Goal: Task Accomplishment & Management: Use online tool/utility

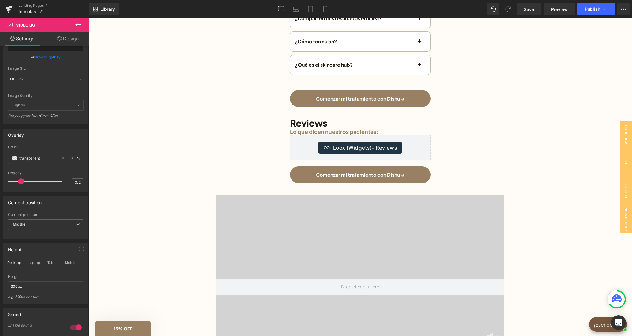
scroll to position [1453, 0]
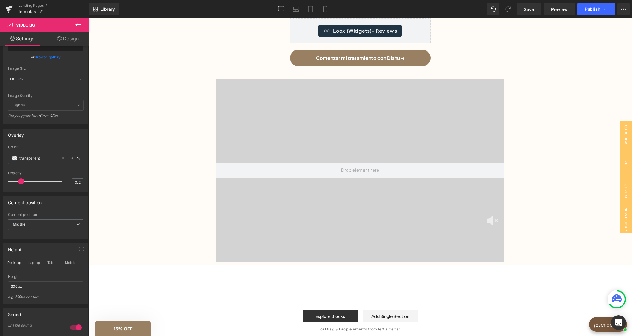
click at [493, 219] on img at bounding box center [492, 220] width 11 height 9
click at [384, 242] on video at bounding box center [360, 160] width 327 height 163
click at [360, 82] on span "Video Bg" at bounding box center [360, 83] width 23 height 9
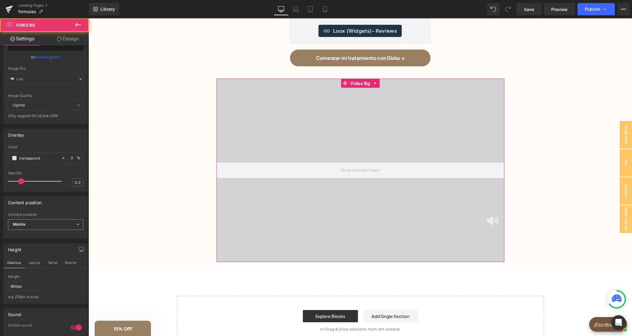
click at [31, 230] on span "Middle" at bounding box center [45, 224] width 75 height 11
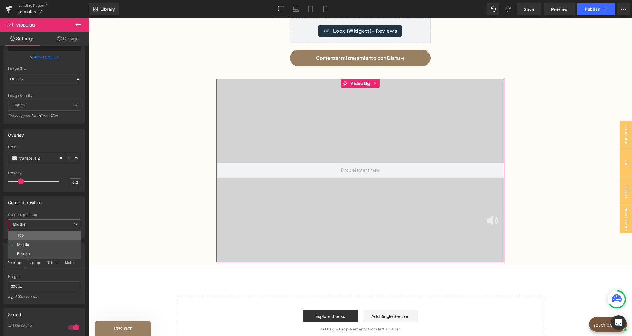
click at [41, 240] on li "Top" at bounding box center [44, 235] width 73 height 9
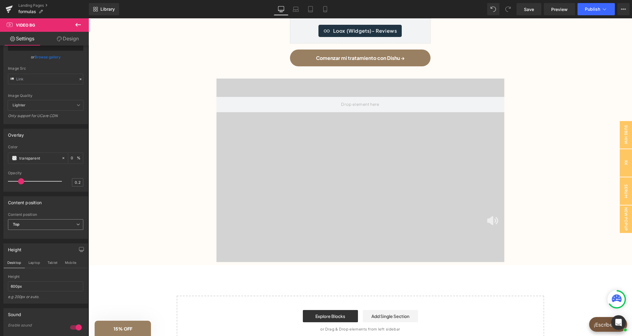
click at [41, 230] on span "Top" at bounding box center [45, 224] width 75 height 11
click at [41, 249] on li "Middle" at bounding box center [44, 244] width 73 height 9
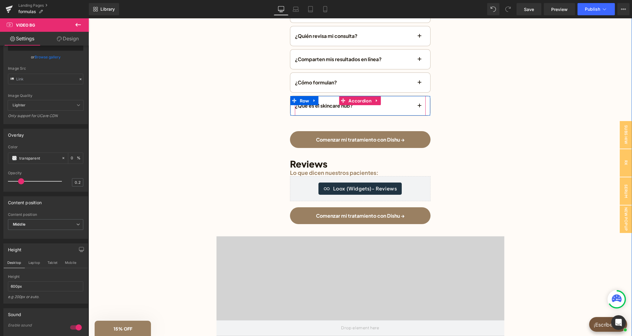
scroll to position [1168, 0]
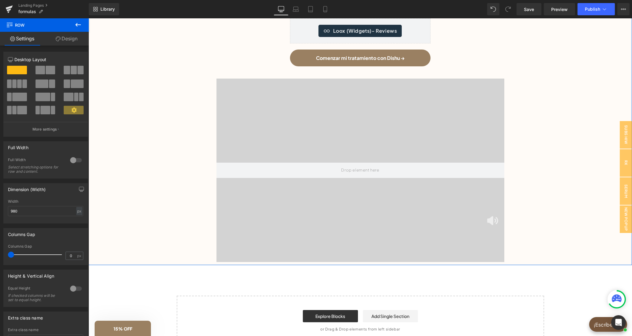
scroll to position [1421, 0]
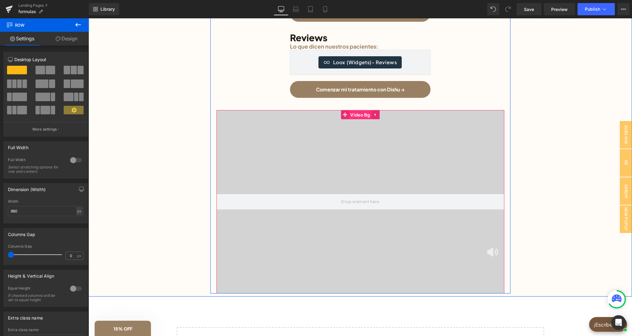
click at [363, 112] on span "Video Bg" at bounding box center [360, 114] width 23 height 9
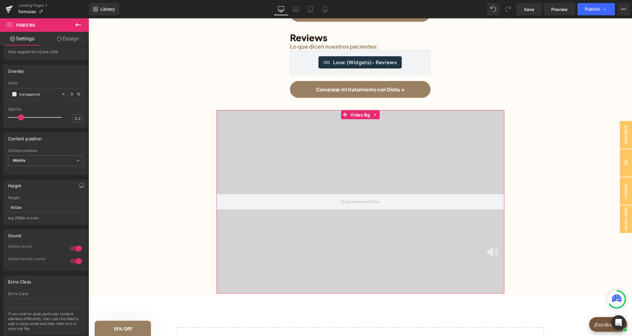
scroll to position [260, 0]
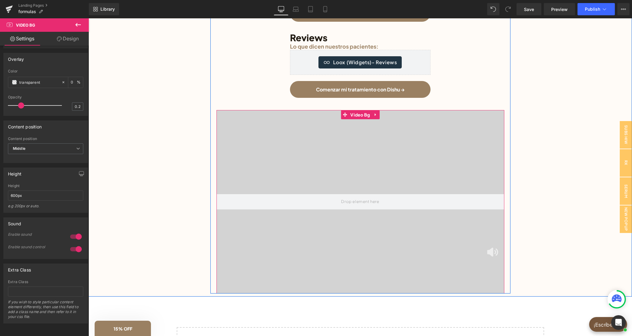
click at [361, 116] on span "Video Bg" at bounding box center [360, 114] width 23 height 9
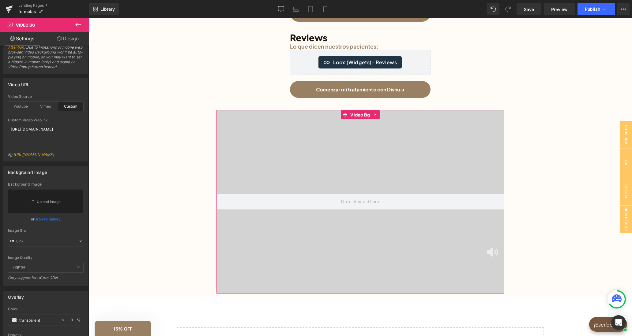
scroll to position [0, 0]
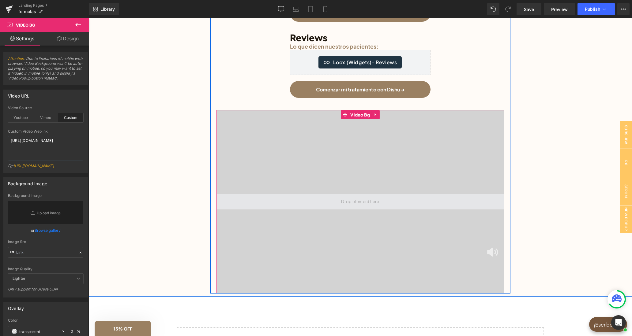
click at [319, 204] on span at bounding box center [360, 201] width 288 height 15
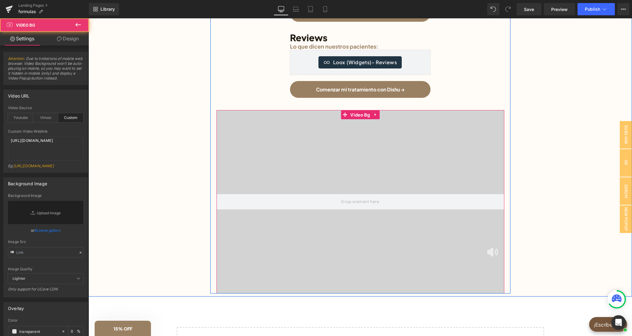
click at [296, 253] on video at bounding box center [360, 191] width 327 height 163
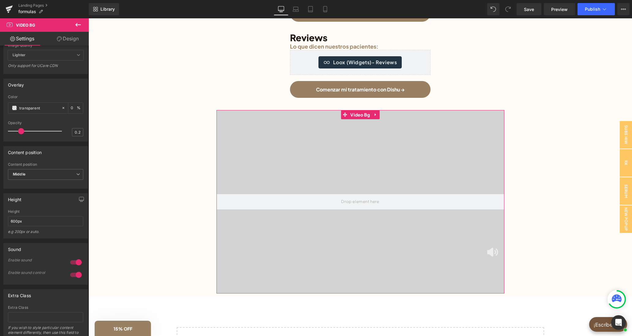
scroll to position [231, 0]
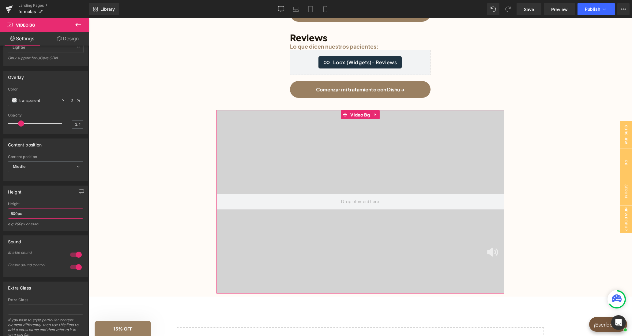
drag, startPoint x: 13, startPoint y: 226, endPoint x: 10, endPoint y: 225, distance: 3.1
click at [10, 219] on input "600px" at bounding box center [45, 214] width 75 height 10
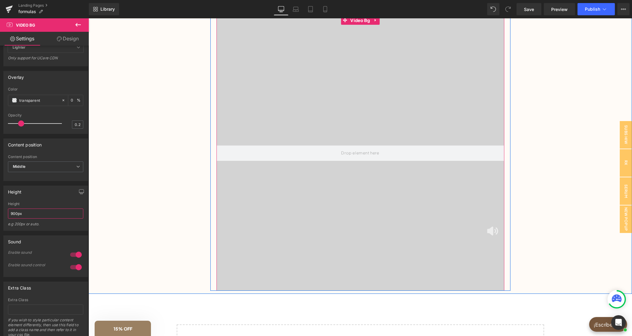
scroll to position [1453, 0]
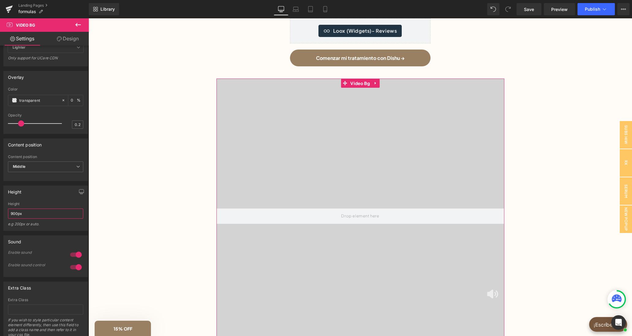
click at [11, 219] on input "900px" at bounding box center [45, 214] width 75 height 10
type input "900px"
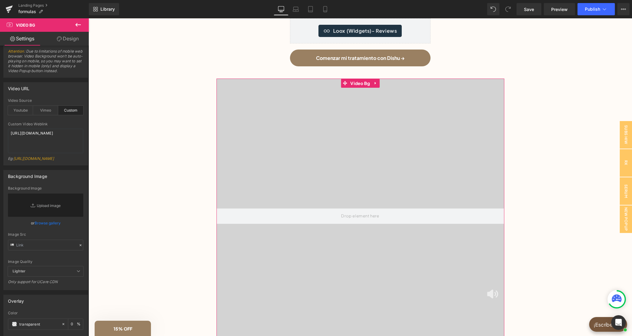
scroll to position [0, 0]
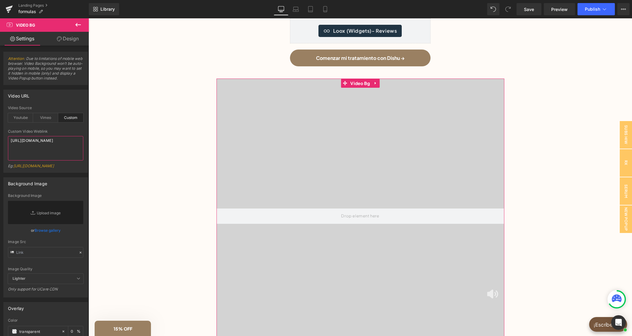
drag, startPoint x: 14, startPoint y: 149, endPoint x: 7, endPoint y: 137, distance: 13.7
click at [8, 137] on textarea "[URL][DOMAIN_NAME]" at bounding box center [45, 148] width 75 height 24
paste textarea "4bffea91aa614ab8921d23ae70a369c4.mov"
type textarea "[URL][DOMAIN_NAME]"
click at [68, 91] on div "Video URL" at bounding box center [46, 96] width 84 height 12
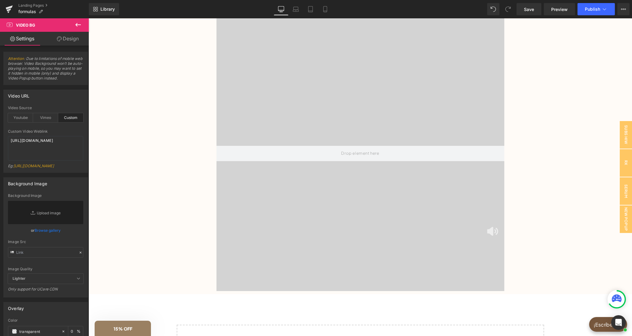
scroll to position [1421, 0]
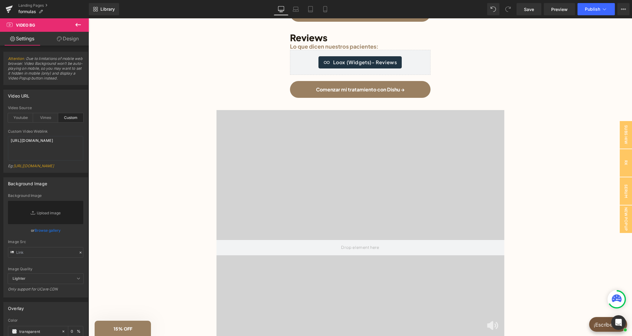
click at [357, 142] on video at bounding box center [360, 232] width 490 height 245
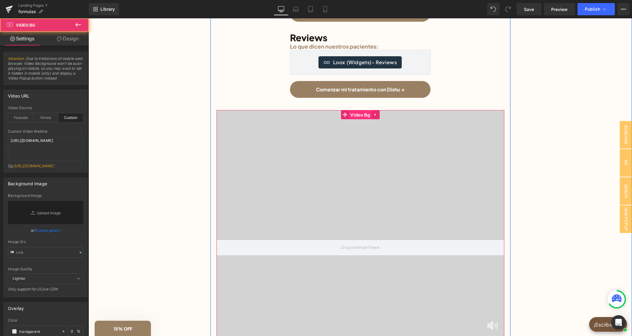
click at [359, 112] on span "Video Bg" at bounding box center [360, 114] width 23 height 9
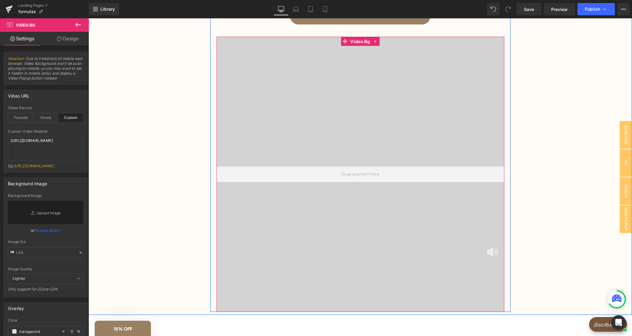
scroll to position [1484, 0]
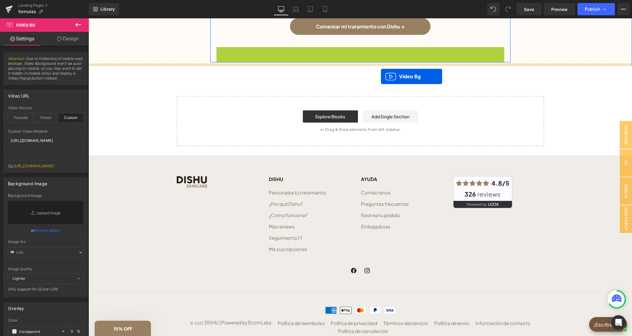
drag, startPoint x: 345, startPoint y: 50, endPoint x: 381, endPoint y: 76, distance: 44.4
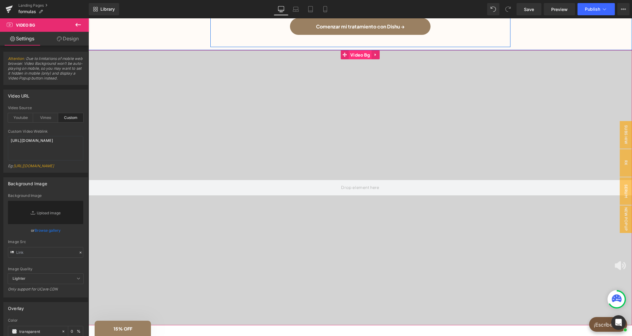
click at [362, 53] on span "Video Bg" at bounding box center [360, 54] width 23 height 9
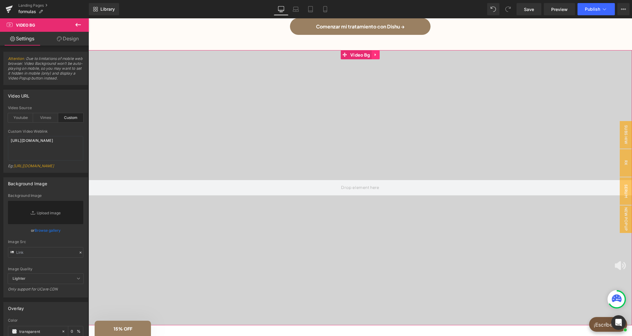
click at [375, 54] on icon at bounding box center [374, 55] width 1 height 3
click at [379, 55] on icon at bounding box center [379, 55] width 4 height 5
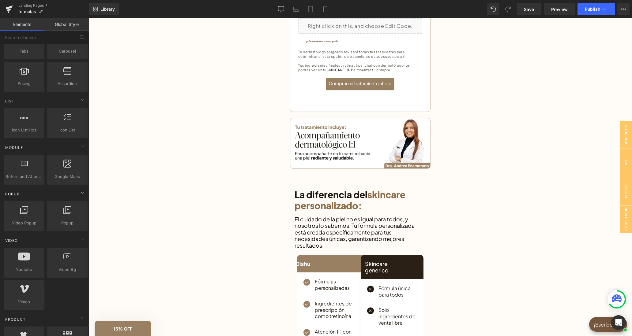
scroll to position [260, 0]
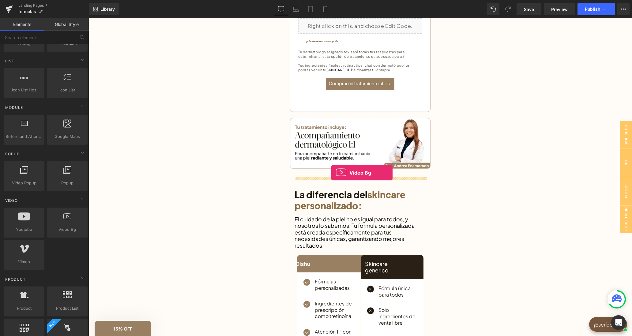
drag, startPoint x: 153, startPoint y: 242, endPoint x: 331, endPoint y: 173, distance: 190.8
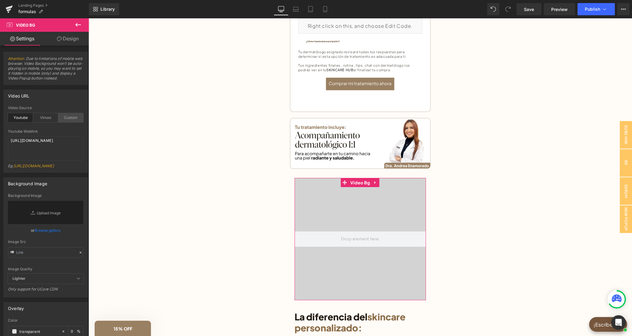
click at [73, 121] on div "Custom" at bounding box center [70, 117] width 25 height 9
drag, startPoint x: 37, startPoint y: 155, endPoint x: 10, endPoint y: 136, distance: 33.3
click at [8, 142] on textarea "[URL][DOMAIN_NAME]" at bounding box center [45, 148] width 75 height 24
paste textarea "videos/c/o/v/0faac4cd88fb4eeab67c9833d6c43a12.mov"
type textarea "[URL][DOMAIN_NAME]"
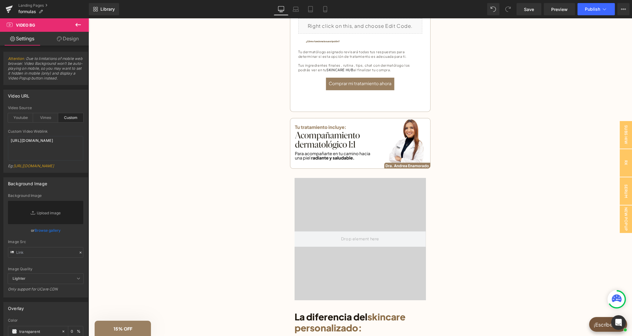
click at [61, 96] on div "Video URL" at bounding box center [46, 96] width 84 height 12
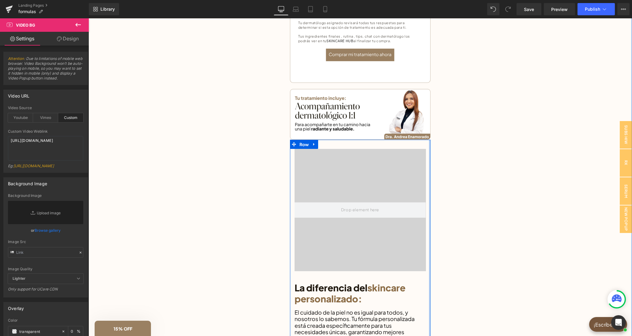
scroll to position [410, 0]
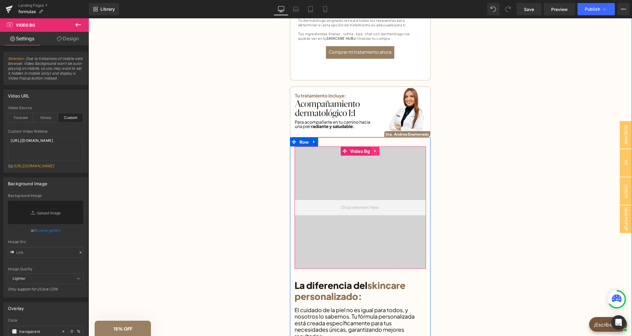
click at [373, 152] on link at bounding box center [375, 151] width 8 height 9
click at [379, 151] on icon at bounding box center [379, 151] width 4 height 4
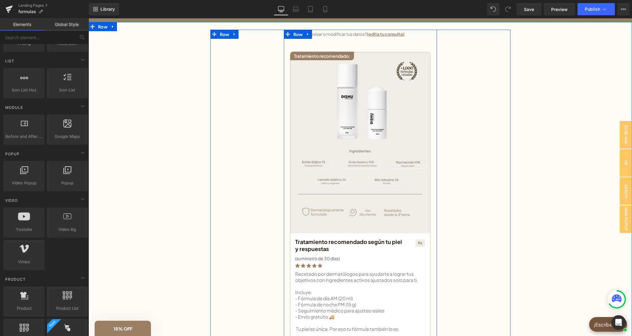
scroll to position [0, 0]
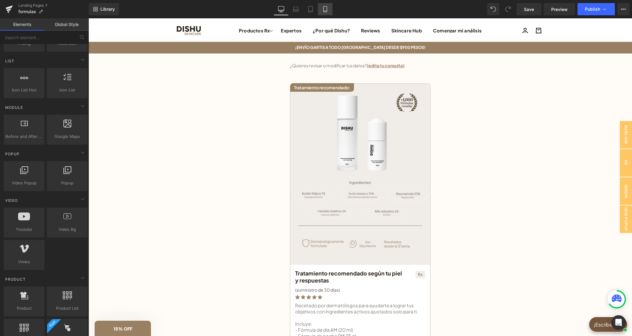
click at [325, 6] on icon at bounding box center [324, 9] width 3 height 6
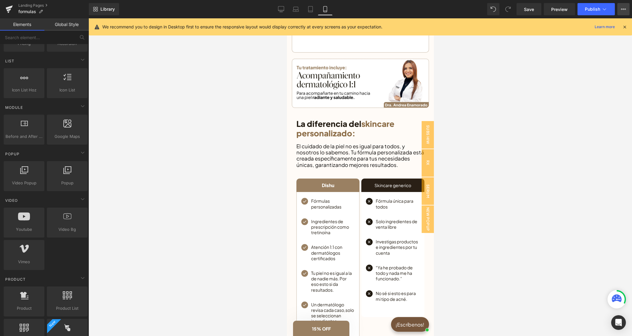
scroll to position [408, 0]
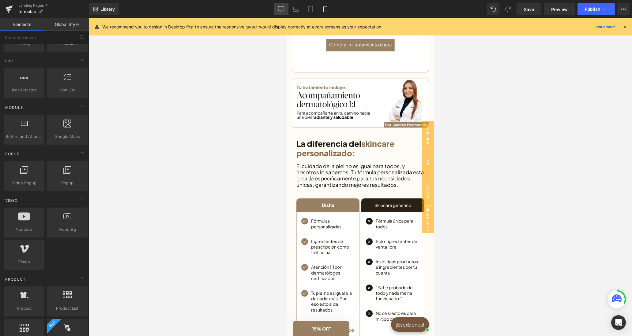
click at [280, 9] on icon at bounding box center [281, 9] width 6 height 6
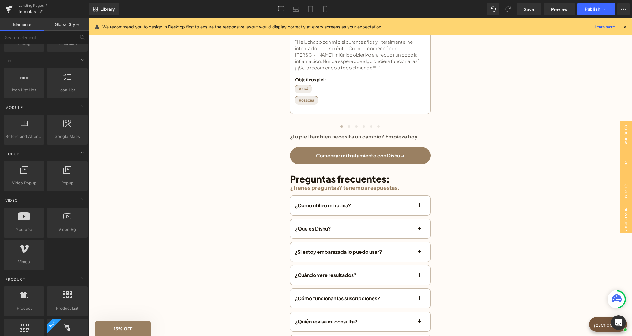
scroll to position [883, 0]
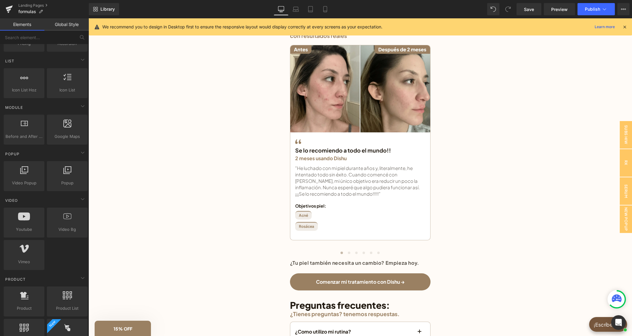
click at [624, 28] on icon at bounding box center [625, 27] width 6 height 6
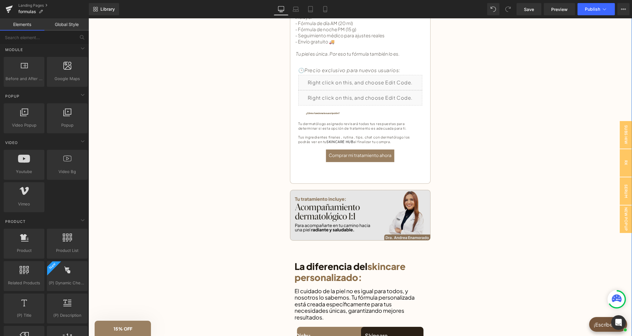
scroll to position [284, 0]
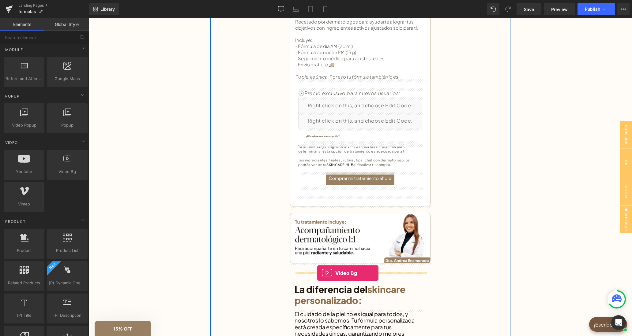
drag, startPoint x: 153, startPoint y: 188, endPoint x: 317, endPoint y: 273, distance: 185.1
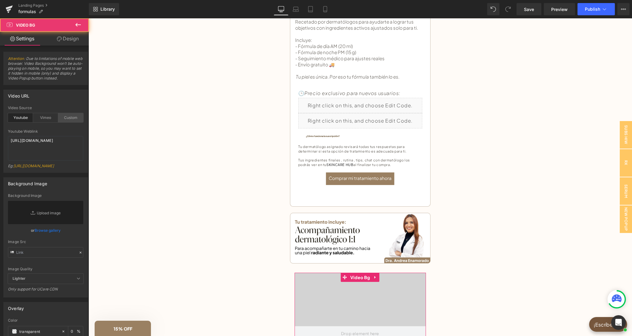
scroll to position [379, 0]
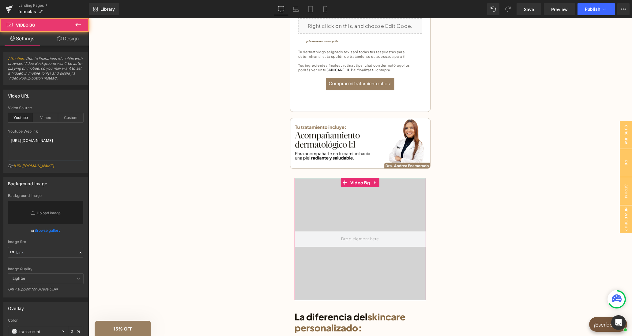
click at [71, 115] on div "Custom" at bounding box center [70, 117] width 25 height 9
drag, startPoint x: 31, startPoint y: 156, endPoint x: 7, endPoint y: 140, distance: 28.5
click at [8, 140] on textarea "[URL][DOMAIN_NAME]" at bounding box center [45, 148] width 75 height 24
paste textarea "videos/c/o/v/d5fbc3a6ec2a449fa9cd2e66dd98b14a.mp4"
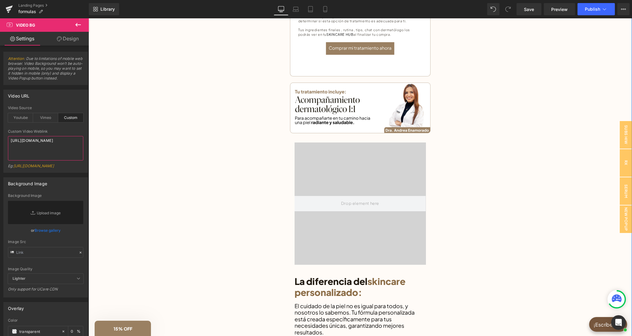
scroll to position [442, 0]
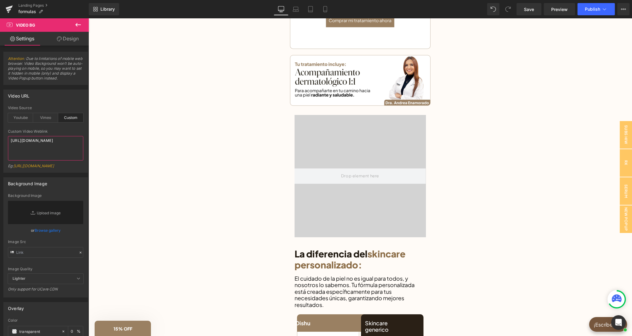
type textarea "[URL][DOMAIN_NAME]"
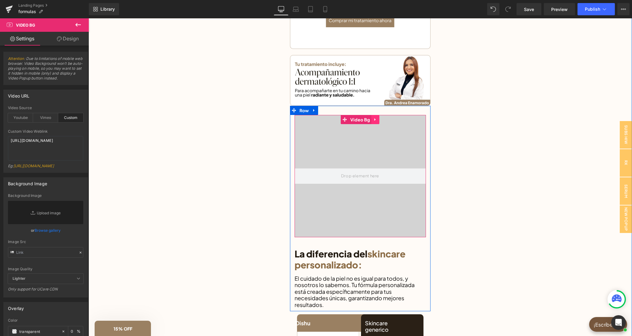
click at [377, 119] on icon at bounding box center [375, 119] width 4 height 5
click at [379, 121] on icon at bounding box center [379, 120] width 4 height 4
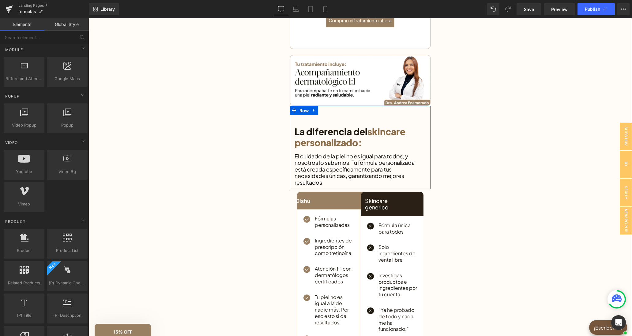
scroll to position [318, 0]
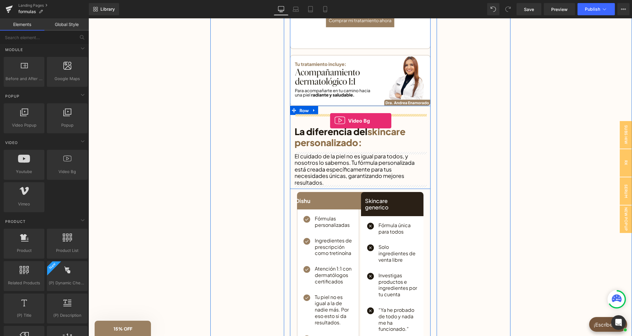
drag, startPoint x: 159, startPoint y: 188, endPoint x: 330, endPoint y: 121, distance: 183.8
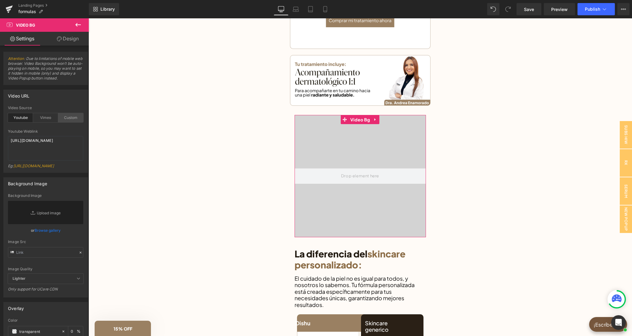
click at [73, 120] on div "Custom" at bounding box center [70, 117] width 25 height 9
drag, startPoint x: 50, startPoint y: 157, endPoint x: 7, endPoint y: 141, distance: 45.4
click at [8, 141] on textarea "[URL][DOMAIN_NAME]" at bounding box center [45, 148] width 75 height 24
paste textarea "videos/c/o/v/56ff1dd5c7cf4452966d62484630129f.mp4"
type textarea "[URL][DOMAIN_NAME]"
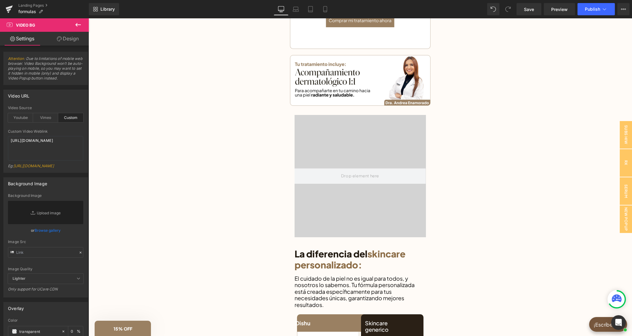
click at [64, 98] on div "Video URL" at bounding box center [46, 96] width 84 height 12
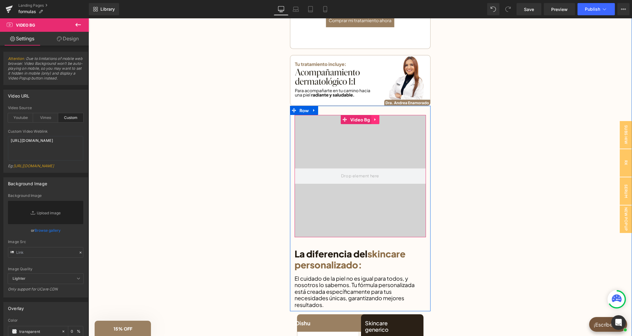
click at [376, 121] on link at bounding box center [375, 119] width 8 height 9
click at [379, 118] on icon at bounding box center [379, 120] width 4 height 4
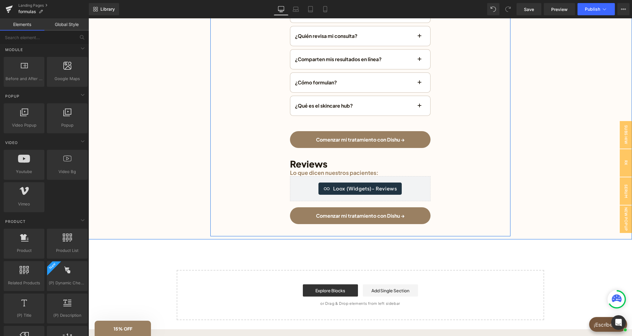
scroll to position [1453, 0]
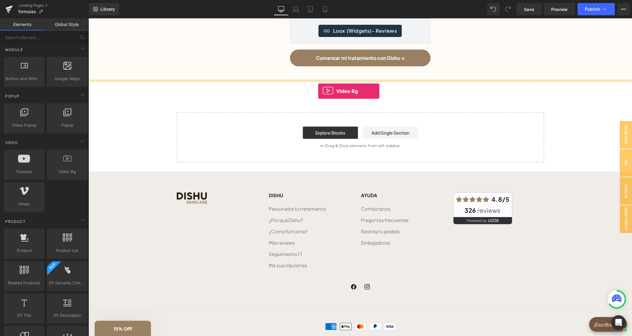
drag, startPoint x: 173, startPoint y: 170, endPoint x: 318, endPoint y: 91, distance: 165.4
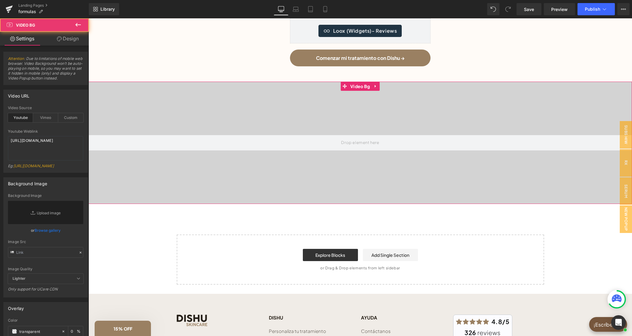
scroll to position [1479, 0]
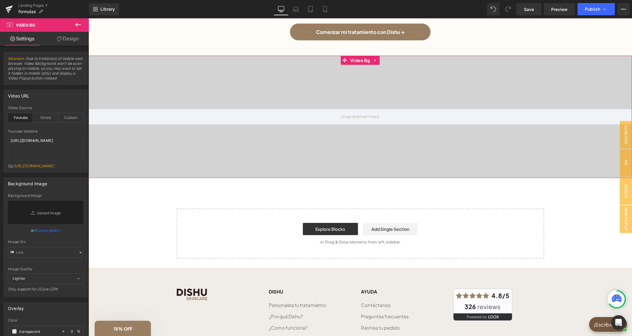
click at [69, 118] on div "Custom" at bounding box center [70, 117] width 25 height 9
drag, startPoint x: 43, startPoint y: 155, endPoint x: 10, endPoint y: 135, distance: 38.2
click at [10, 136] on textarea "[URL][DOMAIN_NAME]" at bounding box center [45, 148] width 75 height 24
paste textarea "videos/c/o/v/a2d192583bcb40ae969954fdc1039366.mov"
type textarea "[URL][DOMAIN_NAME]"
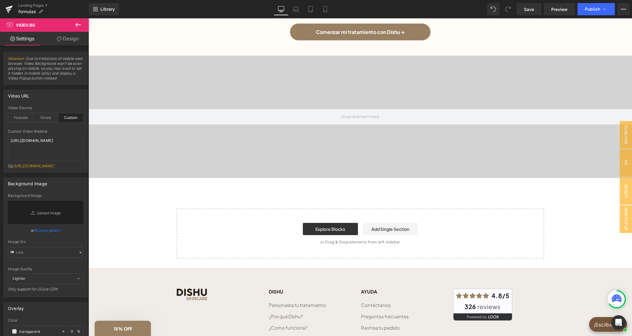
click at [54, 96] on div "Video URL" at bounding box center [46, 96] width 84 height 12
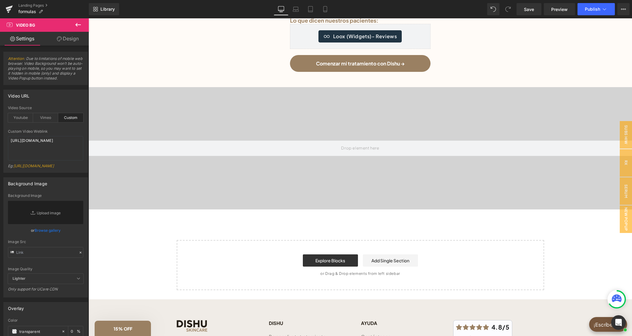
scroll to position [1352, 0]
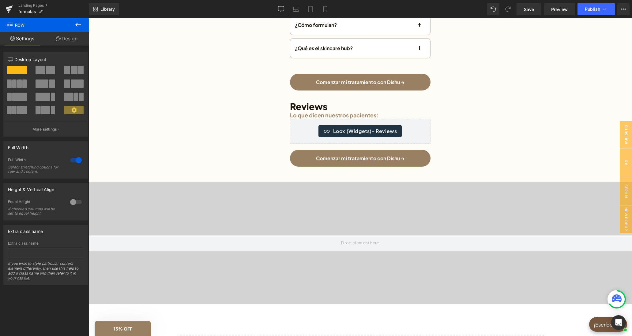
click at [188, 228] on video at bounding box center [360, 226] width 543 height 271
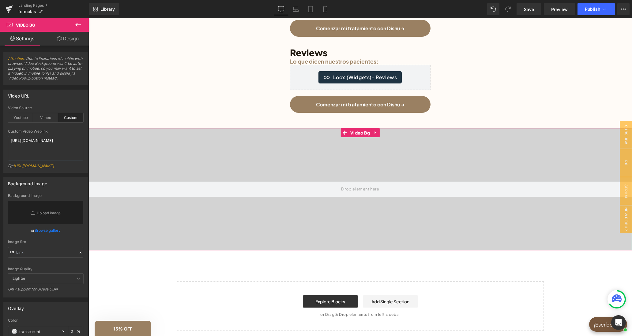
scroll to position [1415, 0]
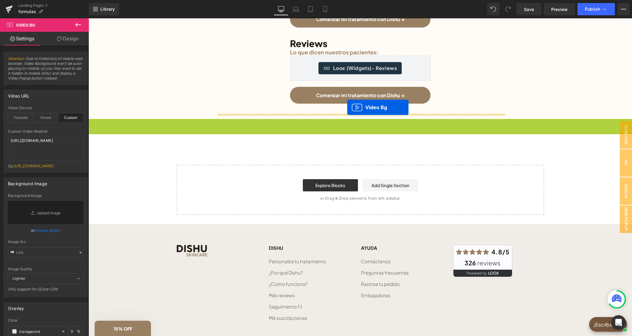
drag, startPoint x: 347, startPoint y: 123, endPoint x: 347, endPoint y: 107, distance: 15.9
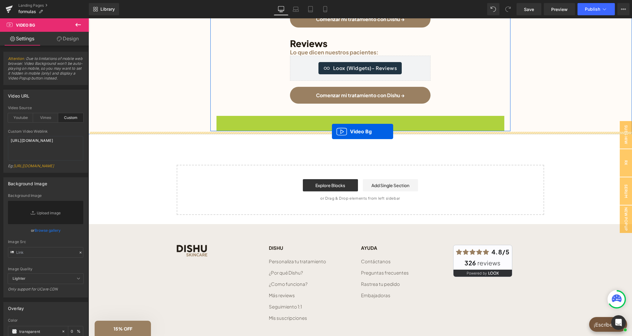
drag, startPoint x: 345, startPoint y: 118, endPoint x: 332, endPoint y: 132, distance: 18.8
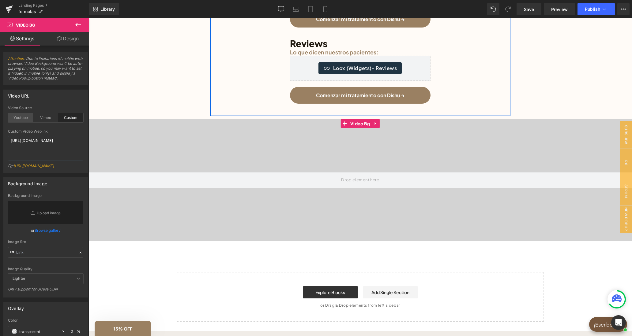
click at [27, 119] on div "Youtube" at bounding box center [20, 117] width 25 height 9
click at [63, 120] on div "Custom" at bounding box center [70, 117] width 25 height 9
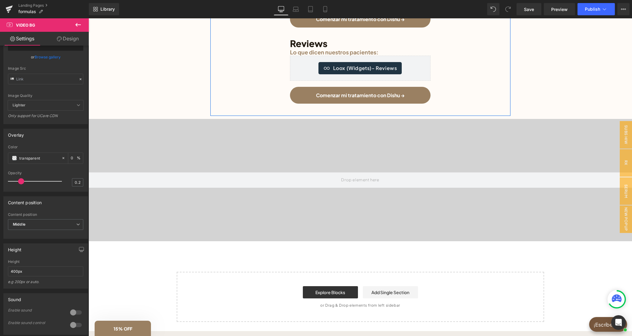
scroll to position [231, 0]
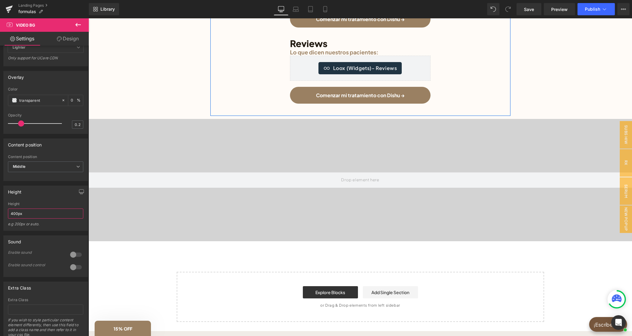
click at [12, 219] on input "400px" at bounding box center [45, 214] width 75 height 10
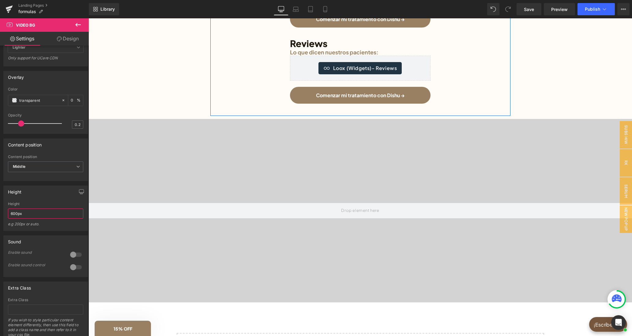
drag, startPoint x: 12, startPoint y: 227, endPoint x: 8, endPoint y: 226, distance: 4.0
click at [8, 219] on input "600px" at bounding box center [45, 214] width 75 height 10
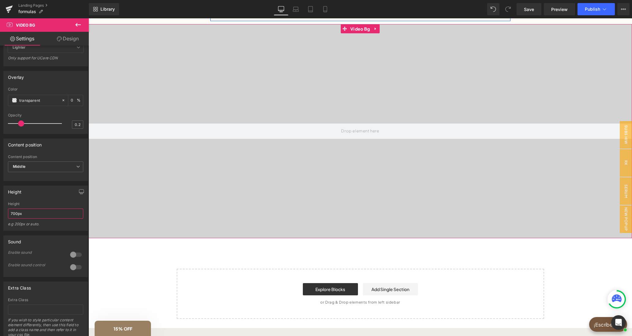
scroll to position [1447, 0]
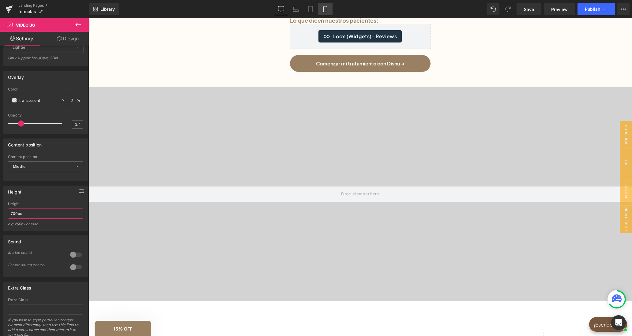
type input "700px"
click at [321, 8] on link "Mobile" at bounding box center [325, 9] width 15 height 12
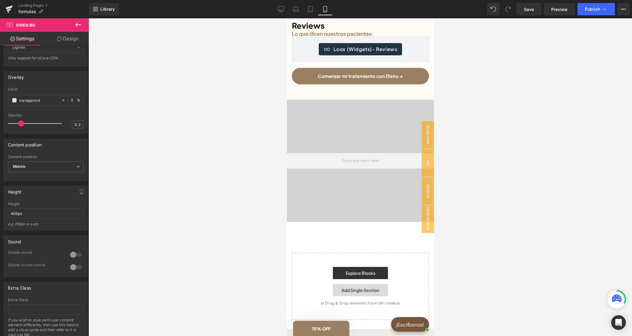
scroll to position [1276, 0]
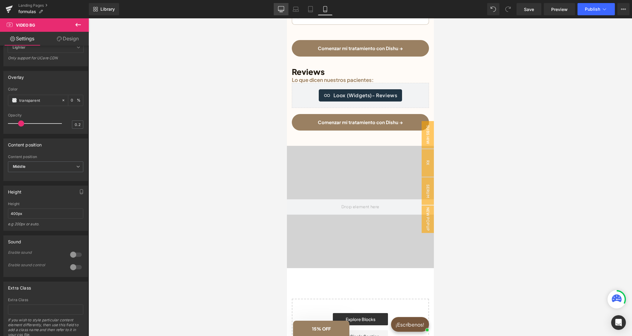
click at [279, 9] on icon at bounding box center [281, 9] width 6 height 6
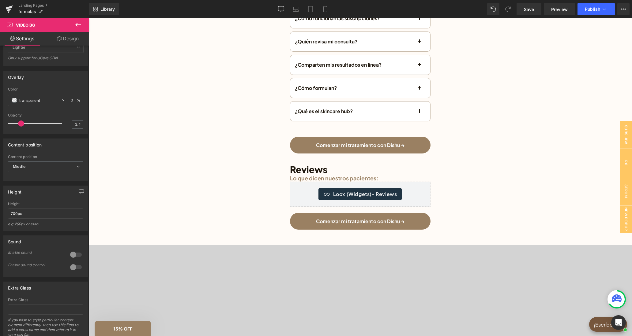
scroll to position [1415, 0]
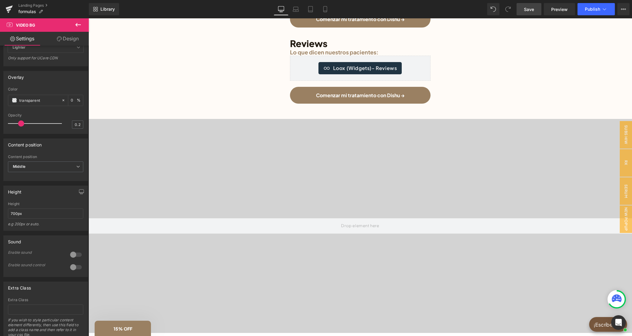
click at [526, 9] on span "Save" at bounding box center [529, 9] width 10 height 6
click at [566, 15] on div "Library Desktop Desktop Laptop Tablet Mobile Save Preview Publish Scheduled Vie…" at bounding box center [360, 9] width 543 height 18
click at [563, 13] on link "Preview" at bounding box center [559, 9] width 31 height 12
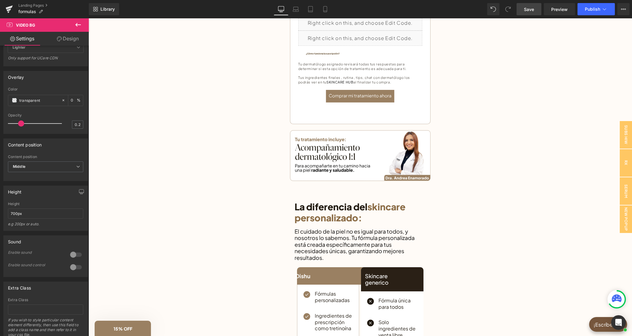
scroll to position [436, 0]
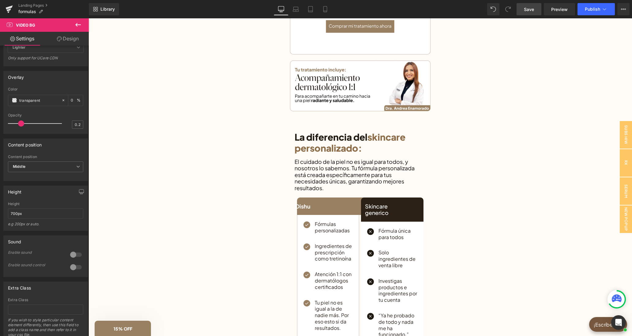
click at [376, 137] on div "La diferencia del skincare personalizado: Heading" at bounding box center [359, 140] width 131 height 38
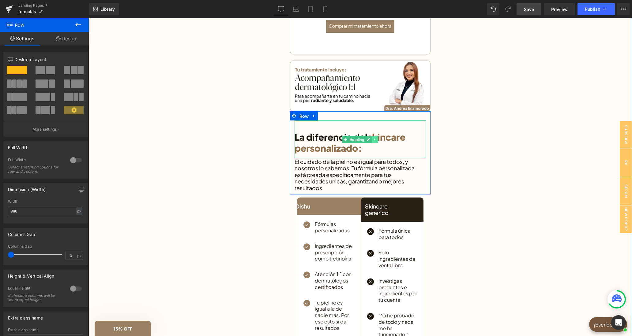
click at [374, 139] on icon at bounding box center [374, 139] width 1 height 2
click at [374, 140] on link at bounding box center [371, 139] width 6 height 7
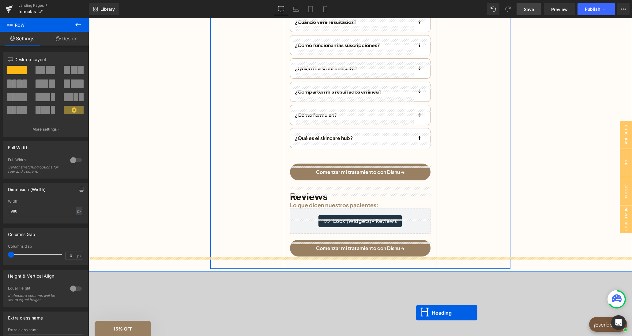
scroll to position [1290, 0]
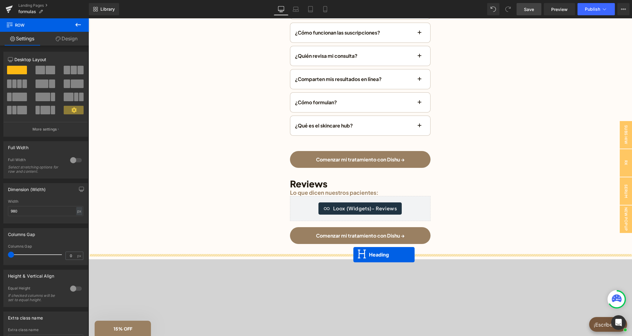
drag, startPoint x: 346, startPoint y: 175, endPoint x: 353, endPoint y: 255, distance: 80.2
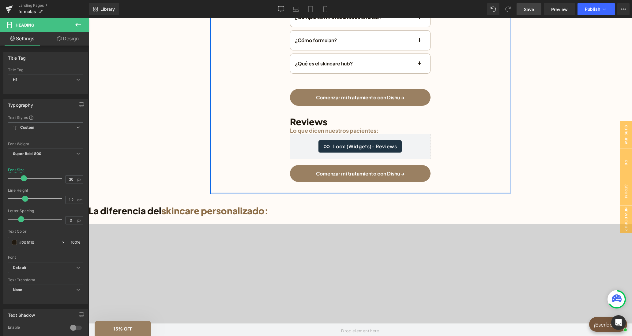
scroll to position [1338, 0]
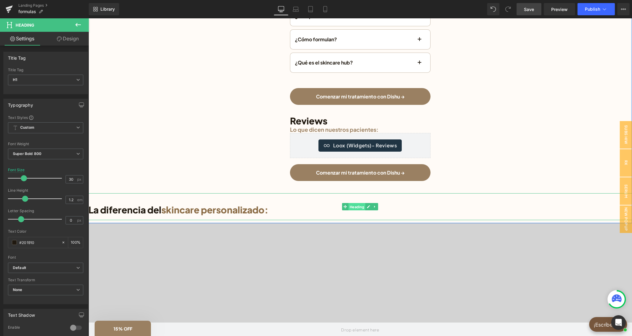
click at [353, 204] on span "Heading" at bounding box center [356, 206] width 17 height 7
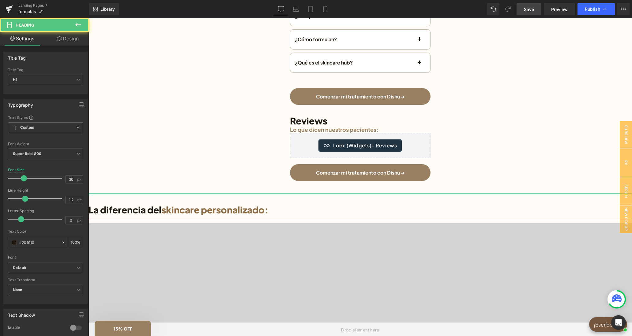
scroll to position [141, 0]
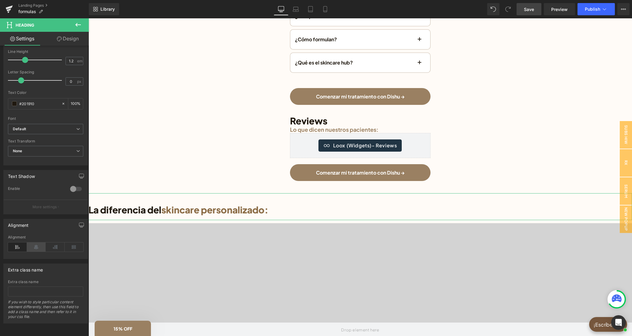
click at [32, 244] on icon at bounding box center [36, 247] width 19 height 9
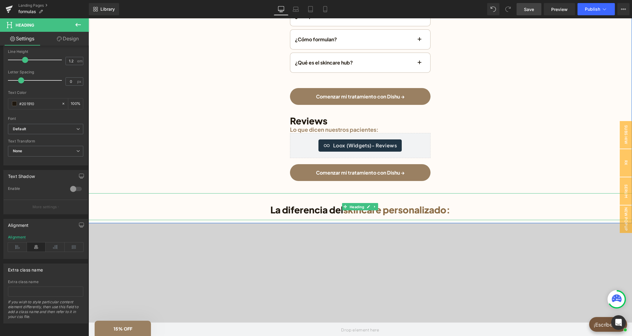
click at [350, 206] on span "Heading" at bounding box center [356, 206] width 17 height 7
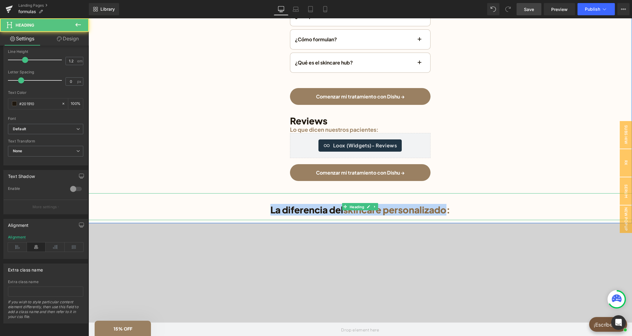
drag, startPoint x: 382, startPoint y: 211, endPoint x: 269, endPoint y: 210, distance: 112.3
click at [269, 210] on h1 "La diferencia del skincare personalizado:" at bounding box center [359, 209] width 543 height 11
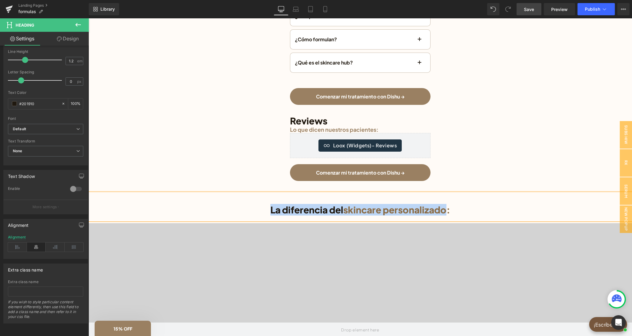
click at [301, 216] on div "La diferencia del skincare personalizado:" at bounding box center [359, 206] width 543 height 27
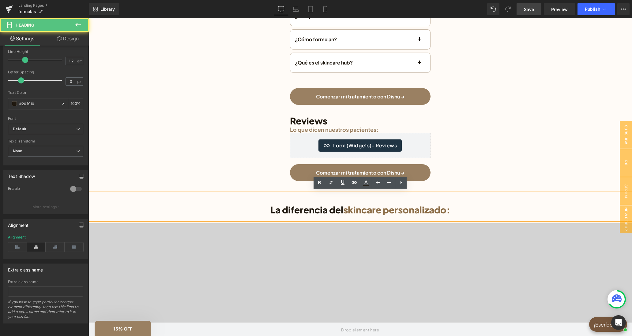
click at [414, 207] on span "skincare personalizado:" at bounding box center [396, 210] width 107 height 12
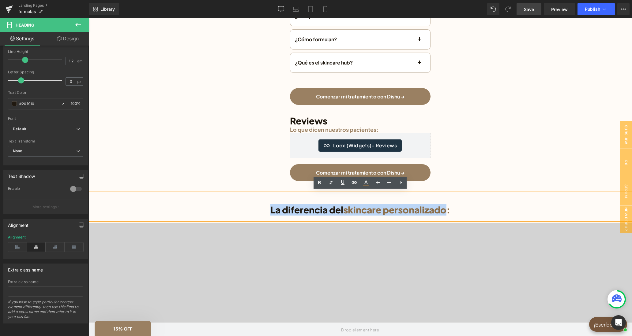
drag, startPoint x: 446, startPoint y: 210, endPoint x: 269, endPoint y: 215, distance: 176.9
click at [269, 215] on div "La diferencia del skincare personalizado:" at bounding box center [359, 206] width 543 height 27
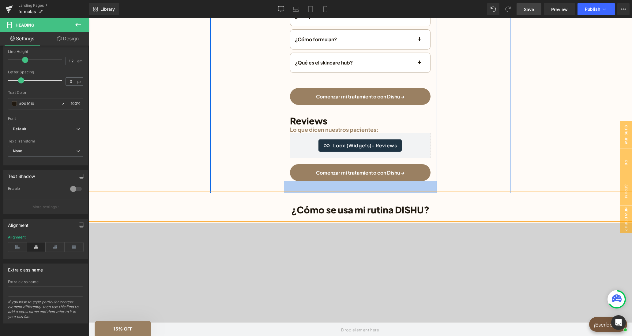
scroll to position [1401, 0]
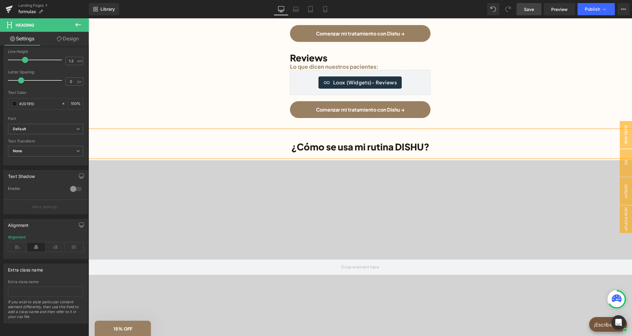
click at [525, 7] on span "Save" at bounding box center [529, 9] width 10 height 6
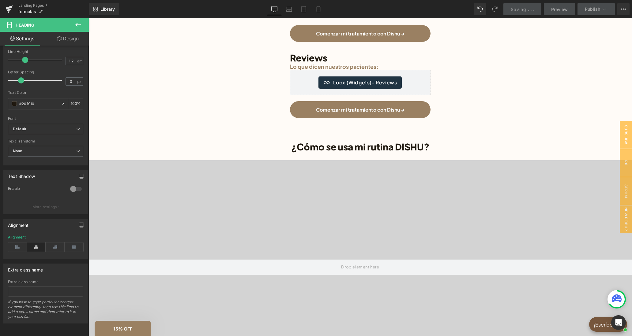
scroll to position [1464, 0]
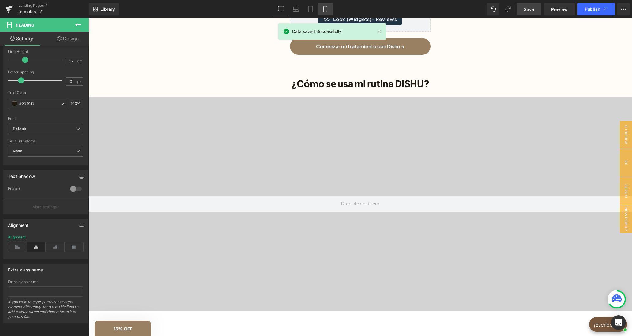
drag, startPoint x: 325, startPoint y: 12, endPoint x: 108, endPoint y: 36, distance: 218.4
click at [325, 12] on icon at bounding box center [325, 9] width 6 height 6
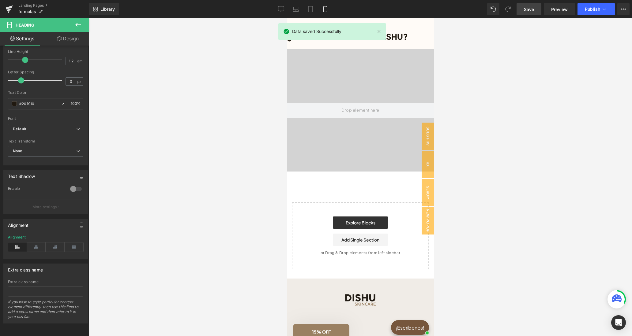
type input "26"
type input "100"
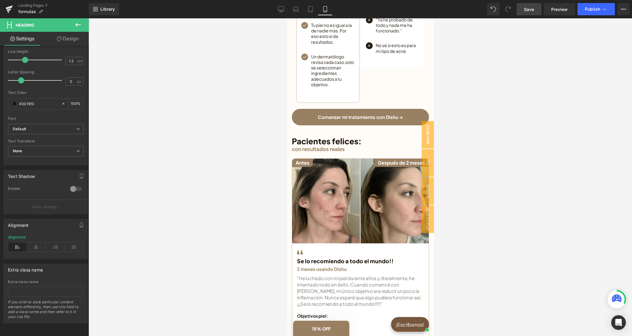
scroll to position [662, 0]
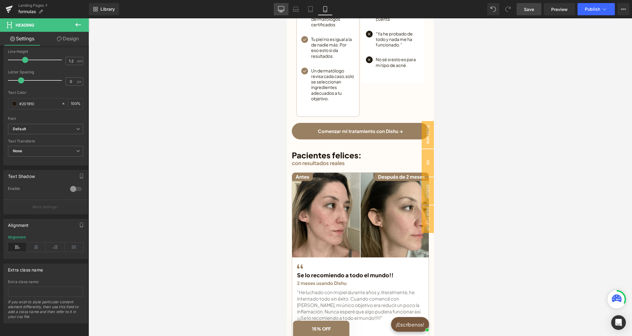
click at [280, 12] on icon at bounding box center [281, 9] width 6 height 6
type input "30"
type input "100"
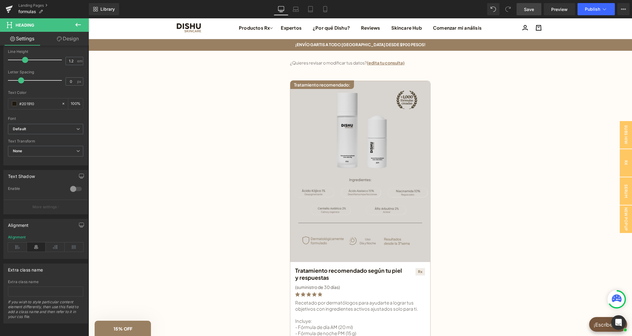
scroll to position [0, 0]
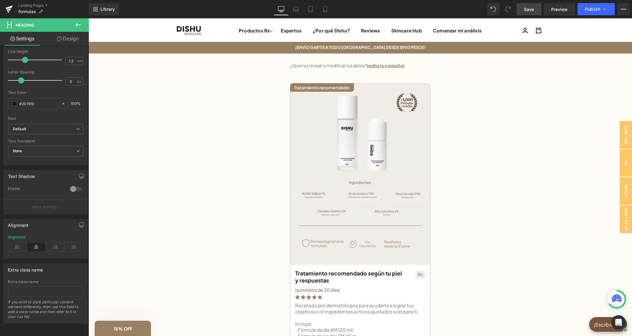
click at [523, 12] on link "Save" at bounding box center [528, 9] width 25 height 12
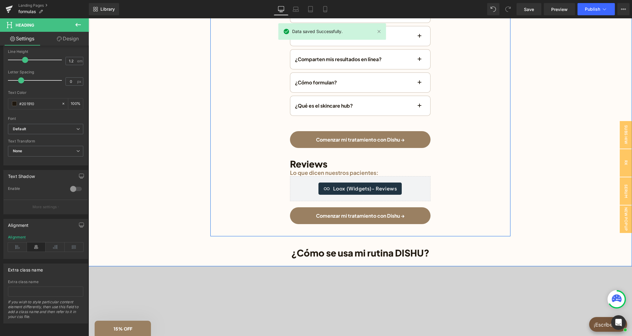
scroll to position [1484, 0]
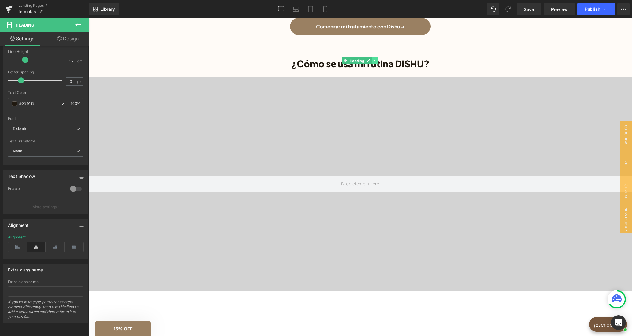
click at [374, 59] on icon at bounding box center [374, 61] width 3 height 4
click at [377, 60] on icon at bounding box center [377, 60] width 3 height 3
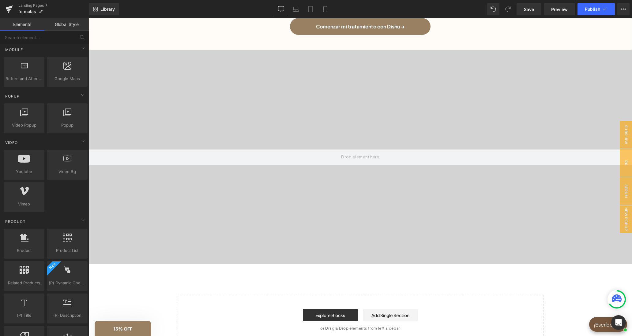
scroll to position [318, 0]
click at [379, 77] on video at bounding box center [360, 140] width 543 height 271
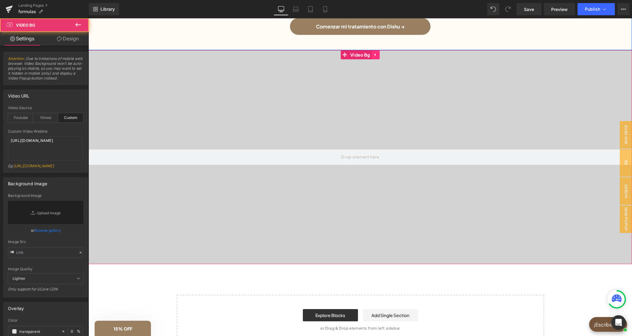
click at [374, 53] on icon at bounding box center [375, 55] width 4 height 5
click at [378, 54] on icon at bounding box center [379, 55] width 4 height 5
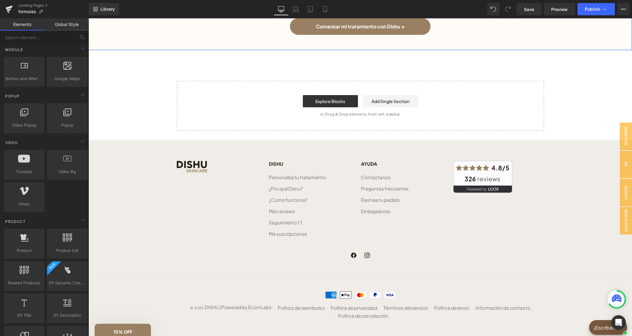
scroll to position [1483, 0]
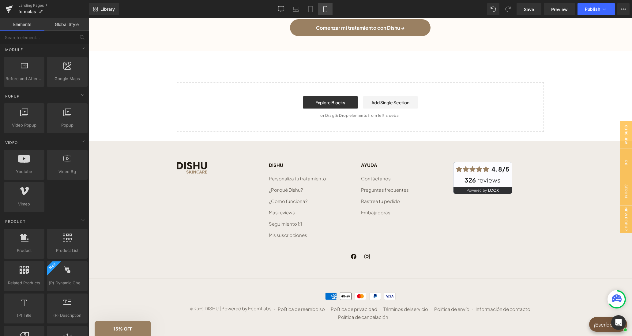
click at [328, 11] on icon at bounding box center [325, 9] width 6 height 6
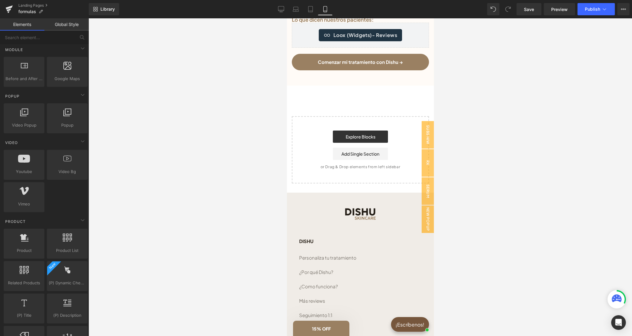
scroll to position [1211, 0]
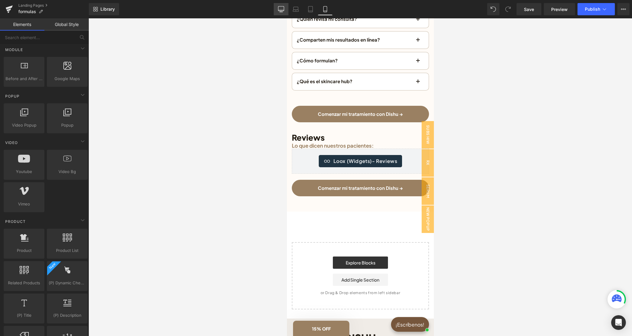
click at [286, 10] on link "Desktop" at bounding box center [281, 9] width 15 height 12
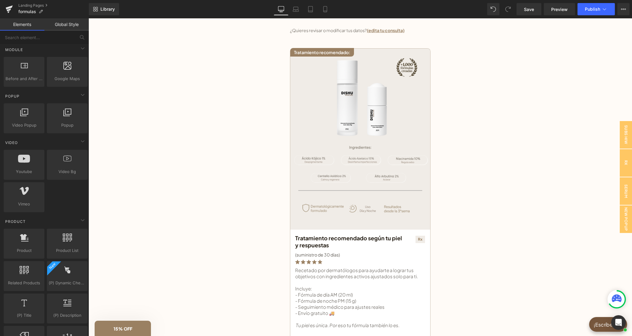
scroll to position [0, 0]
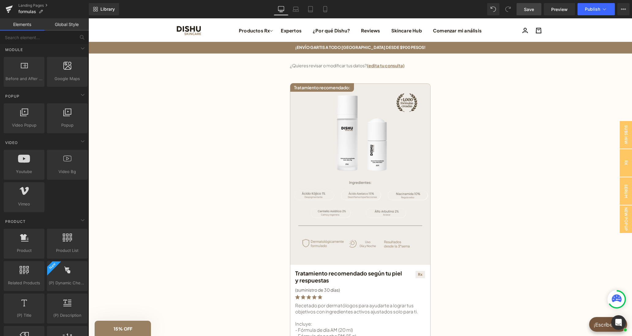
click at [526, 9] on span "Save" at bounding box center [529, 9] width 10 height 6
click at [32, 4] on link "Landing Pages" at bounding box center [53, 5] width 70 height 5
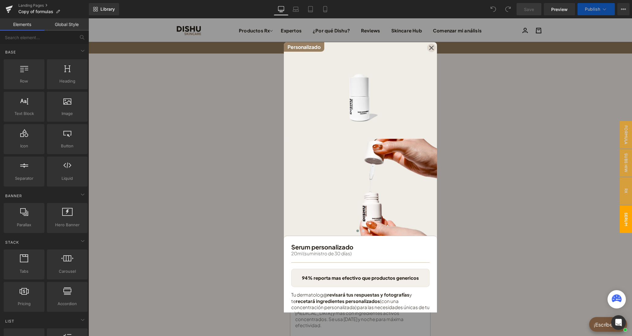
click at [430, 46] on div at bounding box center [431, 47] width 9 height 9
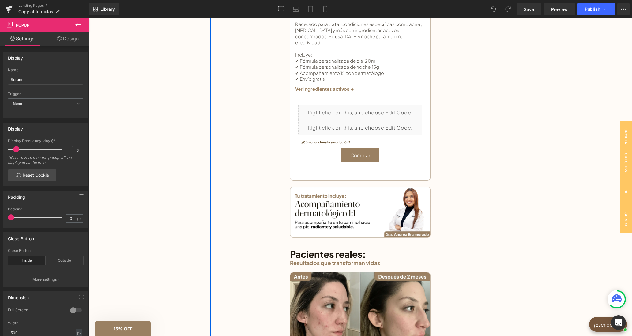
scroll to position [284, 0]
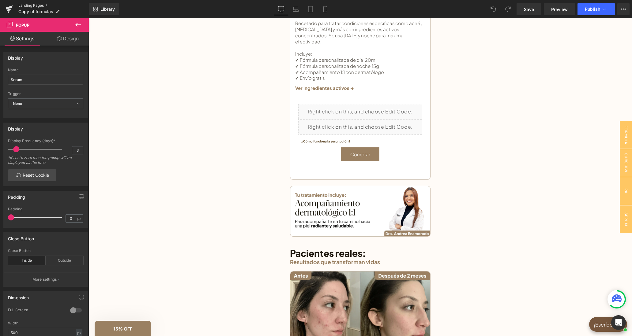
click at [39, 6] on link "Landing Pages" at bounding box center [53, 5] width 70 height 5
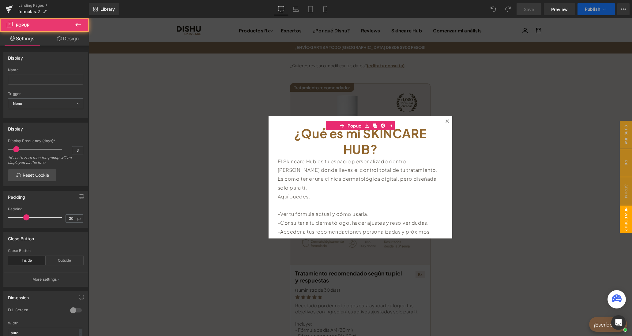
click at [447, 120] on icon at bounding box center [447, 121] width 4 height 4
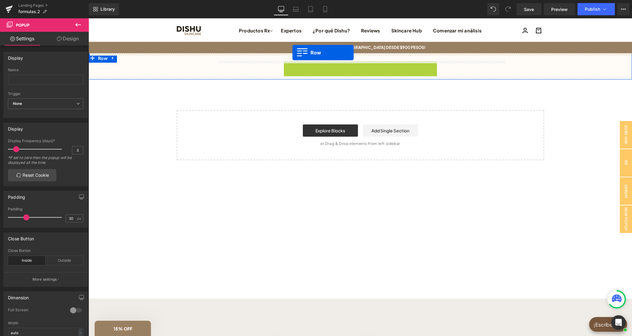
drag, startPoint x: 298, startPoint y: 66, endPoint x: 292, endPoint y: 53, distance: 14.3
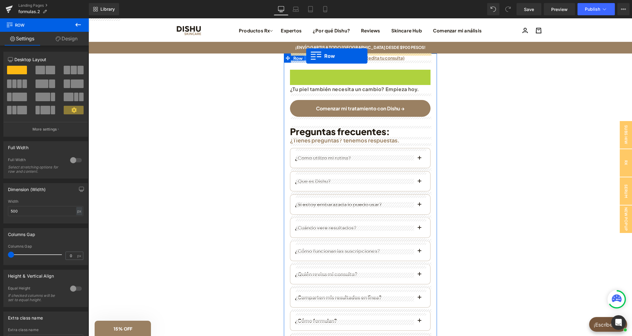
drag, startPoint x: 304, startPoint y: 74, endPoint x: 306, endPoint y: 56, distance: 18.2
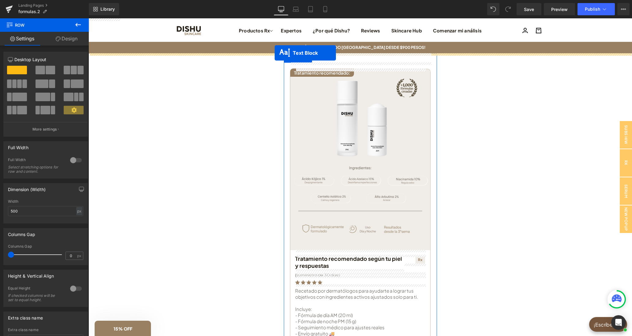
drag, startPoint x: 344, startPoint y: 243, endPoint x: 275, endPoint y: 53, distance: 202.1
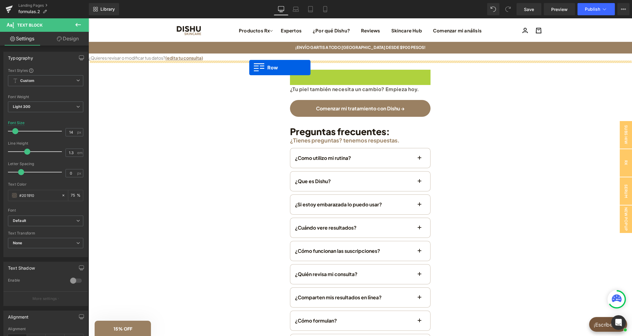
drag, startPoint x: 294, startPoint y: 76, endPoint x: 249, endPoint y: 68, distance: 45.4
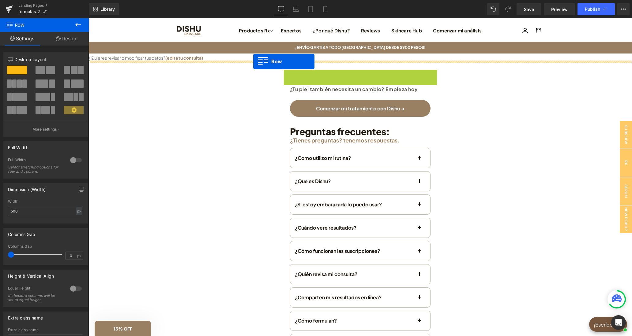
drag, startPoint x: 288, startPoint y: 74, endPoint x: 253, endPoint y: 62, distance: 37.3
drag, startPoint x: 289, startPoint y: 74, endPoint x: 301, endPoint y: 60, distance: 18.3
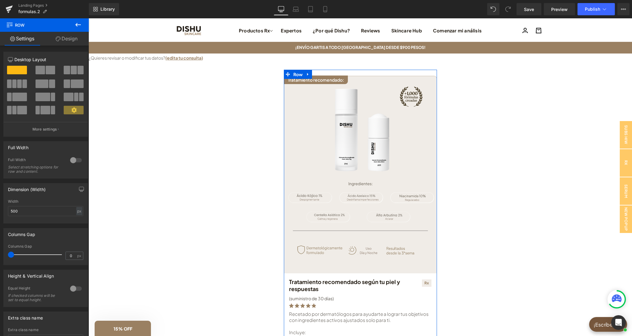
click at [73, 161] on div at bounding box center [76, 160] width 15 height 10
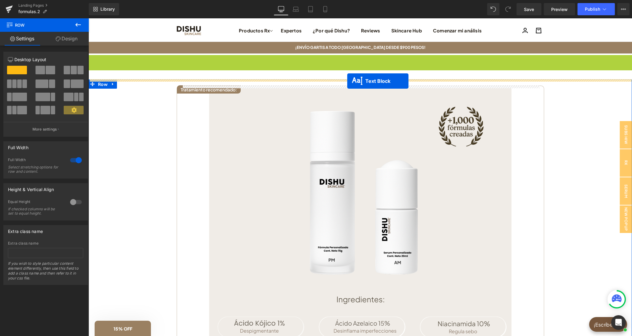
drag, startPoint x: 345, startPoint y: 62, endPoint x: 347, endPoint y: 81, distance: 18.8
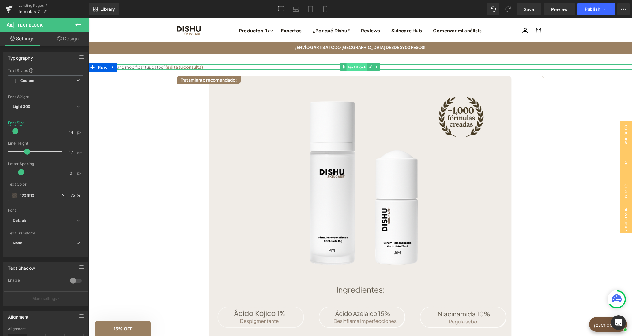
click at [357, 67] on span "Text Block" at bounding box center [356, 66] width 21 height 7
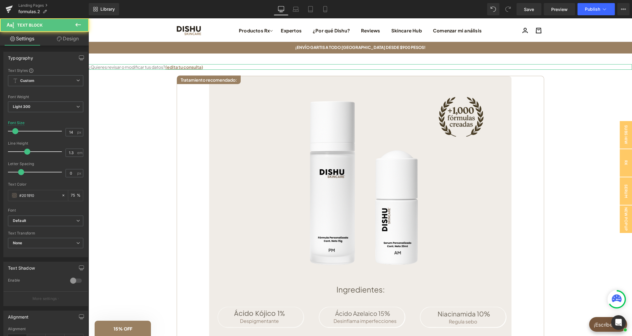
scroll to position [94, 0]
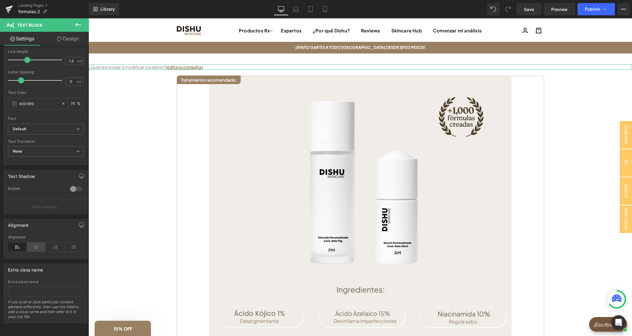
click at [38, 247] on icon at bounding box center [36, 247] width 19 height 9
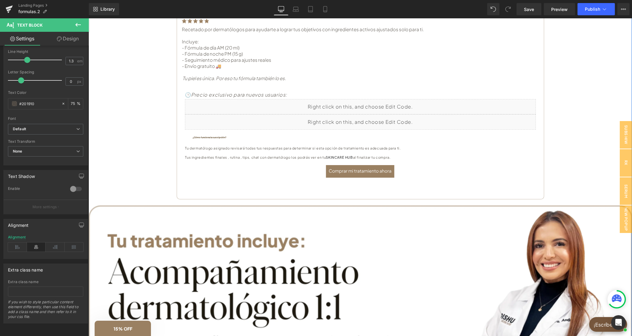
scroll to position [568, 0]
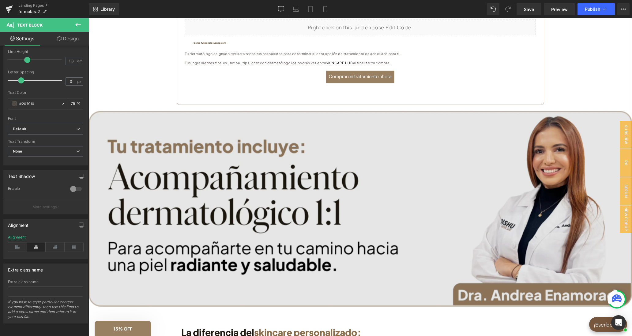
click at [404, 157] on img at bounding box center [359, 209] width 543 height 196
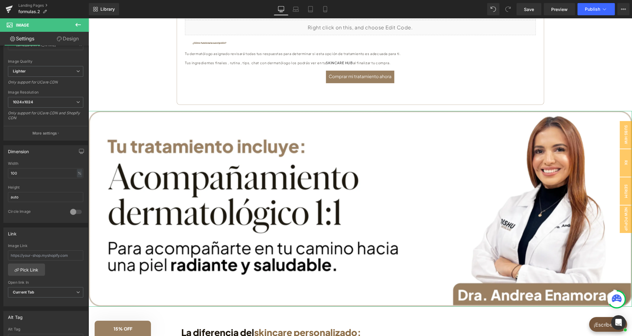
scroll to position [145, 0]
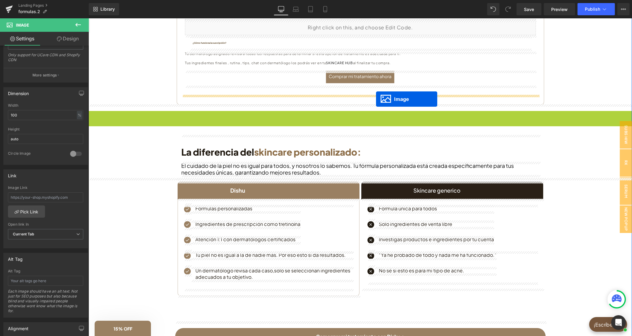
drag, startPoint x: 350, startPoint y: 208, endPoint x: 376, endPoint y: 99, distance: 111.6
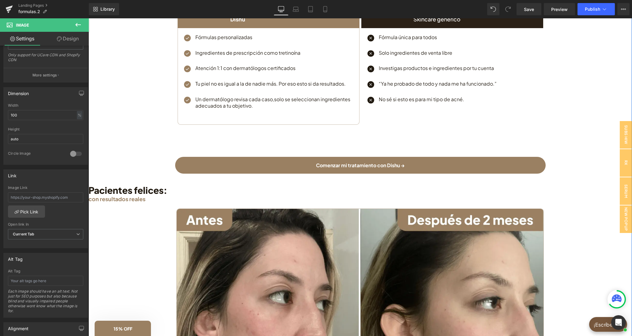
scroll to position [884, 0]
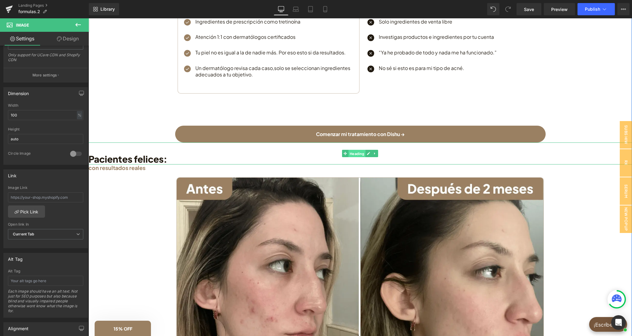
click at [356, 153] on span "Heading" at bounding box center [356, 153] width 17 height 7
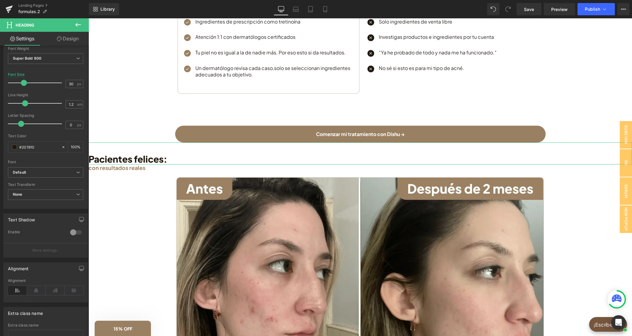
scroll to position [116, 0]
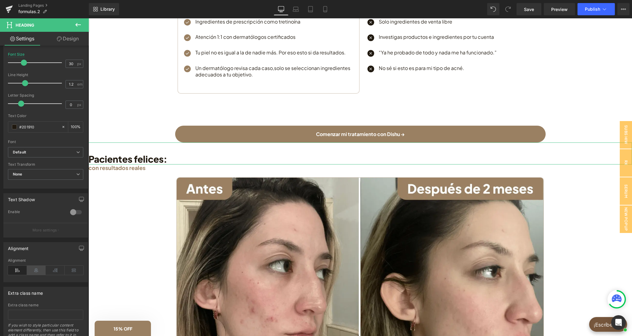
click at [42, 275] on icon at bounding box center [36, 270] width 19 height 9
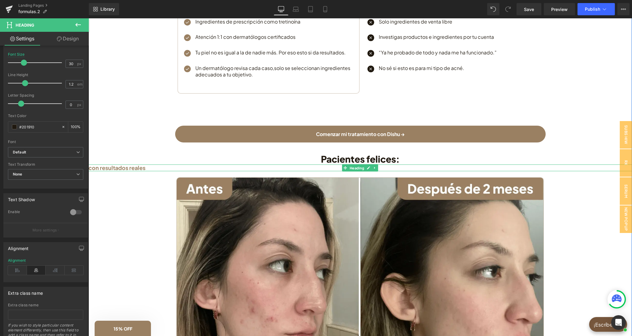
click at [144, 168] on h1 "con resultados reales" at bounding box center [359, 168] width 543 height 7
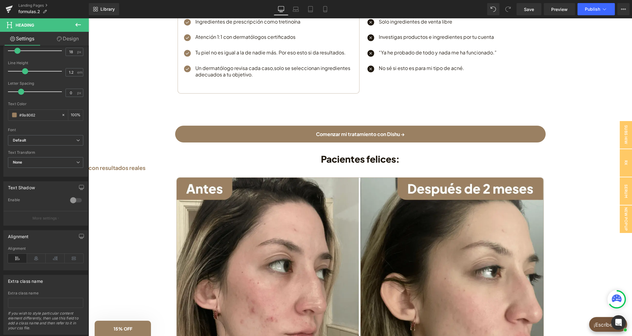
scroll to position [141, 0]
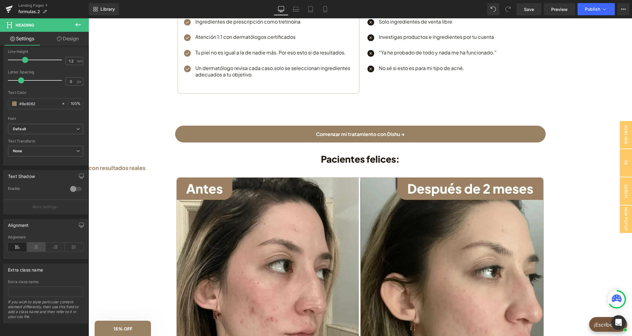
drag, startPoint x: 39, startPoint y: 247, endPoint x: 12, endPoint y: 225, distance: 35.5
click at [39, 247] on icon at bounding box center [36, 247] width 19 height 9
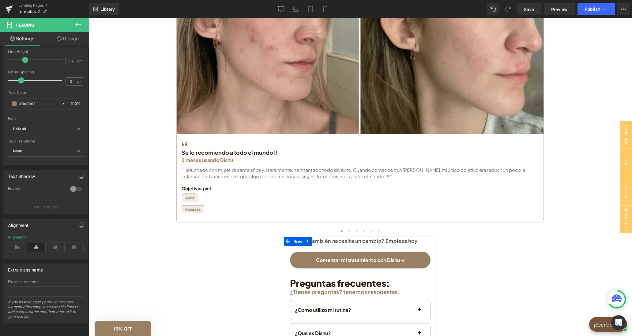
scroll to position [1137, 0]
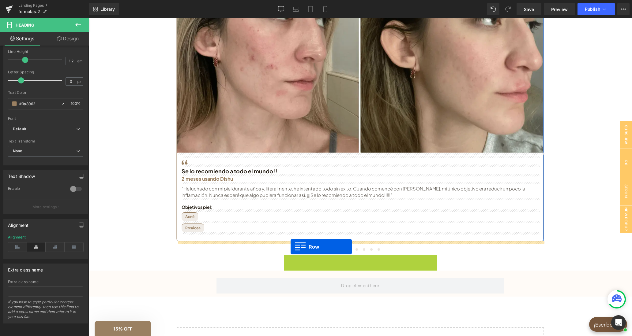
drag, startPoint x: 288, startPoint y: 261, endPoint x: 290, endPoint y: 247, distance: 14.3
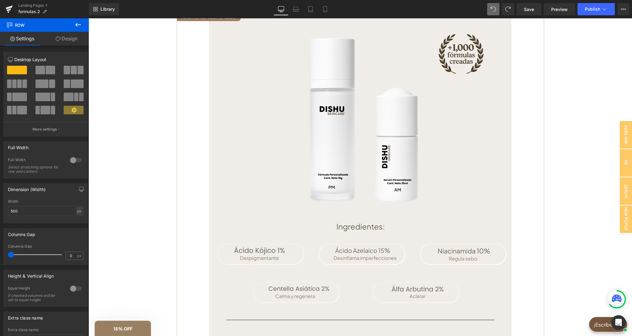
scroll to position [0, 0]
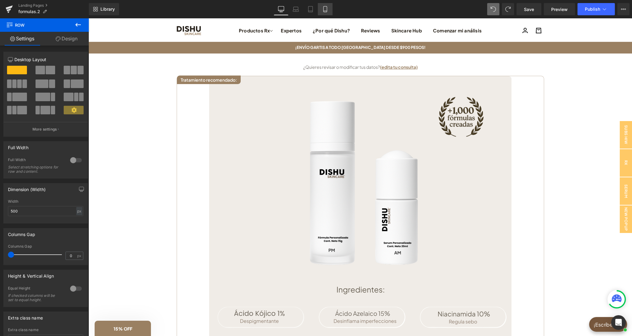
click at [325, 9] on icon at bounding box center [325, 9] width 6 height 6
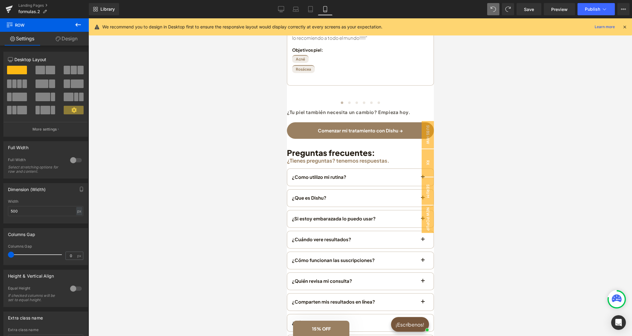
scroll to position [1105, 0]
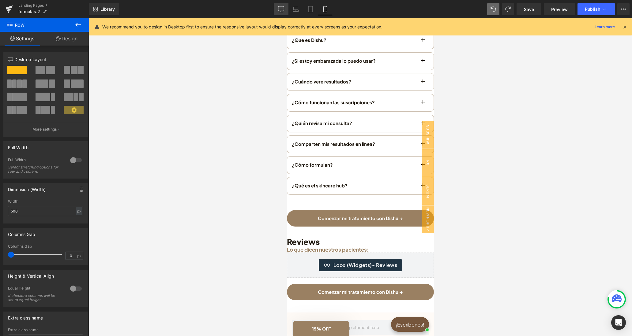
click at [284, 7] on icon at bounding box center [281, 9] width 6 height 6
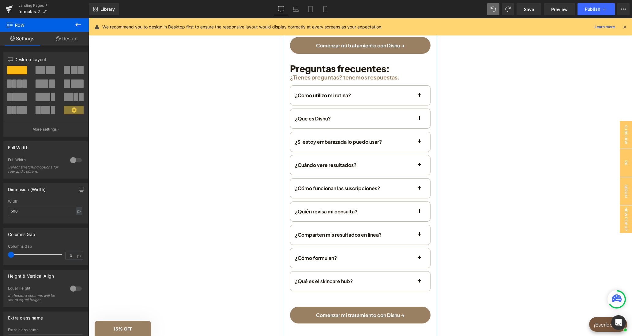
scroll to position [1338, 0]
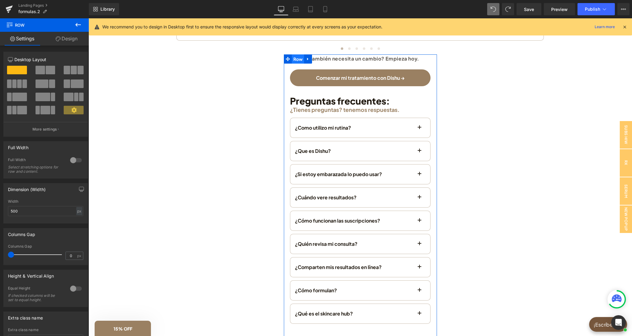
click at [295, 58] on span "Row" at bounding box center [298, 58] width 13 height 9
click at [72, 160] on div at bounding box center [76, 160] width 15 height 10
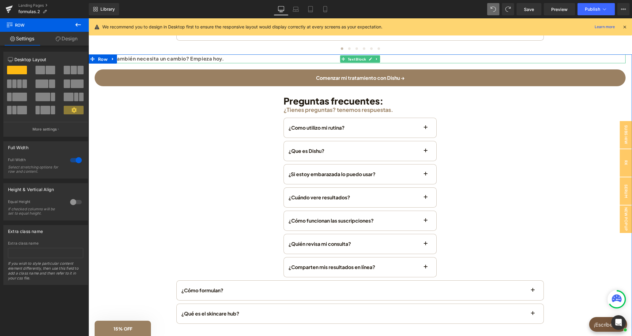
click at [217, 61] on strong "¿Tu piel también necesita un cambio? Empieza hoy." at bounding box center [159, 58] width 129 height 6
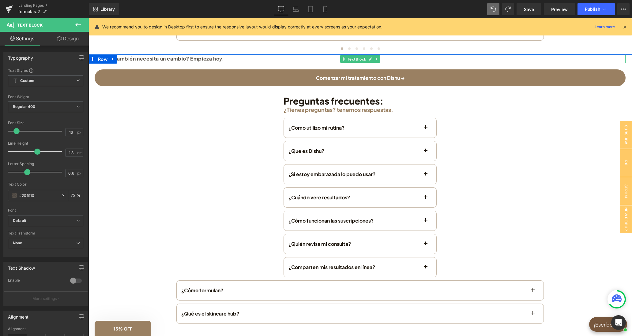
click at [207, 59] on strong "¿Tu piel también necesita un cambio? Empieza hoy." at bounding box center [159, 58] width 129 height 6
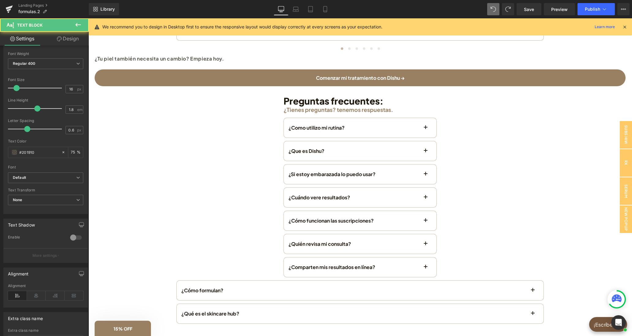
scroll to position [58, 0]
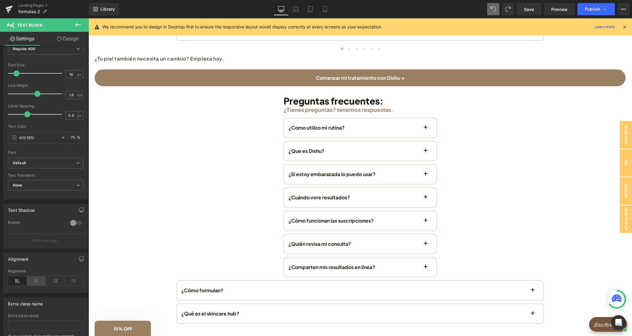
click at [38, 281] on icon at bounding box center [36, 281] width 19 height 9
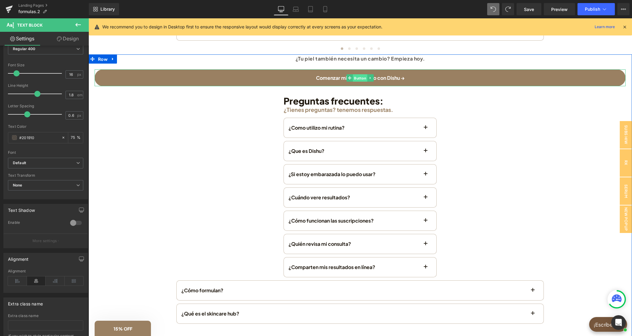
click at [358, 77] on span "Button" at bounding box center [360, 77] width 14 height 7
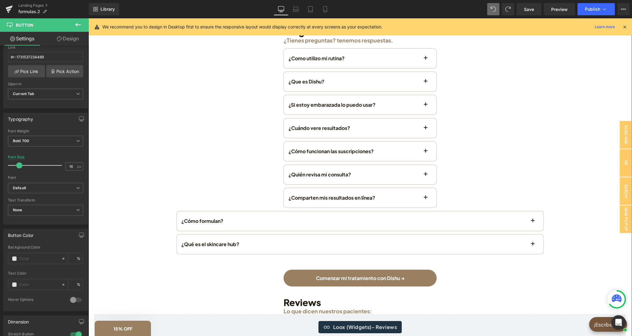
scroll to position [1369, 0]
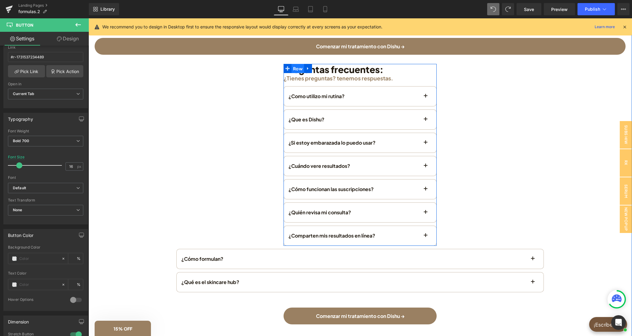
click at [297, 68] on span "Row" at bounding box center [297, 68] width 13 height 9
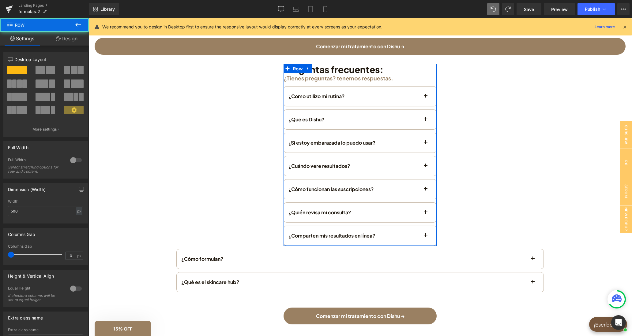
click at [73, 158] on div at bounding box center [76, 160] width 15 height 10
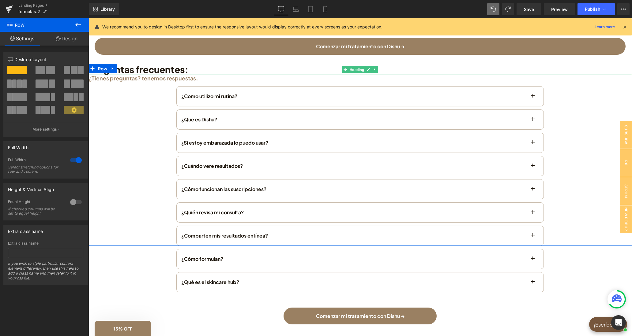
click at [183, 69] on h1 "Preguntas frecuentes:" at bounding box center [359, 69] width 543 height 11
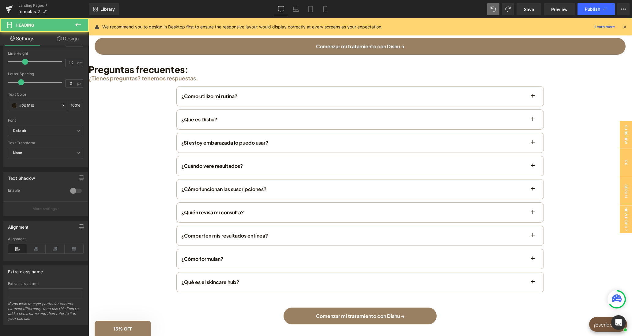
scroll to position [141, 0]
click at [35, 248] on icon at bounding box center [36, 247] width 19 height 9
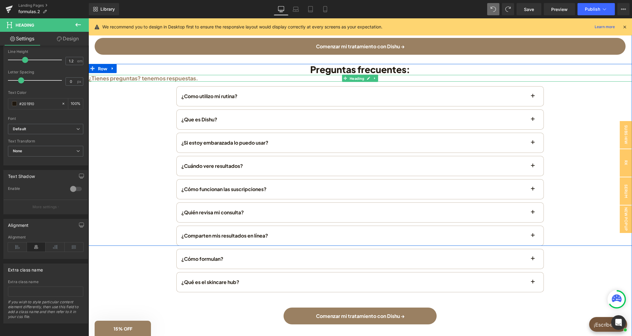
click at [166, 78] on h1 "¿Tienes preguntas? tenemos respuestas." at bounding box center [359, 78] width 543 height 7
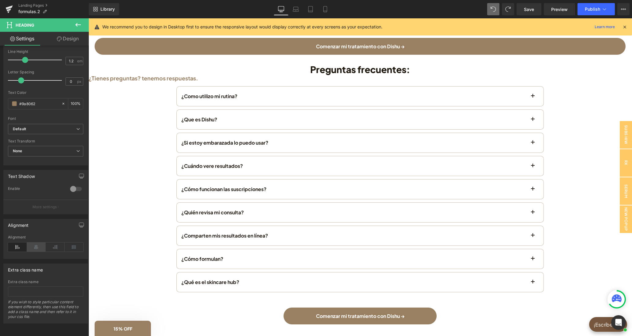
click at [31, 247] on icon at bounding box center [36, 247] width 19 height 9
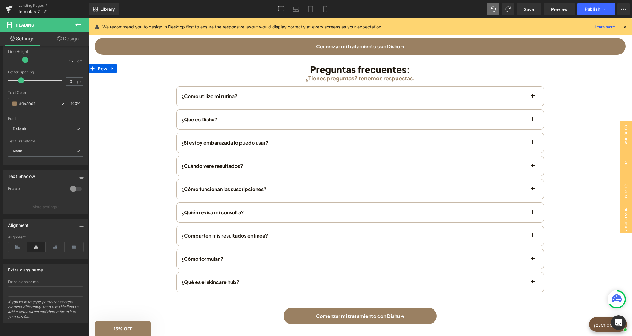
scroll to position [1496, 0]
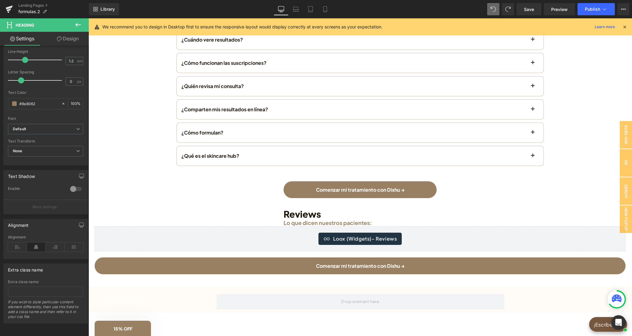
click at [81, 24] on icon at bounding box center [77, 24] width 7 height 7
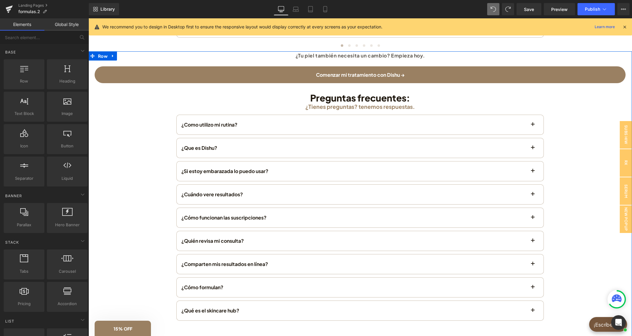
scroll to position [1338, 0]
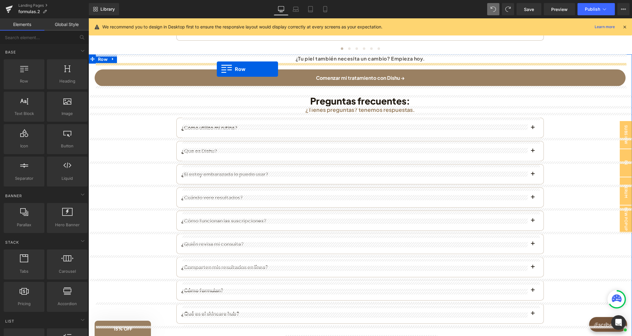
drag, startPoint x: 116, startPoint y: 91, endPoint x: 217, endPoint y: 69, distance: 103.4
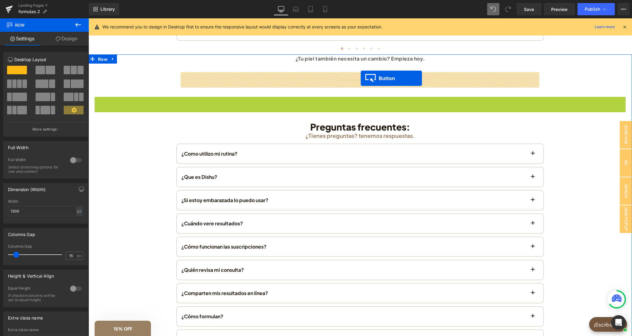
drag, startPoint x: 360, startPoint y: 104, endPoint x: 361, endPoint y: 79, distance: 25.4
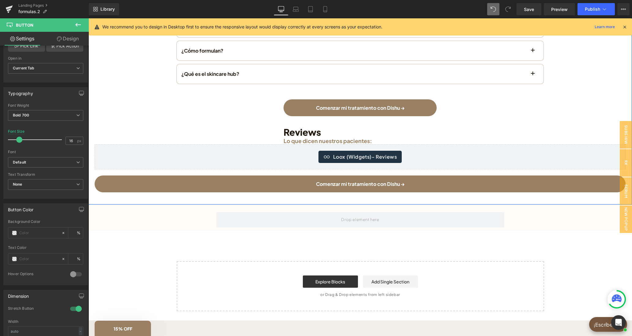
scroll to position [1591, 0]
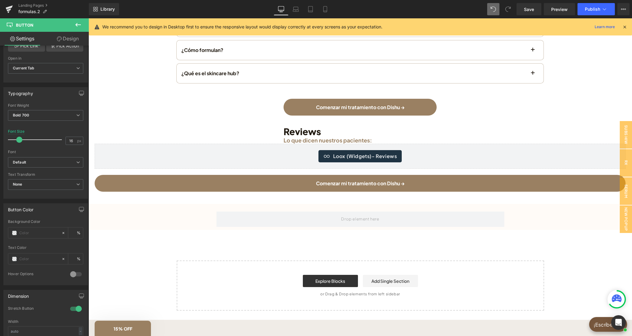
click at [77, 29] on button at bounding box center [77, 24] width 21 height 13
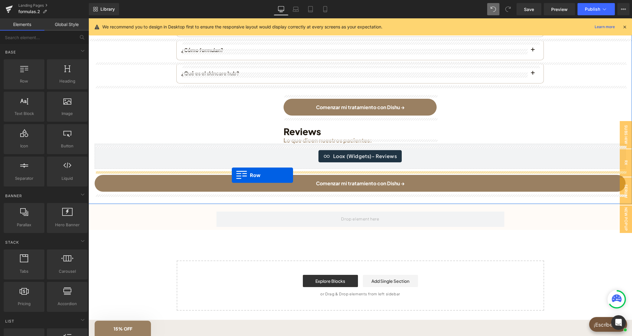
drag, startPoint x: 119, startPoint y: 93, endPoint x: 232, endPoint y: 175, distance: 139.6
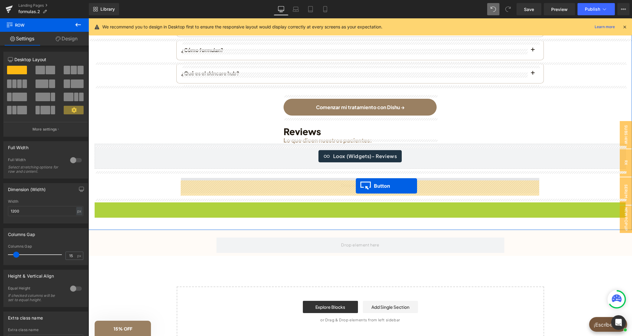
drag, startPoint x: 357, startPoint y: 212, endPoint x: 356, endPoint y: 186, distance: 26.4
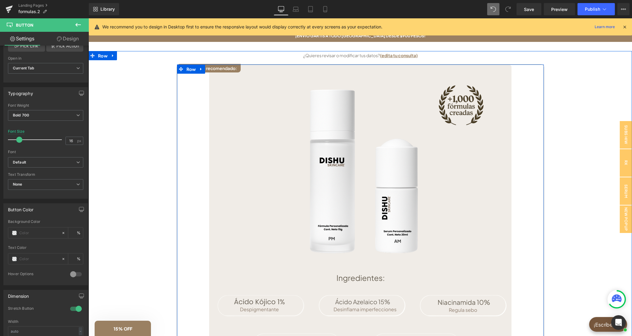
scroll to position [0, 0]
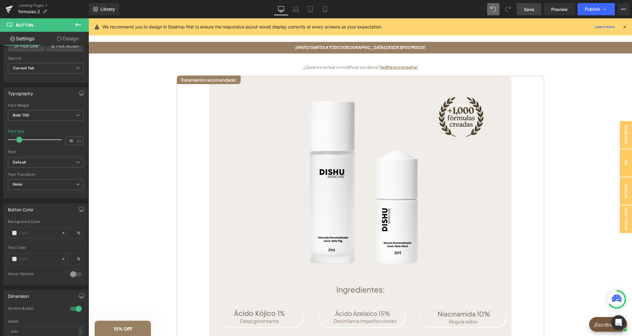
click at [540, 11] on link "Save" at bounding box center [528, 9] width 25 height 12
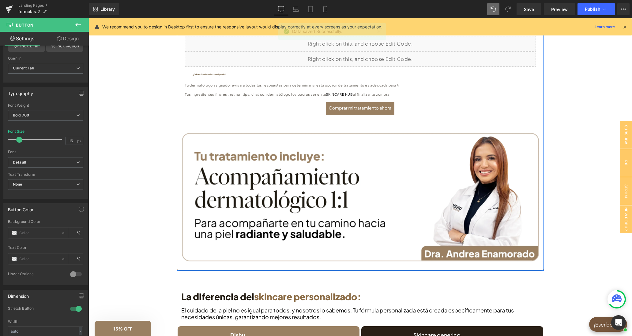
scroll to position [600, 0]
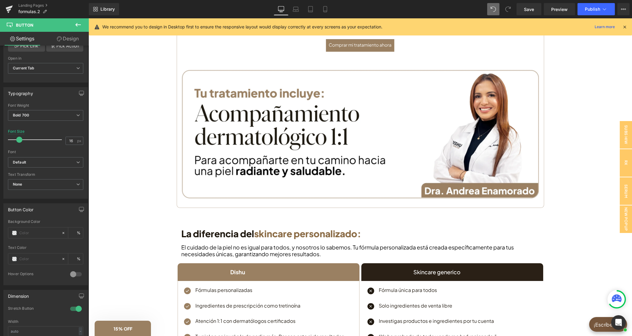
click at [79, 24] on icon at bounding box center [77, 24] width 7 height 7
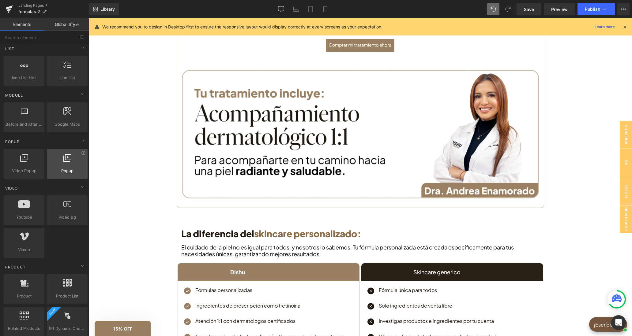
scroll to position [290, 0]
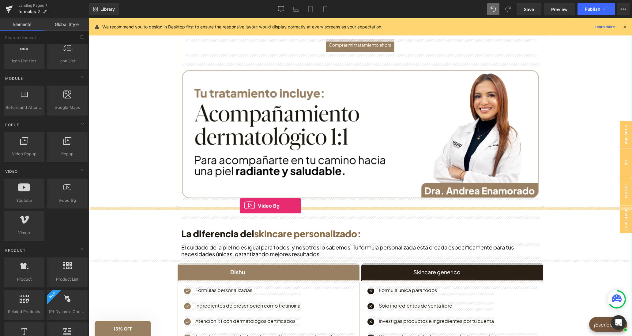
drag, startPoint x: 163, startPoint y: 221, endPoint x: 240, endPoint y: 206, distance: 78.4
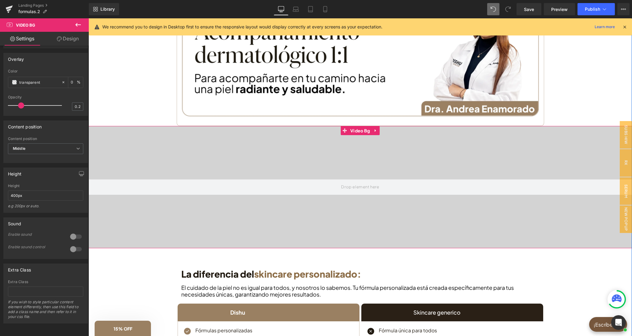
scroll to position [695, 0]
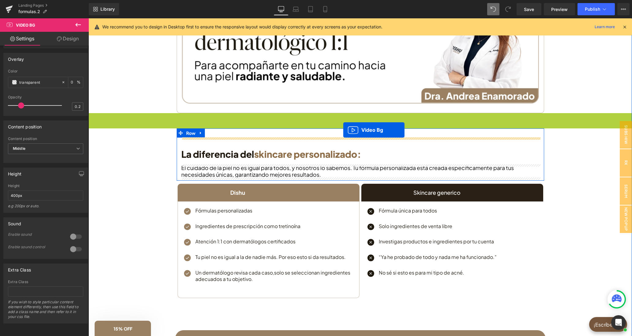
drag, startPoint x: 345, startPoint y: 117, endPoint x: 343, endPoint y: 130, distance: 13.3
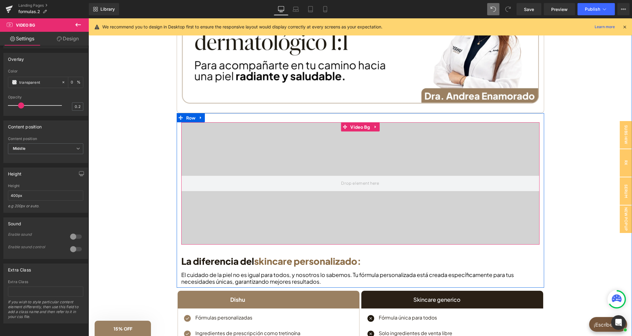
click at [465, 151] on div at bounding box center [360, 183] width 358 height 122
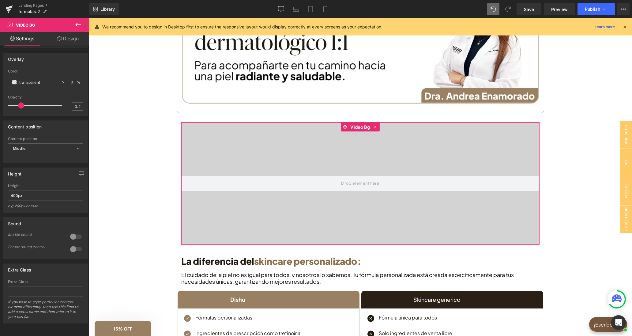
click at [68, 42] on link "Design" at bounding box center [68, 39] width 44 height 14
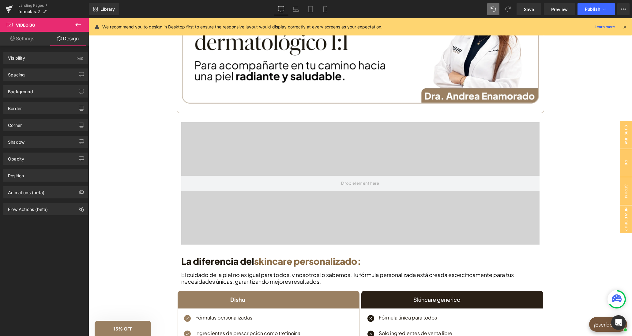
click at [262, 154] on div at bounding box center [360, 183] width 358 height 122
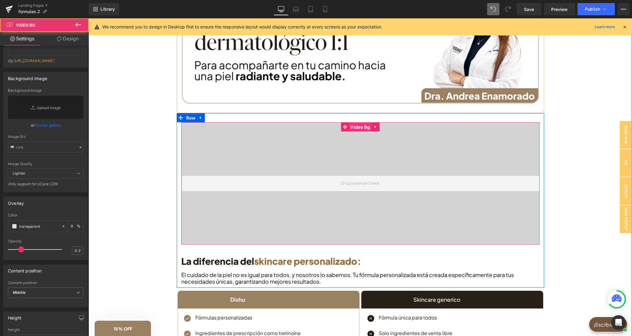
click at [362, 126] on span "Video Bg" at bounding box center [360, 126] width 23 height 9
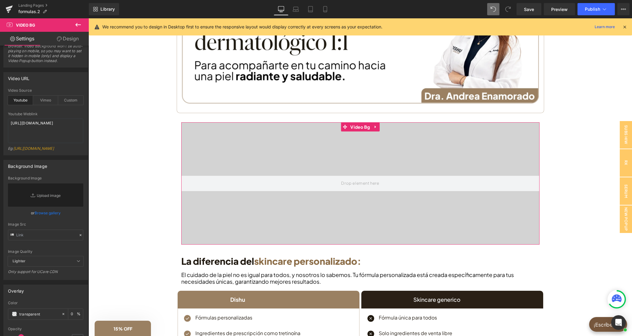
scroll to position [0, 0]
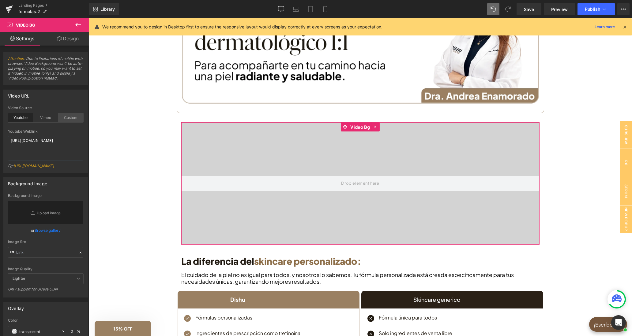
click at [69, 120] on div "Custom" at bounding box center [70, 117] width 25 height 9
drag, startPoint x: 31, startPoint y: 151, endPoint x: 8, endPoint y: 140, distance: 25.5
click at [8, 140] on textarea "[URL][DOMAIN_NAME]" at bounding box center [45, 148] width 75 height 24
paste textarea "videos/c/o/v/a2d192583bcb40ae969954fdc1039366.mov"
type textarea "[URL][DOMAIN_NAME]"
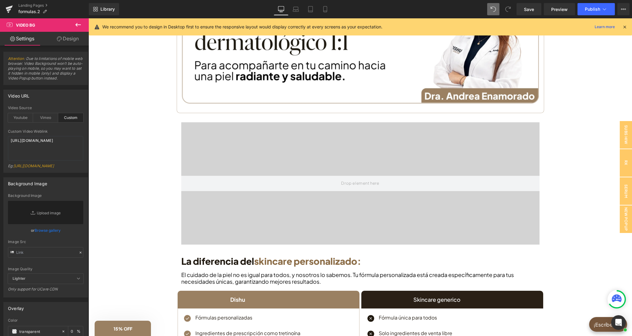
click at [51, 96] on div "Video URL" at bounding box center [46, 96] width 84 height 12
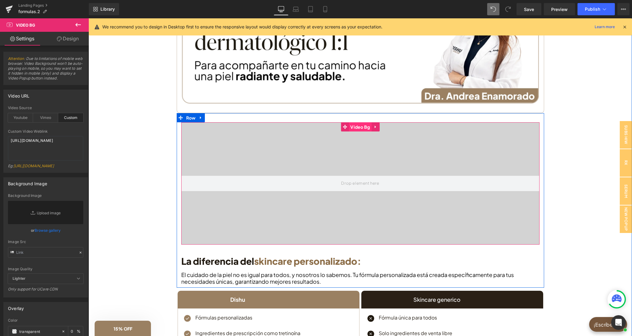
click at [360, 126] on span "Video Bg" at bounding box center [360, 126] width 23 height 9
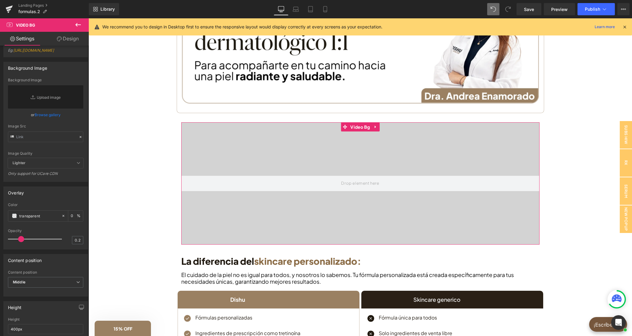
scroll to position [260, 0]
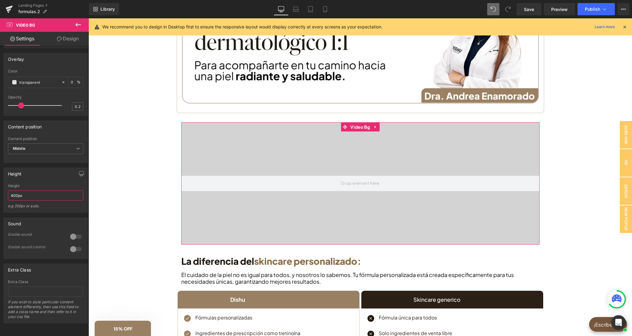
click at [11, 196] on input "400px" at bounding box center [45, 196] width 75 height 10
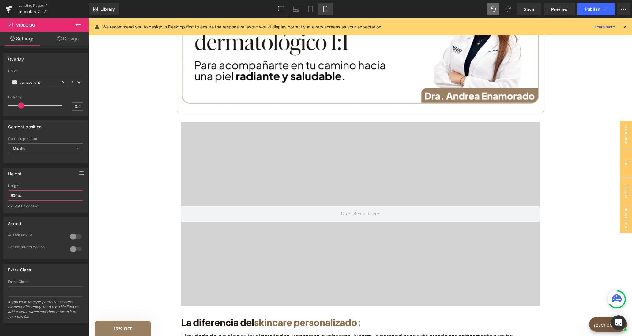
type input "600px"
click at [325, 17] on div "Library Desktop Desktop Laptop Tablet Mobile Save Preview Publish Scheduled Vie…" at bounding box center [360, 9] width 543 height 18
click at [325, 11] on icon at bounding box center [324, 11] width 3 height 0
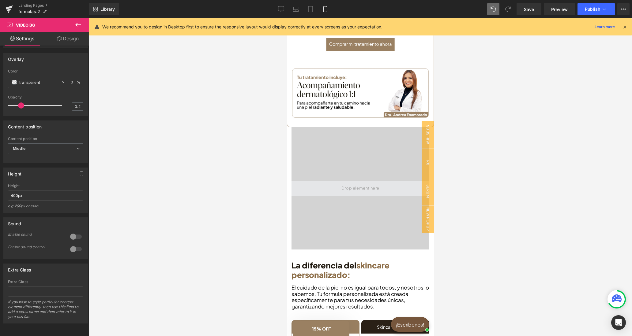
scroll to position [413, 0]
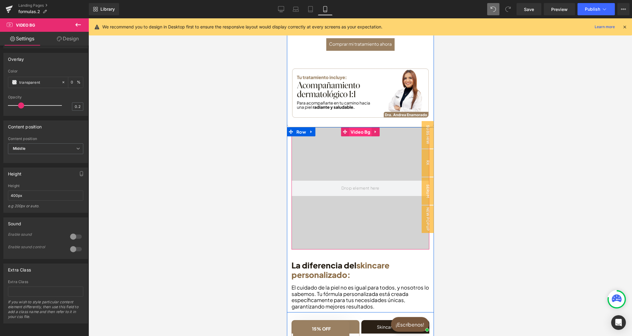
click at [359, 129] on span "Video Bg" at bounding box center [360, 131] width 23 height 9
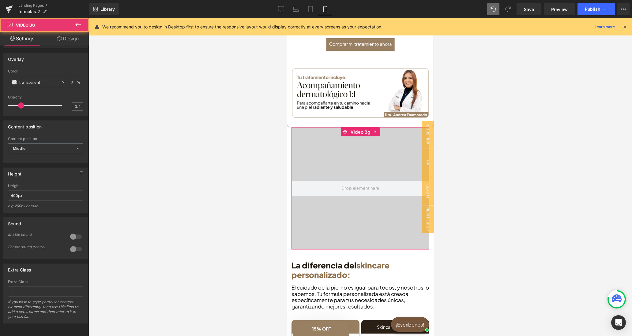
click at [75, 237] on div at bounding box center [76, 237] width 15 height 10
click at [76, 249] on div at bounding box center [76, 250] width 15 height 10
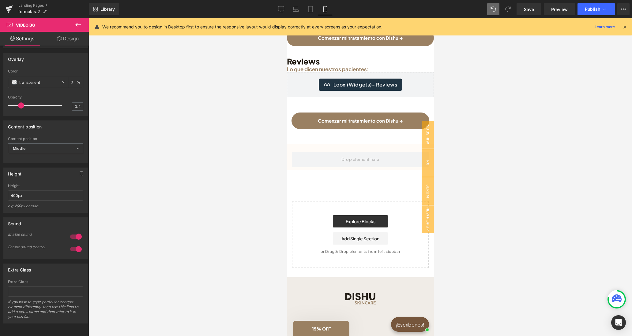
scroll to position [1295, 0]
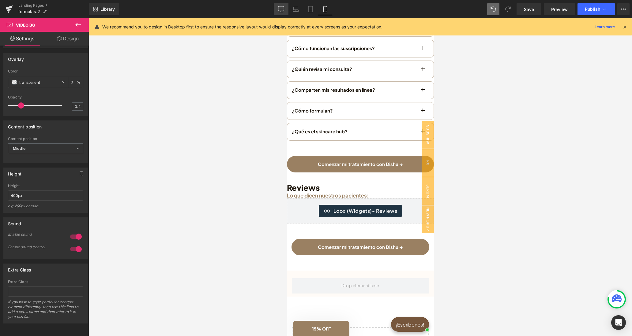
click at [285, 9] on link "Desktop" at bounding box center [281, 9] width 15 height 12
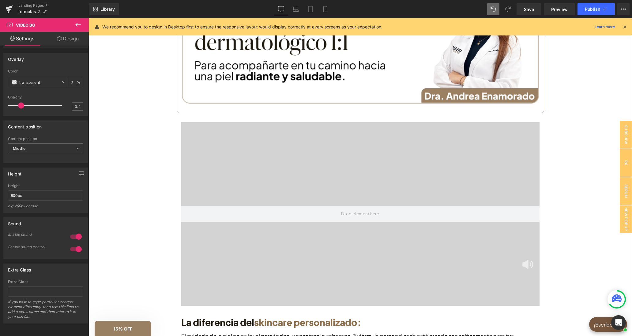
scroll to position [821, 0]
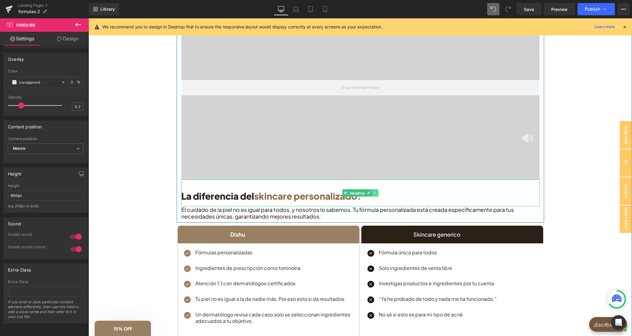
click at [373, 193] on link at bounding box center [375, 192] width 6 height 7
click at [372, 193] on icon at bounding box center [371, 192] width 3 height 3
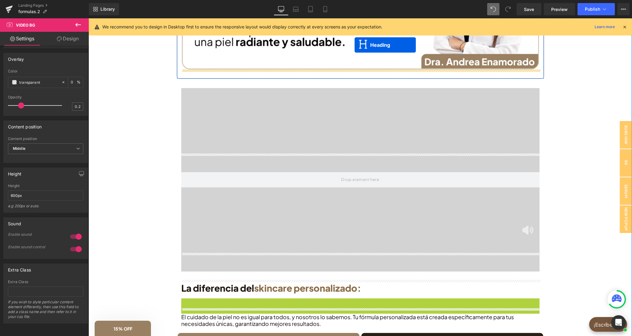
scroll to position [723, 0]
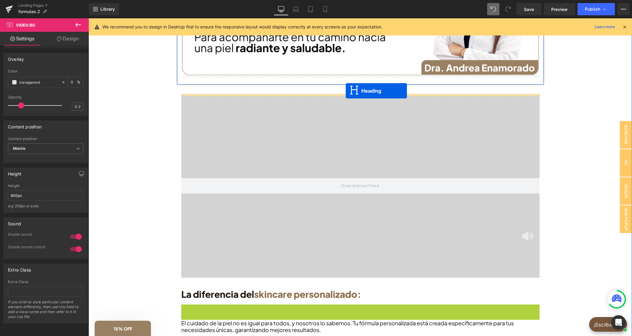
drag, startPoint x: 346, startPoint y: 221, endPoint x: 346, endPoint y: 91, distance: 130.1
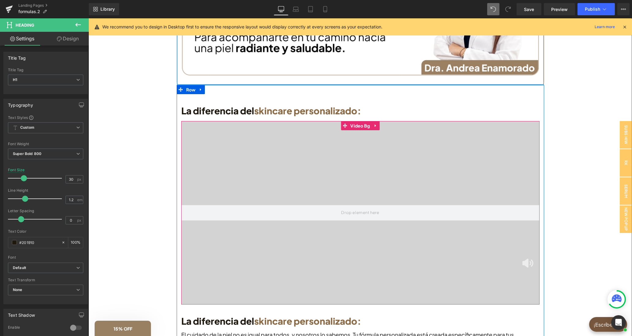
click at [529, 262] on img at bounding box center [527, 263] width 11 height 9
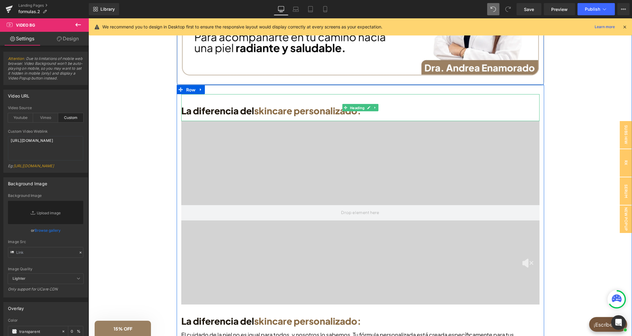
click at [282, 112] on span "skincare personalizado:" at bounding box center [307, 111] width 107 height 12
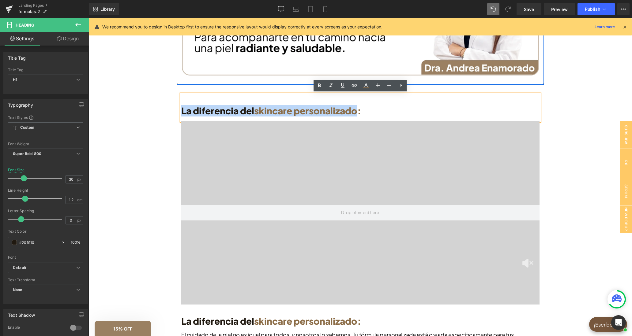
drag, startPoint x: 357, startPoint y: 112, endPoint x: 181, endPoint y: 110, distance: 175.7
click at [181, 110] on div "La diferencia del skincare personalizado:" at bounding box center [360, 107] width 358 height 27
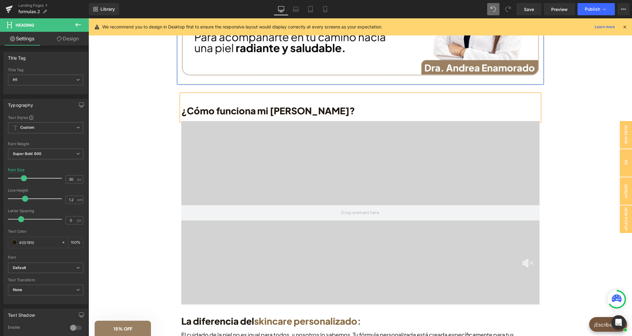
click at [586, 154] on div "¿Quieres revisar o modificar tus datos? (edita tu consulta) Text Block Tratamie…" at bounding box center [359, 110] width 543 height 1541
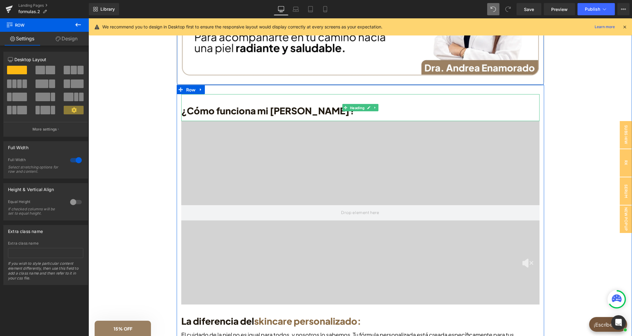
click at [244, 111] on h1 "¿Cómo funciona mi rutina DISHU?" at bounding box center [360, 110] width 358 height 11
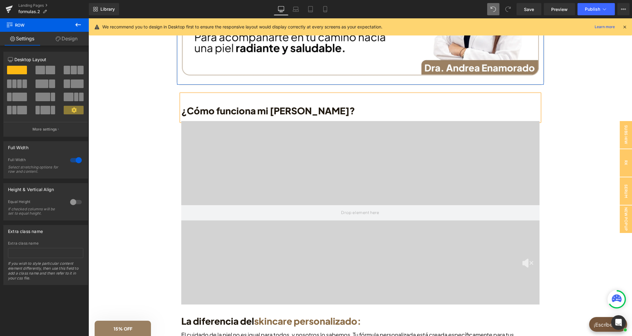
click at [244, 111] on h1 "¿Cómo funciona mi rutina DISHU?" at bounding box center [360, 110] width 358 height 11
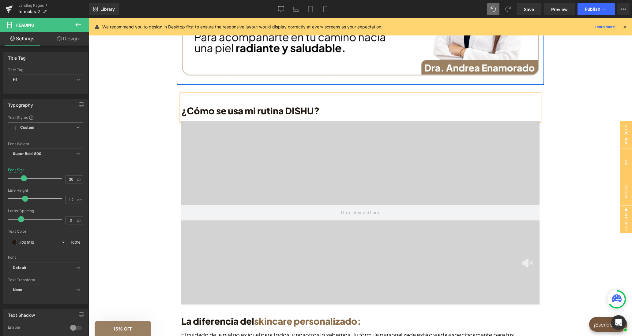
click at [566, 138] on div "¿Quieres revisar o modificar tus datos? (edita tu consulta) Text Block Tratamie…" at bounding box center [359, 110] width 543 height 1541
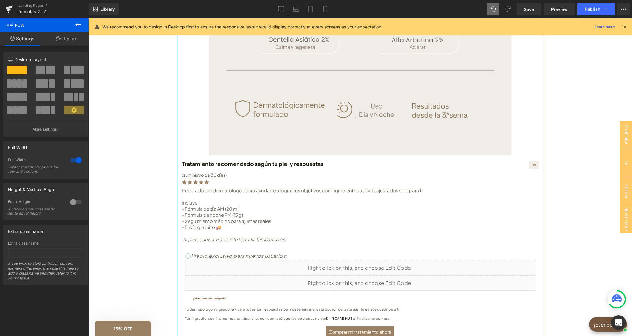
scroll to position [312, 0]
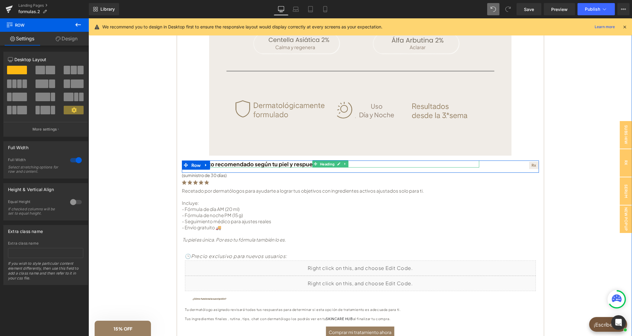
click at [280, 163] on h1 "Tratamiento recomendado según tu piel y respuestas" at bounding box center [330, 164] width 297 height 7
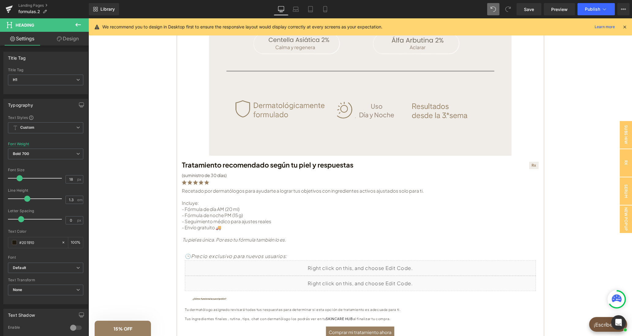
click at [22, 179] on span at bounding box center [20, 178] width 6 height 6
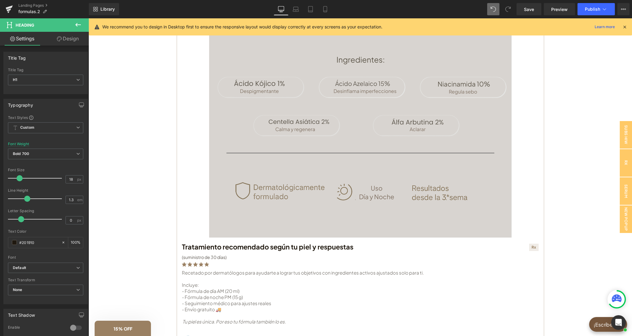
scroll to position [217, 0]
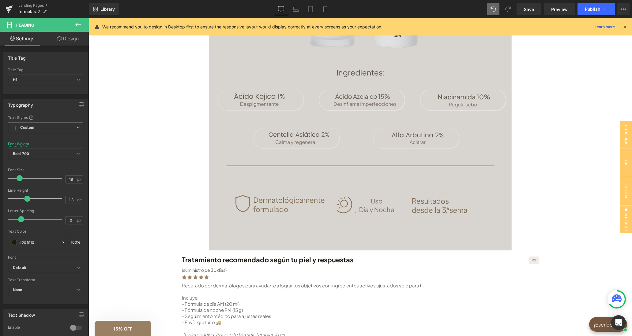
click at [300, 161] on img at bounding box center [360, 55] width 302 height 392
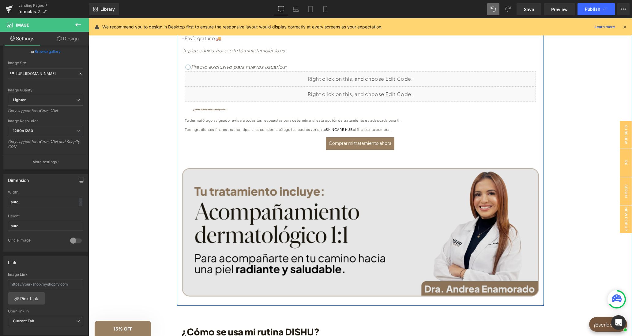
scroll to position [596, 0]
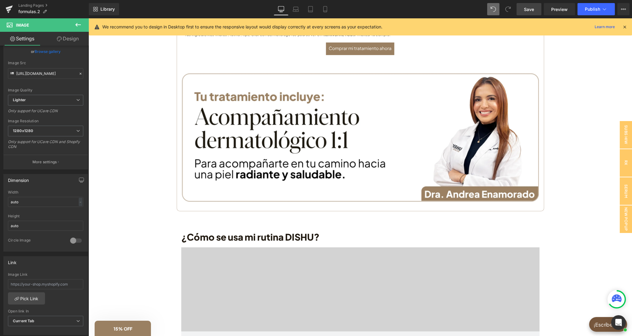
click at [535, 12] on link "Save" at bounding box center [528, 9] width 25 height 12
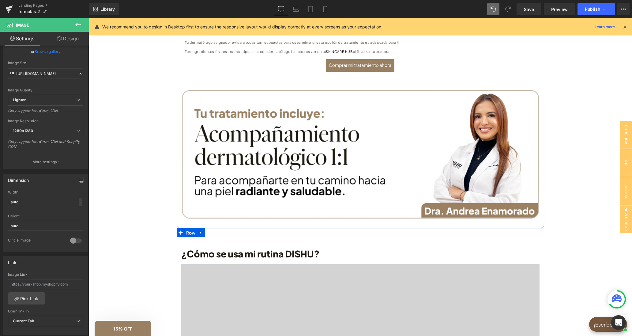
scroll to position [565, 0]
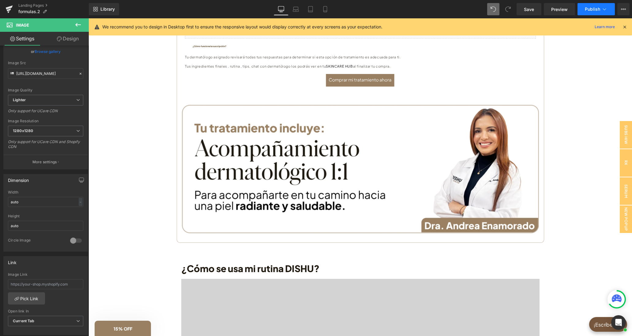
click at [582, 9] on button "Publish" at bounding box center [595, 9] width 37 height 12
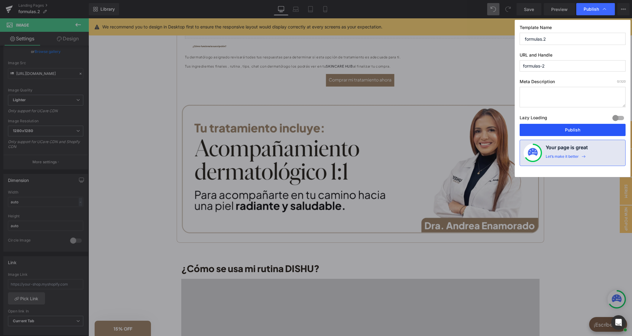
click at [574, 132] on button "Publish" at bounding box center [572, 130] width 106 height 12
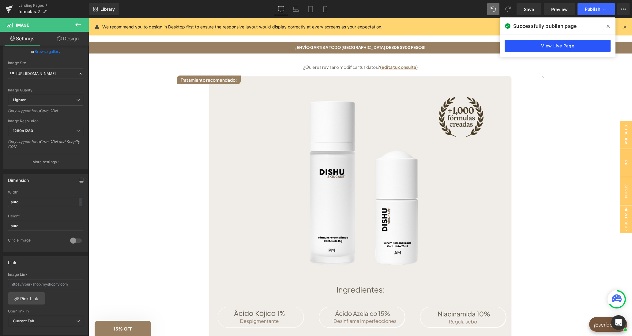
click at [568, 47] on link "View Live Page" at bounding box center [557, 46] width 106 height 12
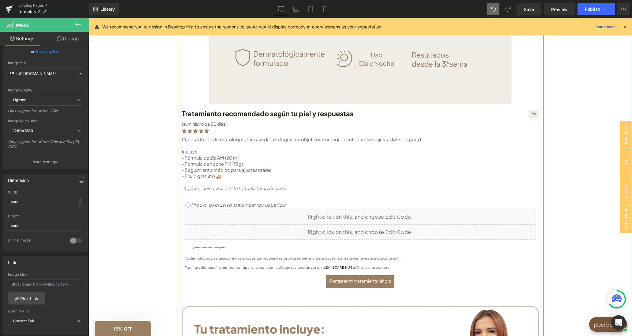
scroll to position [379, 0]
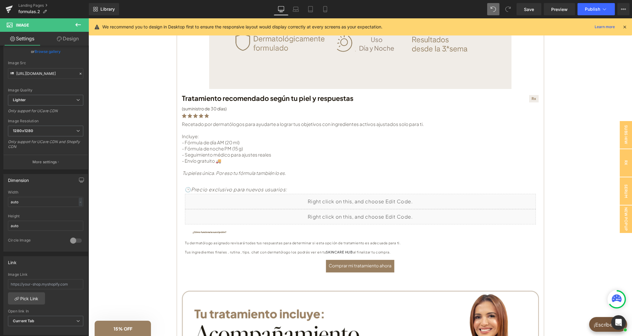
click at [81, 23] on icon at bounding box center [77, 24] width 7 height 7
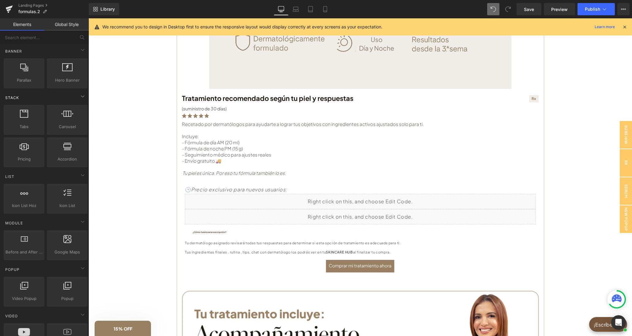
scroll to position [0, 0]
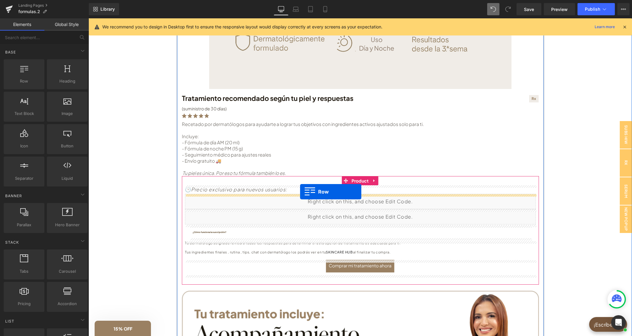
drag, startPoint x: 118, startPoint y: 96, endPoint x: 300, endPoint y: 192, distance: 205.6
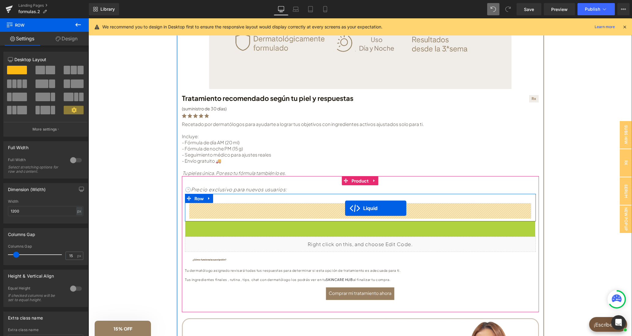
drag, startPoint x: 345, startPoint y: 226, endPoint x: 345, endPoint y: 208, distance: 17.1
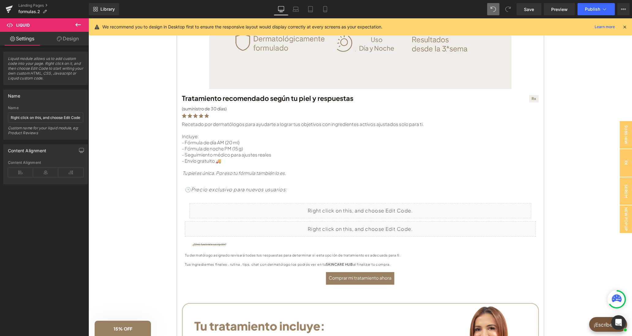
click at [81, 24] on icon at bounding box center [77, 24] width 7 height 7
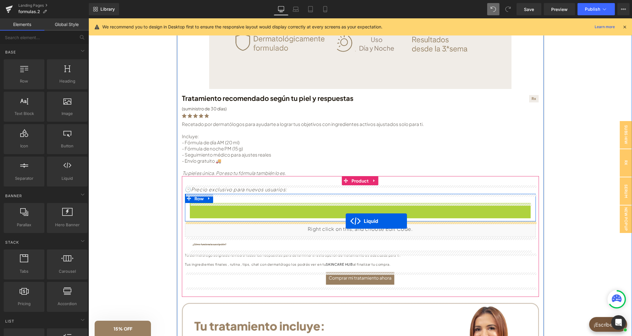
drag, startPoint x: 344, startPoint y: 207, endPoint x: 346, endPoint y: 221, distance: 13.9
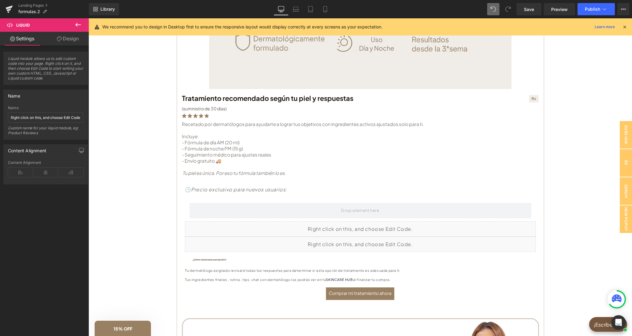
click at [78, 24] on icon at bounding box center [77, 24] width 7 height 7
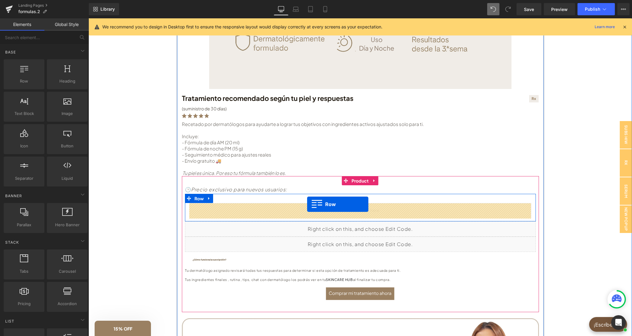
drag, startPoint x: 119, startPoint y: 94, endPoint x: 307, endPoint y: 204, distance: 218.0
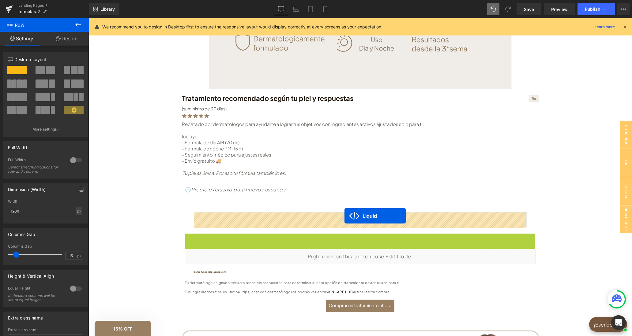
drag, startPoint x: 345, startPoint y: 234, endPoint x: 344, endPoint y: 216, distance: 18.4
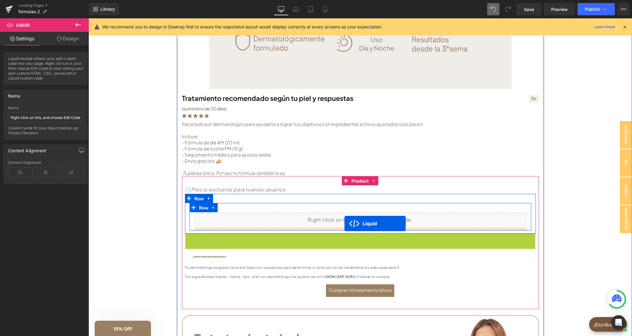
drag, startPoint x: 343, startPoint y: 238, endPoint x: 344, endPoint y: 224, distance: 14.4
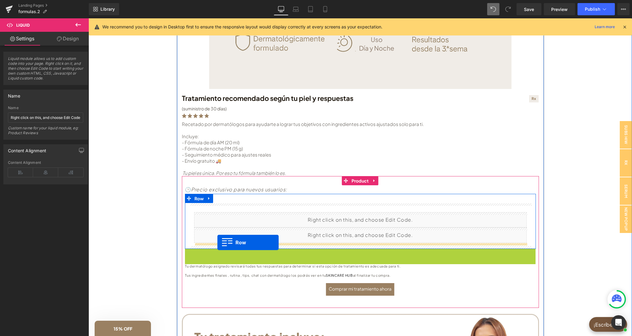
drag, startPoint x: 201, startPoint y: 255, endPoint x: 217, endPoint y: 243, distance: 20.1
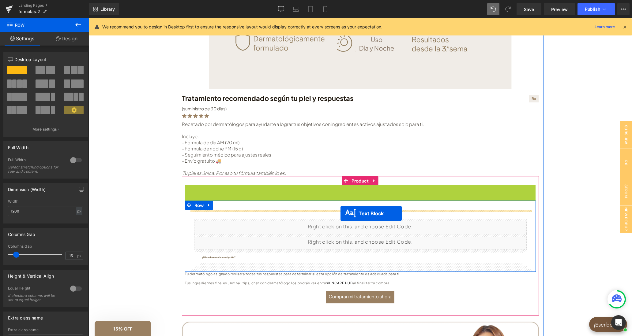
drag, startPoint x: 343, startPoint y: 189, endPoint x: 340, endPoint y: 214, distance: 24.3
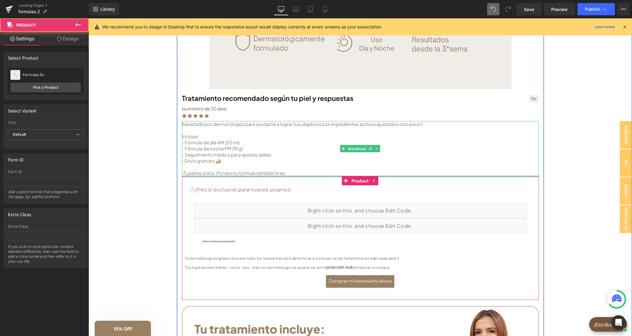
drag, startPoint x: 271, startPoint y: 181, endPoint x: 274, endPoint y: 169, distance: 12.2
click at [274, 169] on div "Tratamiento recomendado: Button Image Tratamiento recomendado según tu piel y r…" at bounding box center [360, 66] width 357 height 738
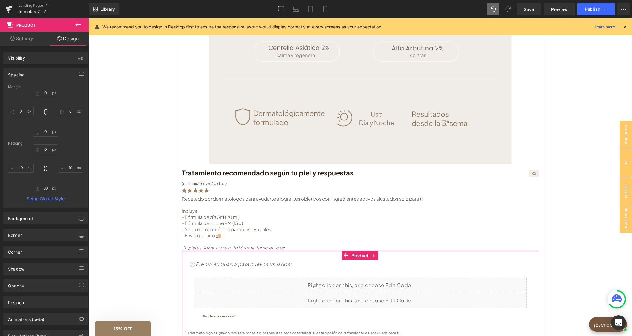
scroll to position [252, 0]
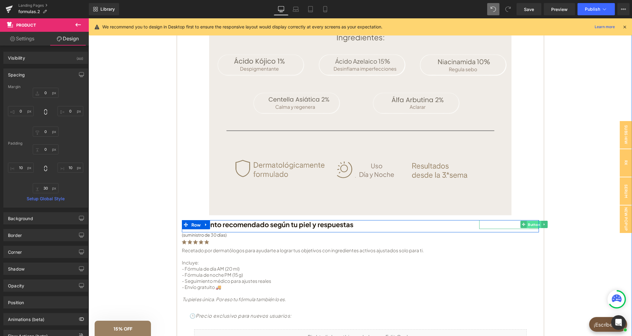
click at [531, 225] on span "Button" at bounding box center [533, 224] width 14 height 7
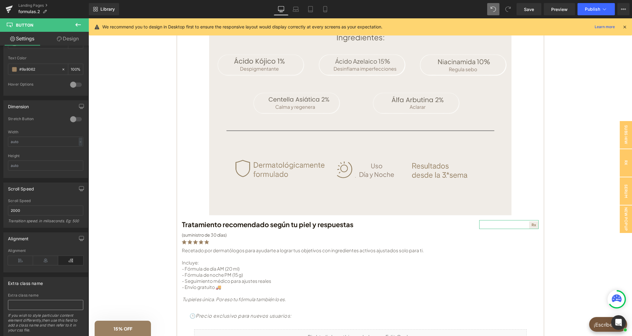
scroll to position [347, 0]
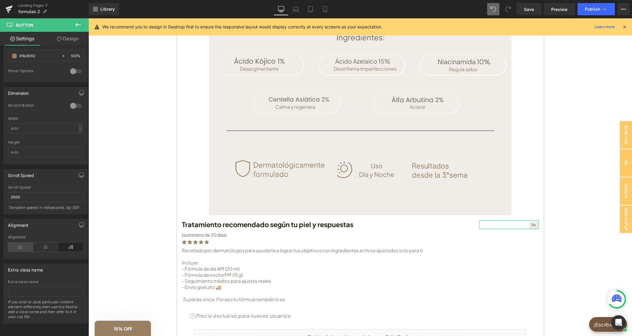
click at [17, 248] on icon at bounding box center [20, 247] width 25 height 9
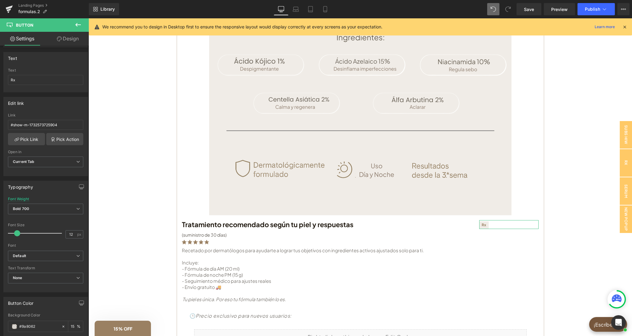
scroll to position [29, 0]
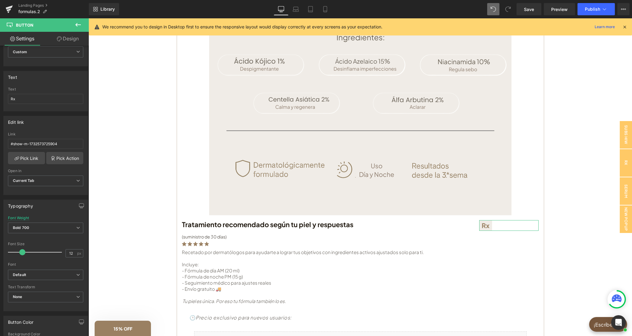
drag, startPoint x: 18, startPoint y: 253, endPoint x: 23, endPoint y: 253, distance: 4.9
click at [23, 253] on span at bounding box center [22, 252] width 6 height 6
click at [14, 253] on div at bounding box center [36, 252] width 51 height 12
click at [21, 251] on div at bounding box center [36, 252] width 51 height 12
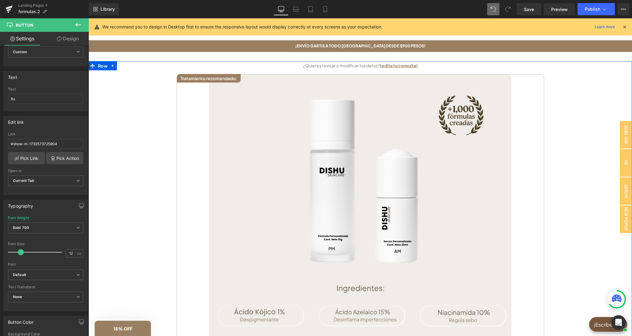
scroll to position [0, 0]
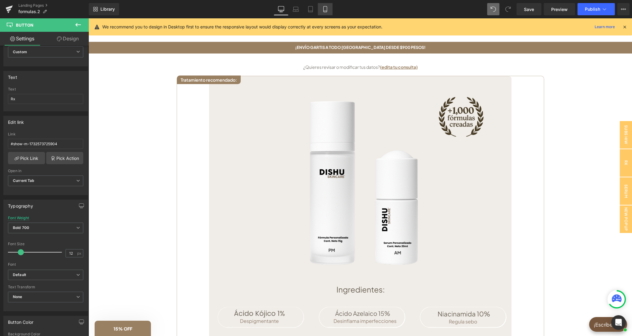
click at [323, 9] on icon at bounding box center [325, 9] width 6 height 6
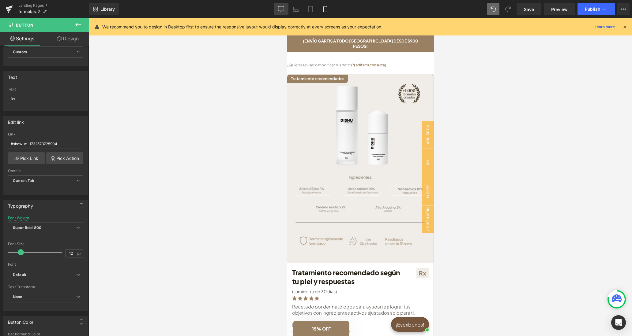
click at [278, 13] on link "Desktop" at bounding box center [281, 9] width 15 height 12
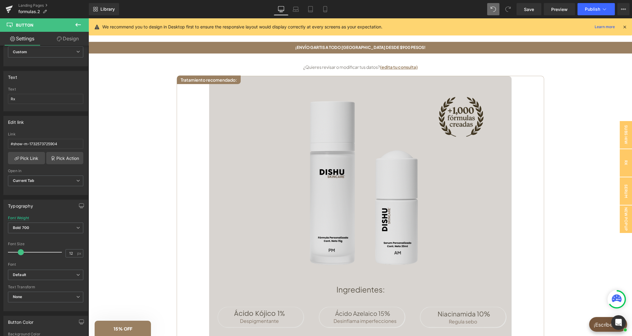
click at [260, 145] on img at bounding box center [360, 272] width 302 height 392
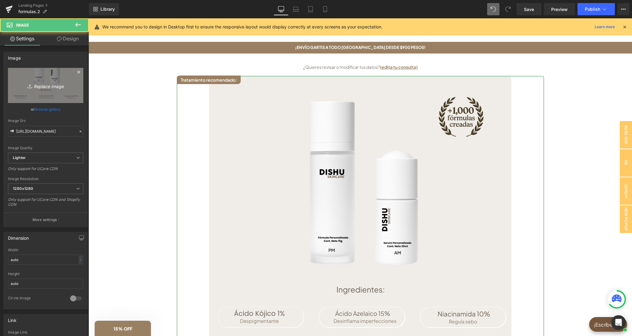
click at [46, 87] on icon "Replace Image" at bounding box center [45, 86] width 49 height 8
type input "C:\fakepath\tarjeta caja(3).png"
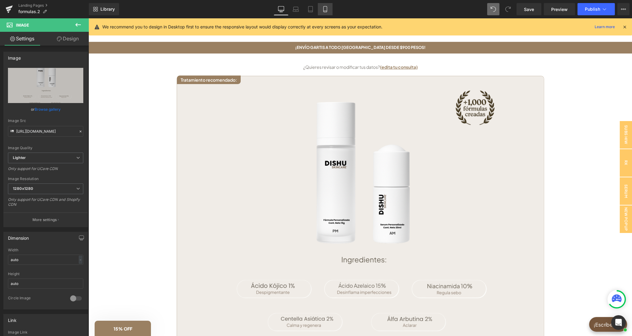
click at [323, 12] on link "Mobile" at bounding box center [325, 9] width 15 height 12
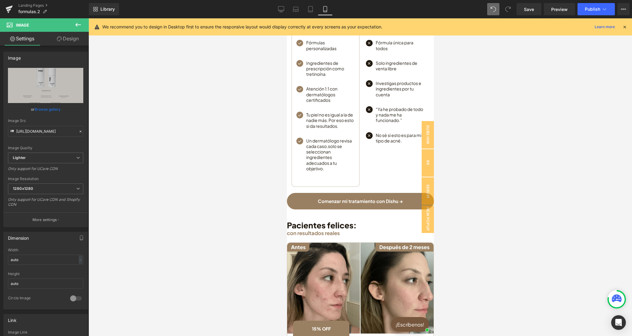
scroll to position [537, 0]
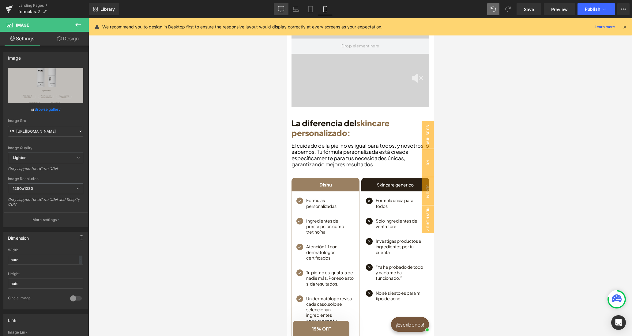
drag, startPoint x: 283, startPoint y: 13, endPoint x: 281, endPoint y: 97, distance: 84.5
click at [283, 13] on link "Desktop" at bounding box center [281, 9] width 15 height 12
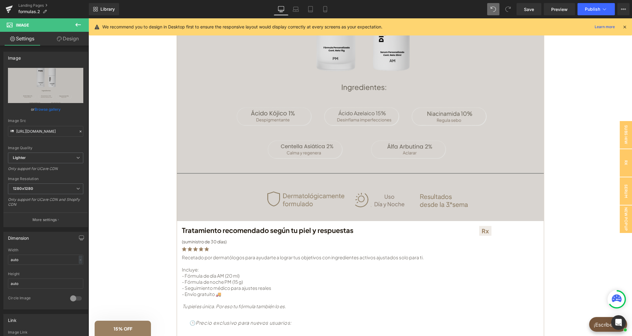
scroll to position [158, 0]
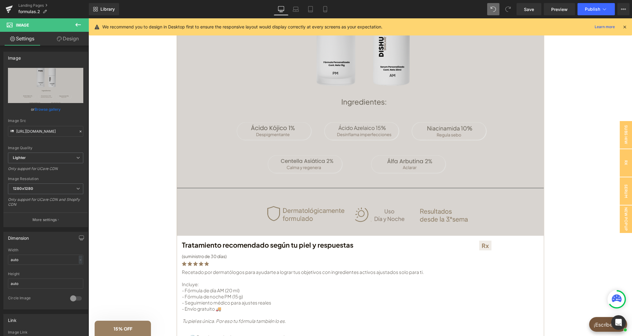
click at [411, 146] on img at bounding box center [360, 77] width 367 height 318
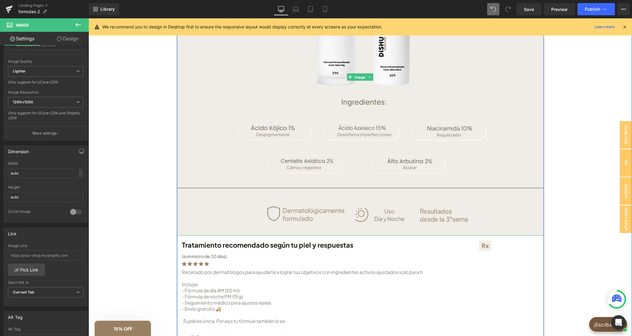
scroll to position [284, 0]
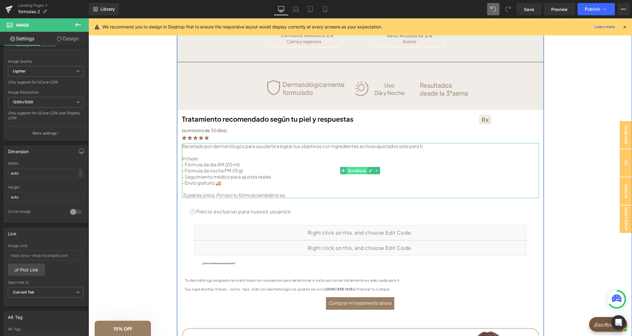
click at [358, 169] on span "Text Block" at bounding box center [356, 170] width 21 height 7
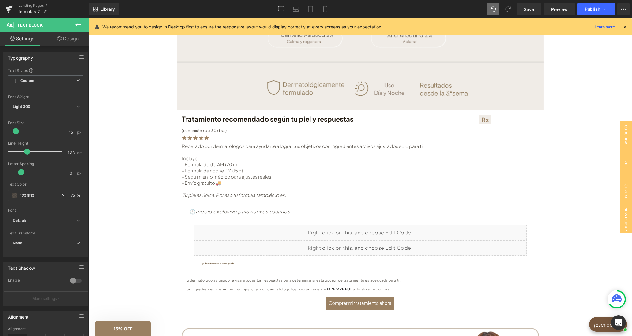
click at [75, 133] on input "15" at bounding box center [71, 133] width 11 height 8
type input "17"
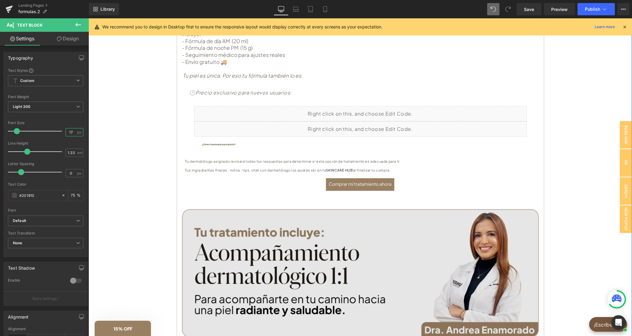
scroll to position [537, 0]
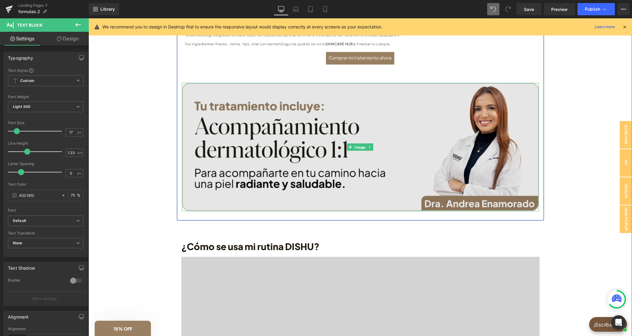
click at [301, 137] on img at bounding box center [360, 147] width 357 height 129
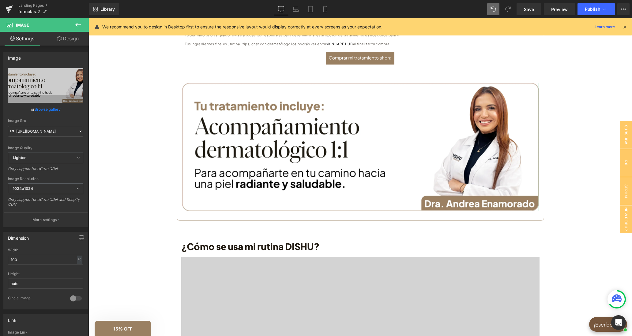
scroll to position [87, 0]
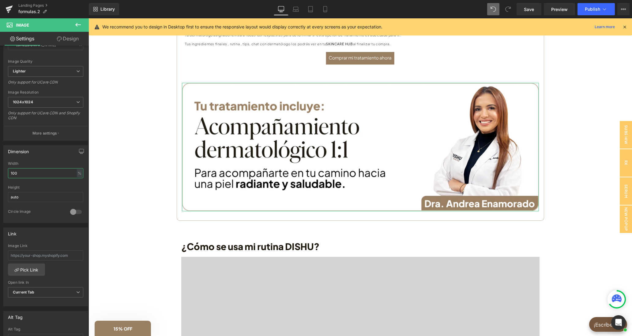
drag, startPoint x: 16, startPoint y: 173, endPoint x: 5, endPoint y: 173, distance: 11.0
click at [8, 173] on input "100" at bounding box center [45, 173] width 75 height 10
type input "80"
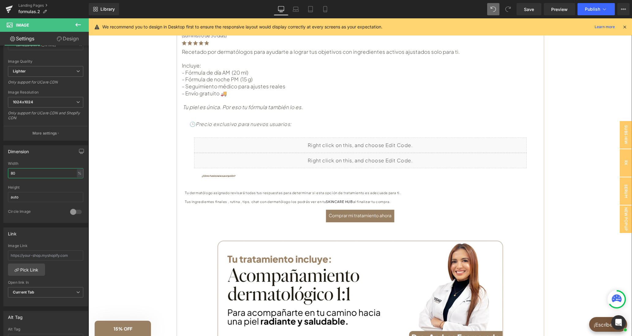
scroll to position [347, 0]
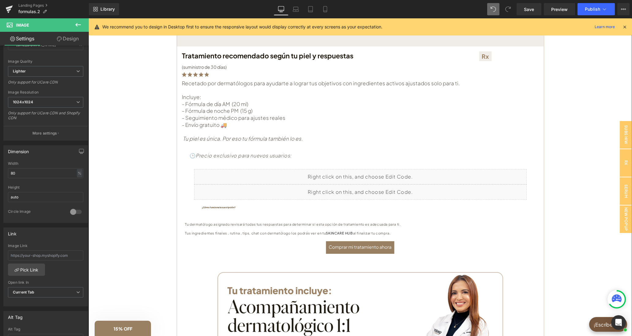
click at [368, 248] on div "(P) Cart Button" at bounding box center [360, 249] width 351 height 16
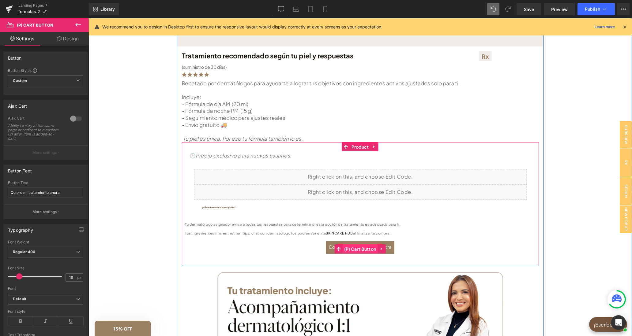
click at [366, 248] on span "(P) Cart Button" at bounding box center [359, 249] width 35 height 9
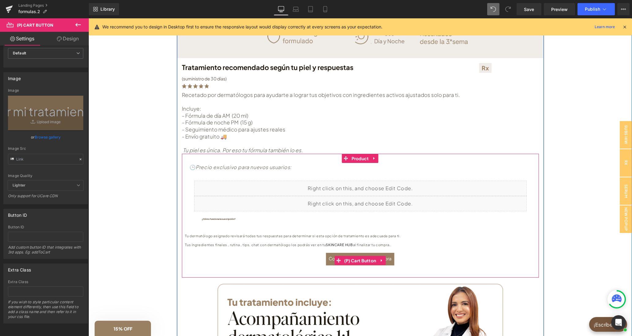
scroll to position [221, 0]
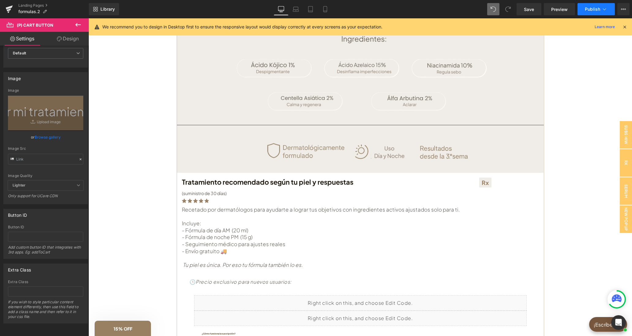
click at [583, 8] on button "Publish" at bounding box center [595, 9] width 37 height 12
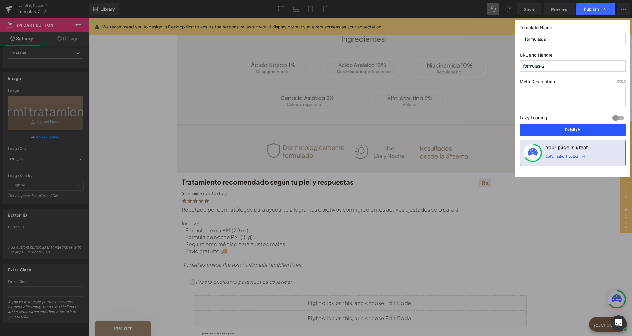
drag, startPoint x: 556, startPoint y: 130, endPoint x: 540, endPoint y: 102, distance: 32.1
click at [556, 130] on button "Publish" at bounding box center [572, 130] width 106 height 12
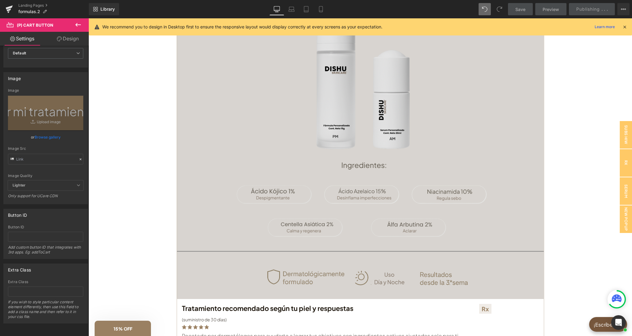
scroll to position [0, 0]
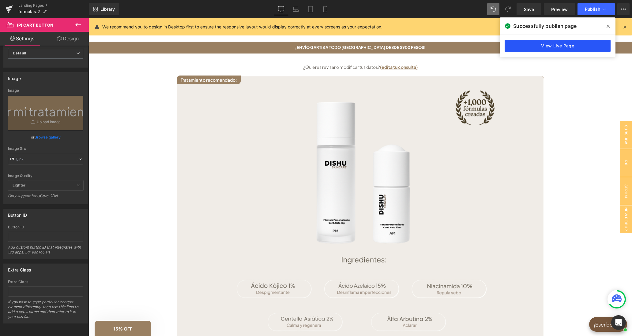
click at [538, 46] on link "View Live Page" at bounding box center [557, 46] width 106 height 12
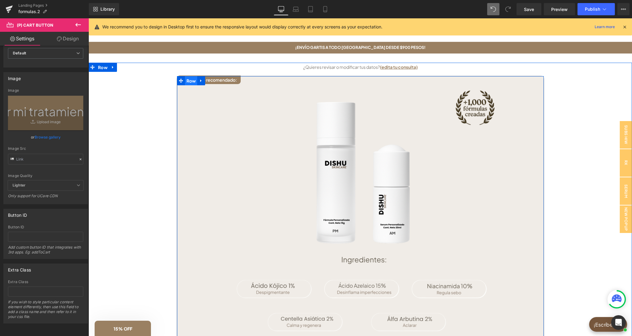
click at [191, 82] on span "Row" at bounding box center [191, 80] width 13 height 9
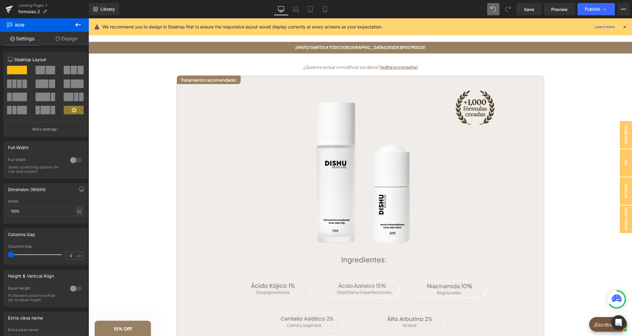
click at [78, 22] on icon at bounding box center [77, 24] width 7 height 7
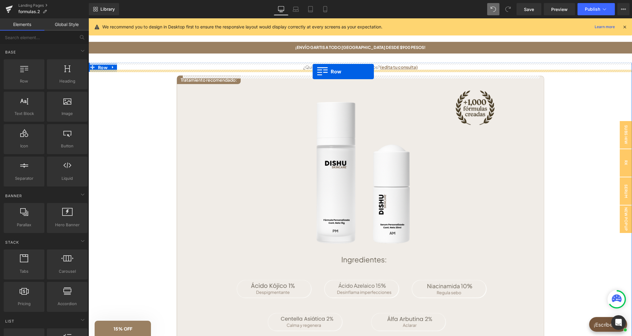
drag, startPoint x: 125, startPoint y: 90, endPoint x: 312, endPoint y: 72, distance: 188.2
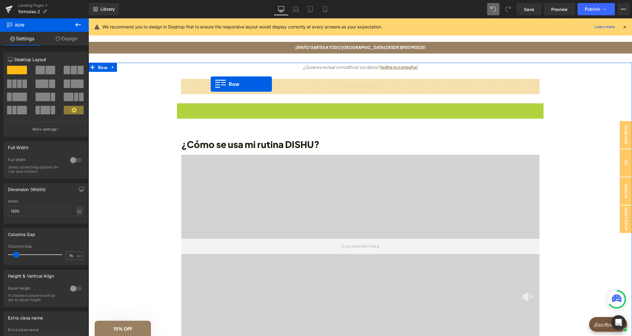
drag, startPoint x: 190, startPoint y: 109, endPoint x: 211, endPoint y: 84, distance: 32.2
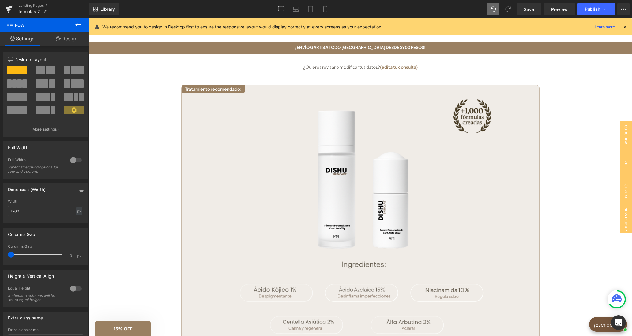
click at [81, 25] on icon at bounding box center [77, 24] width 7 height 7
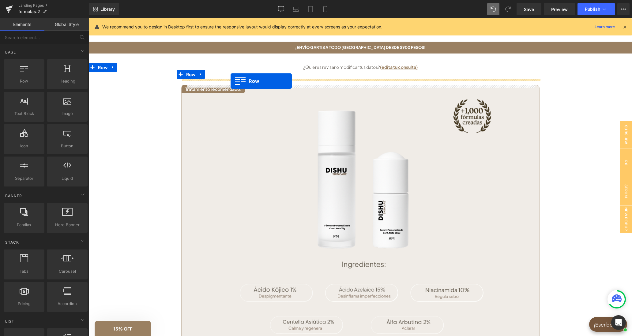
drag, startPoint x: 124, startPoint y: 95, endPoint x: 230, endPoint y: 81, distance: 107.3
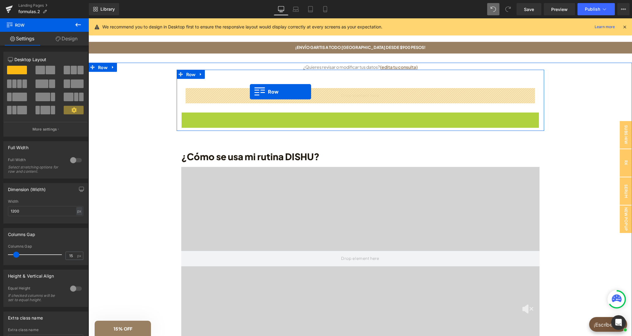
drag, startPoint x: 185, startPoint y: 117, endPoint x: 250, endPoint y: 92, distance: 69.1
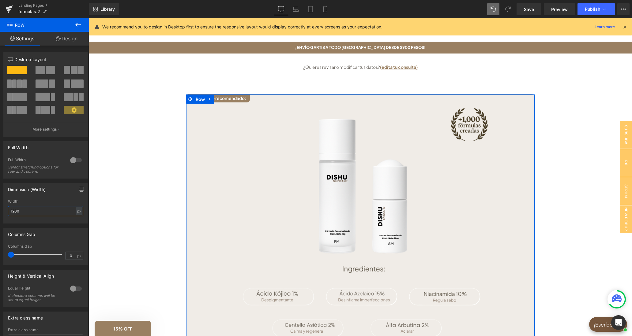
drag, startPoint x: 17, startPoint y: 214, endPoint x: 3, endPoint y: 214, distance: 13.8
click at [8, 214] on input "1200" at bounding box center [45, 211] width 75 height 10
type input "800"
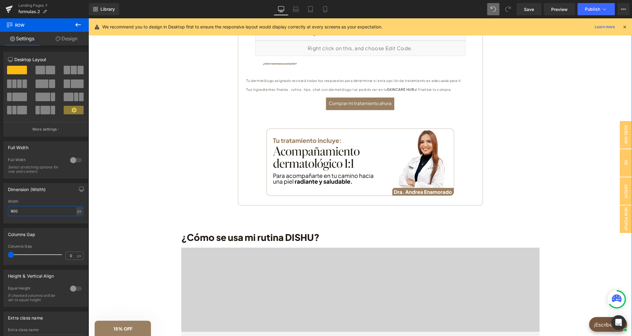
scroll to position [505, 0]
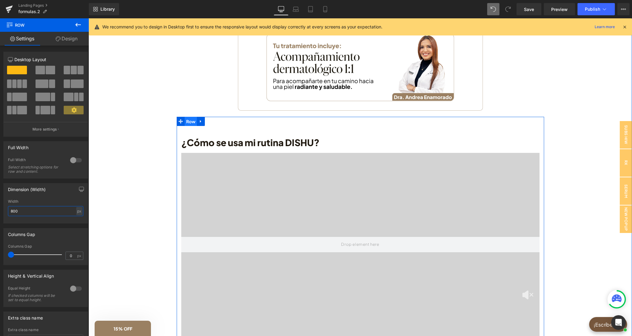
click at [193, 123] on span "Row" at bounding box center [191, 121] width 13 height 9
drag, startPoint x: 26, startPoint y: 214, endPoint x: 0, endPoint y: 213, distance: 26.0
click at [8, 213] on input "1200" at bounding box center [45, 211] width 75 height 10
type input "800"
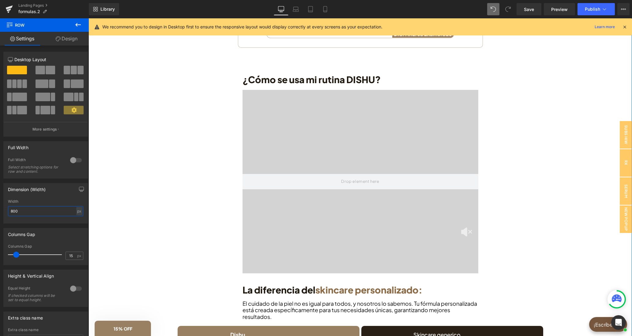
scroll to position [726, 0]
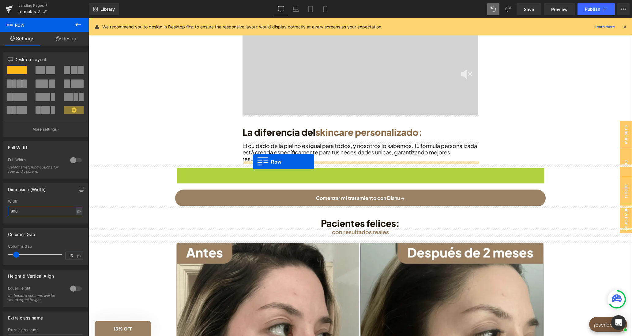
drag, startPoint x: 189, startPoint y: 173, endPoint x: 253, endPoint y: 162, distance: 64.7
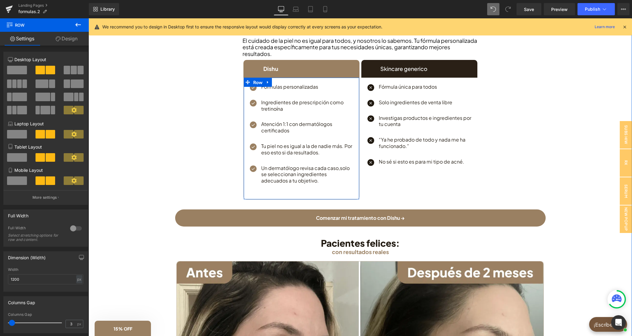
scroll to position [853, 0]
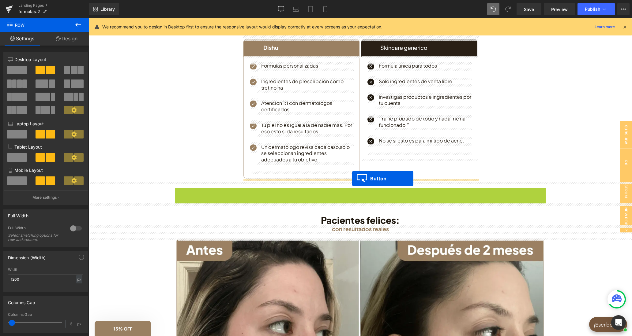
drag, startPoint x: 348, startPoint y: 185, endPoint x: 352, endPoint y: 178, distance: 8.1
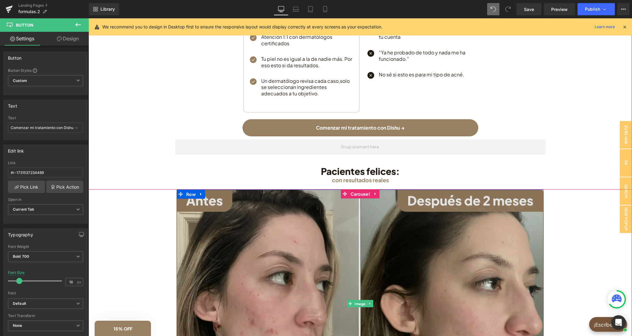
scroll to position [916, 0]
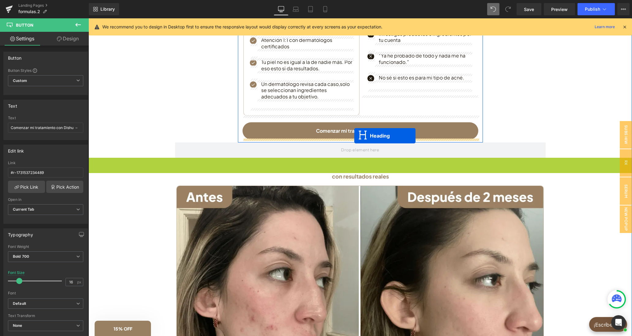
drag, startPoint x: 346, startPoint y: 158, endPoint x: 354, endPoint y: 136, distance: 23.9
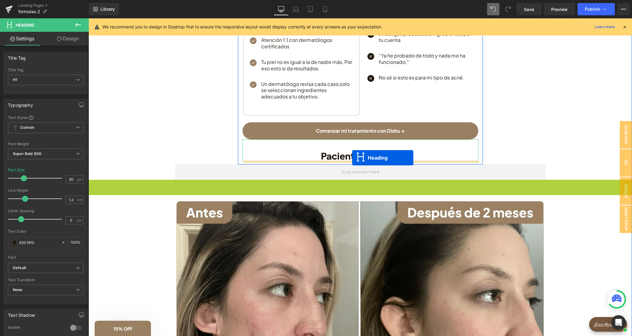
drag, startPoint x: 347, startPoint y: 182, endPoint x: 352, endPoint y: 158, distance: 25.0
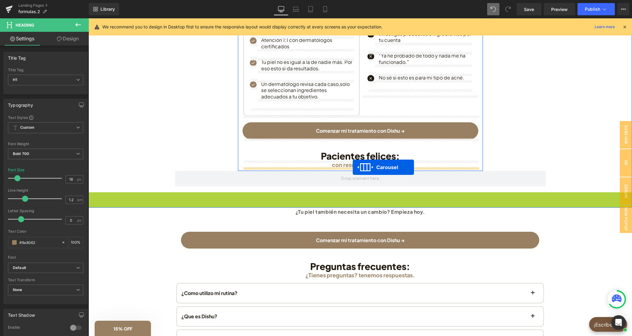
drag, startPoint x: 345, startPoint y: 196, endPoint x: 353, endPoint y: 168, distance: 29.7
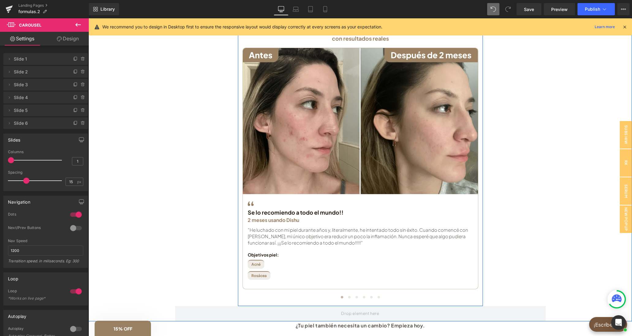
scroll to position [1137, 0]
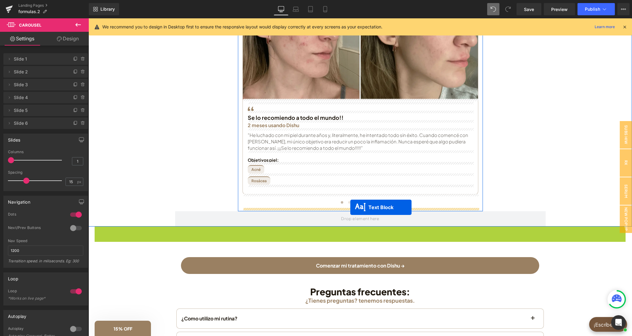
drag, startPoint x: 343, startPoint y: 232, endPoint x: 350, endPoint y: 207, distance: 25.1
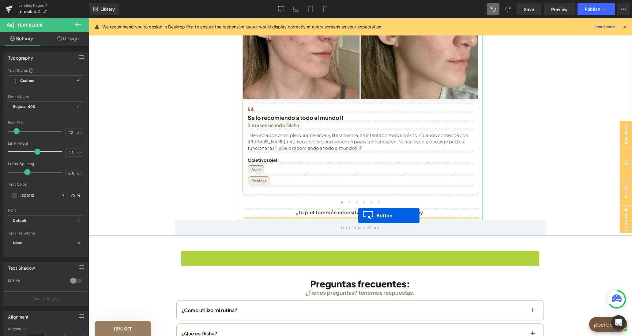
drag, startPoint x: 349, startPoint y: 258, endPoint x: 358, endPoint y: 216, distance: 43.1
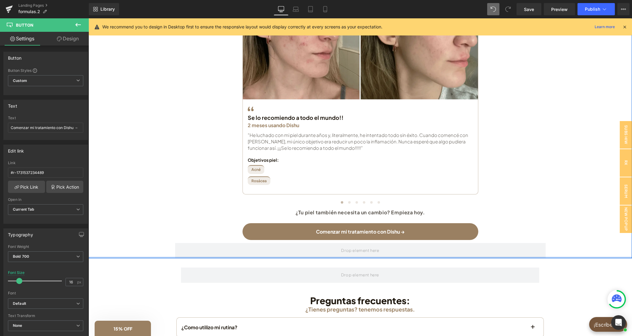
scroll to position [1231, 0]
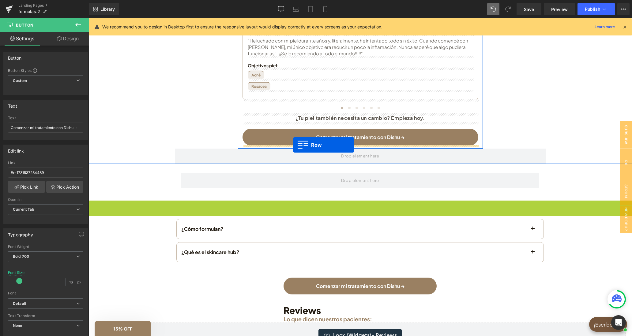
drag, startPoint x: 94, startPoint y: 205, endPoint x: 293, endPoint y: 145, distance: 207.4
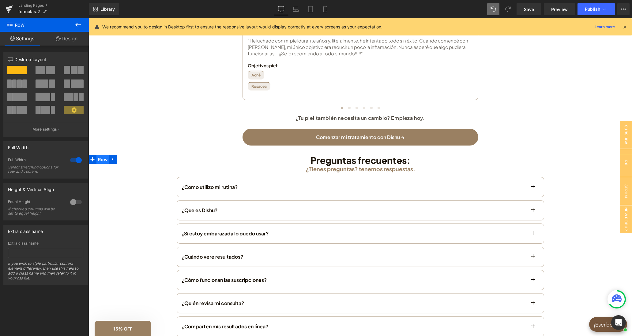
click at [103, 160] on span "Row" at bounding box center [102, 159] width 13 height 9
click at [79, 160] on div at bounding box center [76, 160] width 15 height 10
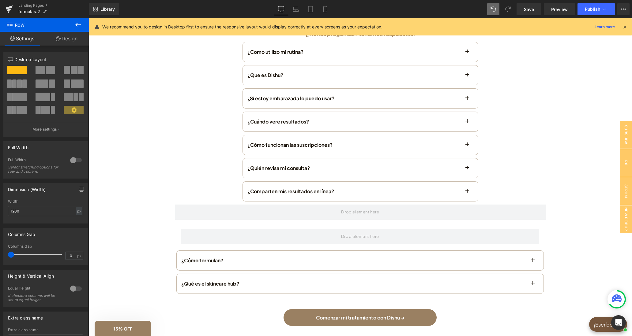
scroll to position [1389, 0]
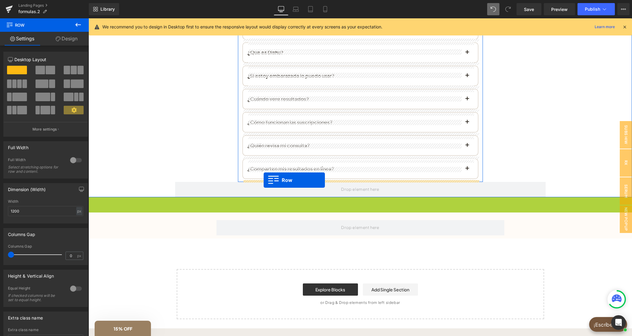
drag, startPoint x: 95, startPoint y: 203, endPoint x: 263, endPoint y: 180, distance: 169.8
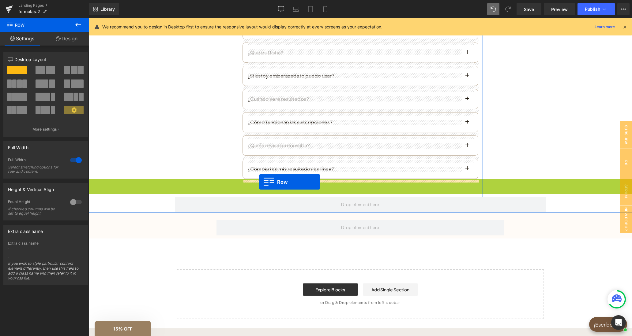
drag, startPoint x: 94, startPoint y: 185, endPoint x: 259, endPoint y: 182, distance: 164.7
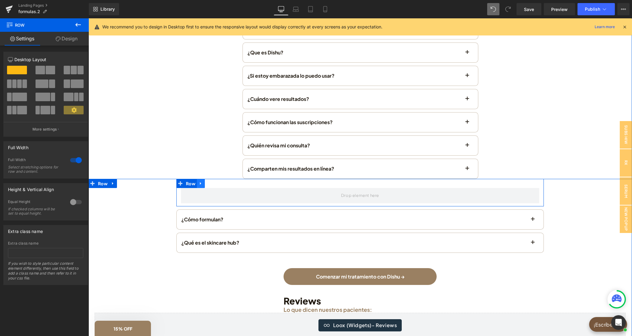
click at [202, 186] on icon at bounding box center [201, 183] width 4 height 5
click at [219, 186] on link at bounding box center [217, 183] width 8 height 9
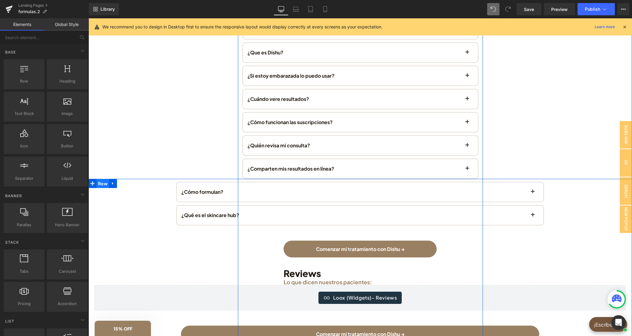
click at [100, 185] on span "Row" at bounding box center [102, 183] width 13 height 9
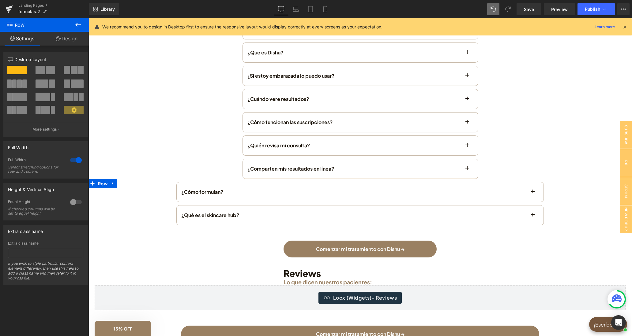
click at [76, 162] on div at bounding box center [76, 160] width 15 height 10
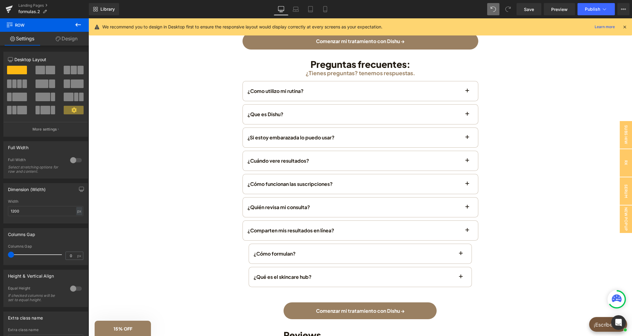
scroll to position [1358, 0]
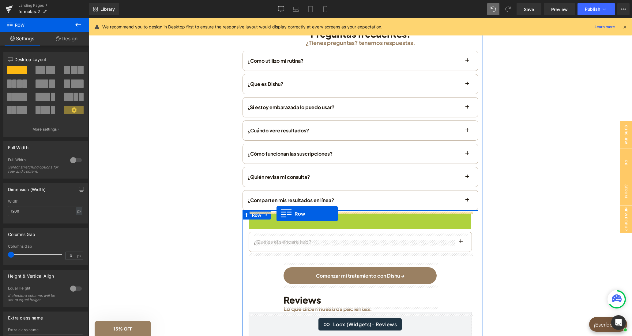
drag, startPoint x: 263, startPoint y: 222, endPoint x: 276, endPoint y: 214, distance: 15.4
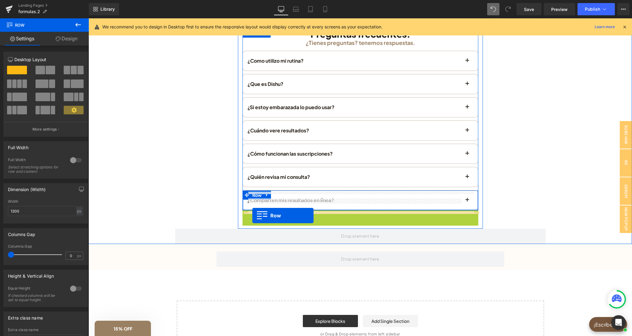
drag, startPoint x: 248, startPoint y: 217, endPoint x: 252, endPoint y: 216, distance: 4.5
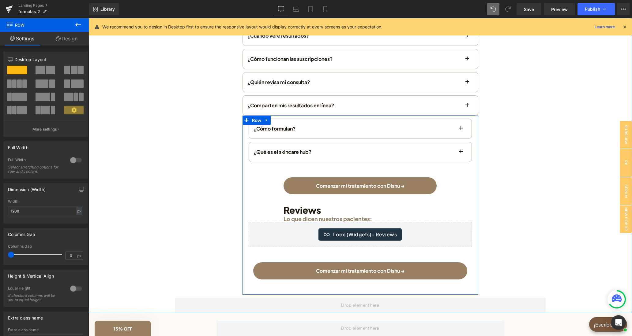
scroll to position [1421, 0]
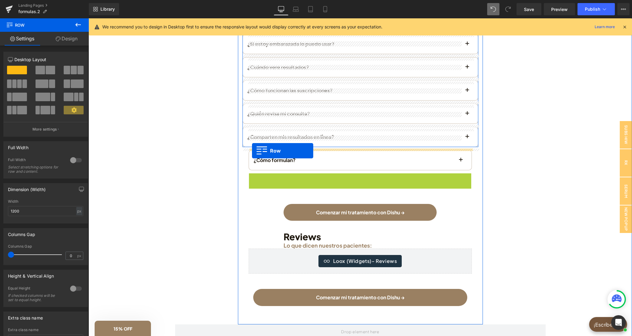
drag, startPoint x: 254, startPoint y: 181, endPoint x: 252, endPoint y: 151, distance: 30.1
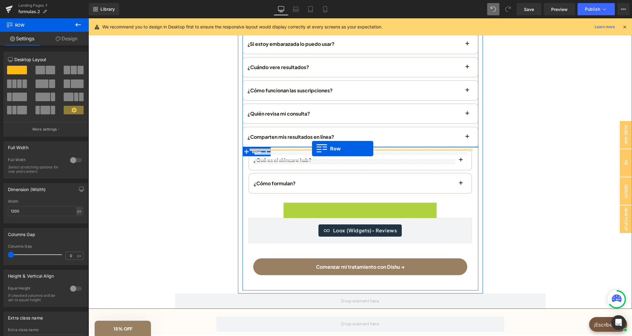
drag, startPoint x: 290, startPoint y: 208, endPoint x: 312, endPoint y: 148, distance: 64.3
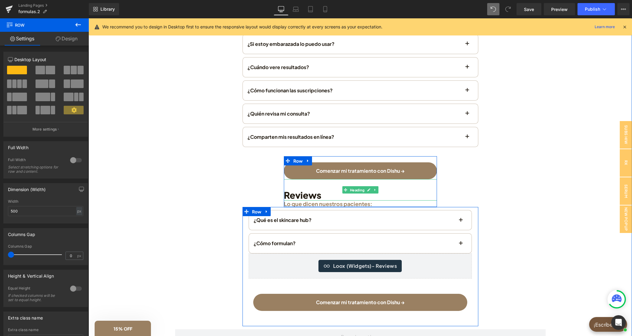
scroll to position [1453, 0]
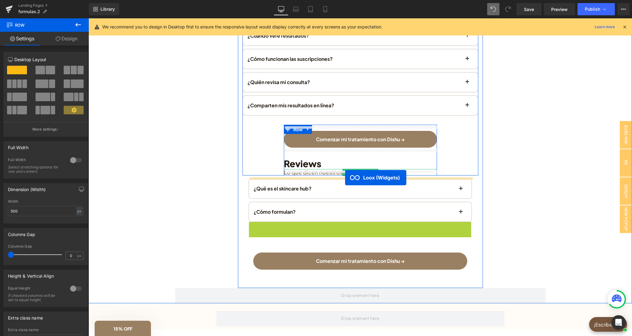
drag, startPoint x: 341, startPoint y: 230, endPoint x: 345, endPoint y: 178, distance: 52.2
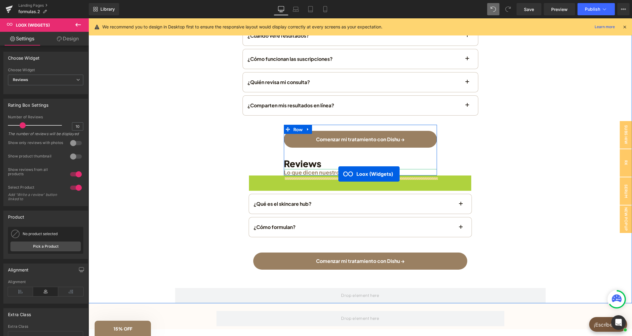
drag, startPoint x: 339, startPoint y: 182, endPoint x: 338, endPoint y: 174, distance: 8.3
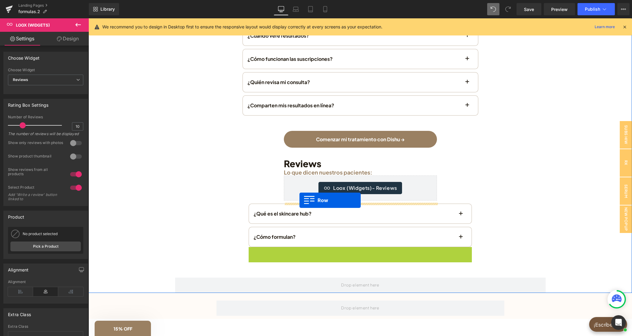
drag, startPoint x: 252, startPoint y: 253, endPoint x: 299, endPoint y: 200, distance: 71.1
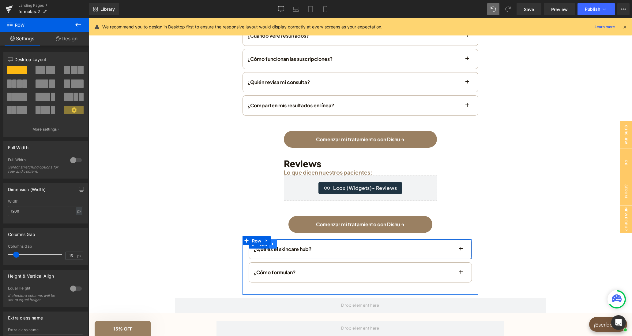
click at [272, 246] on icon at bounding box center [273, 244] width 4 height 5
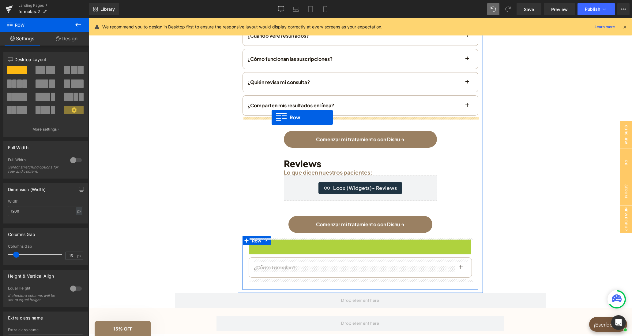
drag, startPoint x: 260, startPoint y: 247, endPoint x: 271, endPoint y: 118, distance: 130.2
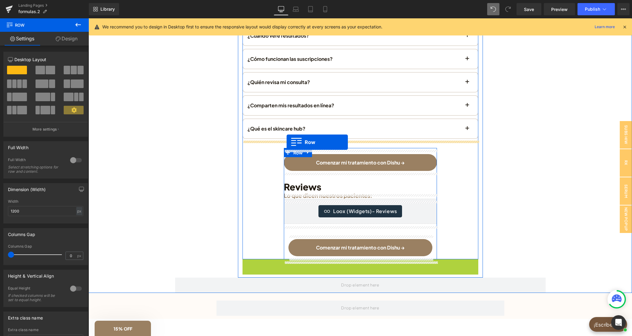
drag, startPoint x: 260, startPoint y: 268, endPoint x: 286, endPoint y: 142, distance: 128.8
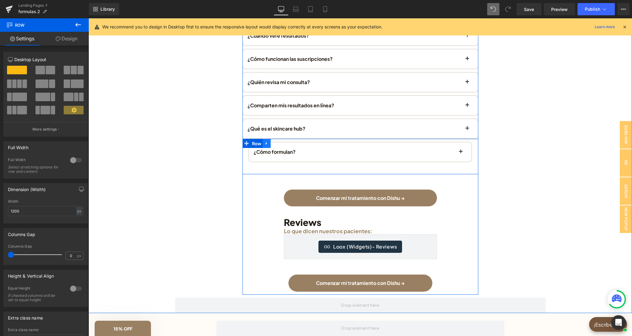
click at [265, 148] on link at bounding box center [267, 143] width 8 height 9
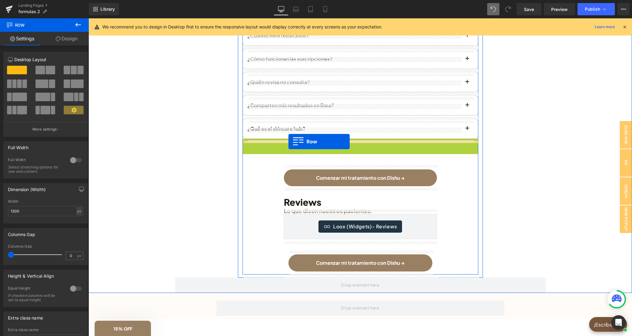
drag, startPoint x: 256, startPoint y: 144, endPoint x: 288, endPoint y: 142, distance: 32.5
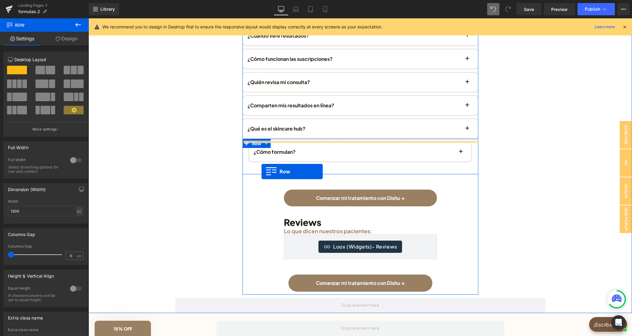
drag, startPoint x: 260, startPoint y: 168, endPoint x: 260, endPoint y: 159, distance: 8.6
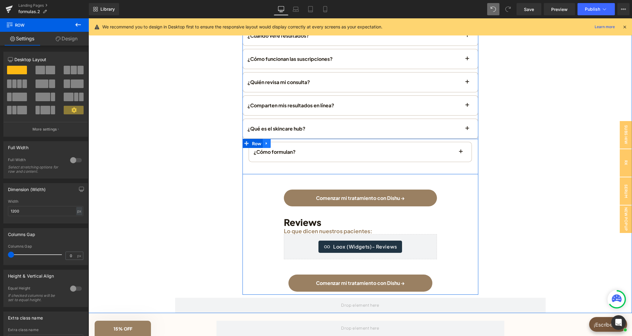
click at [265, 146] on icon at bounding box center [266, 143] width 4 height 5
click at [281, 145] on icon at bounding box center [282, 143] width 4 height 4
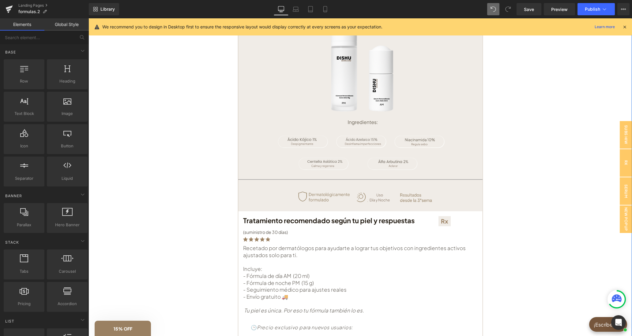
scroll to position [0, 0]
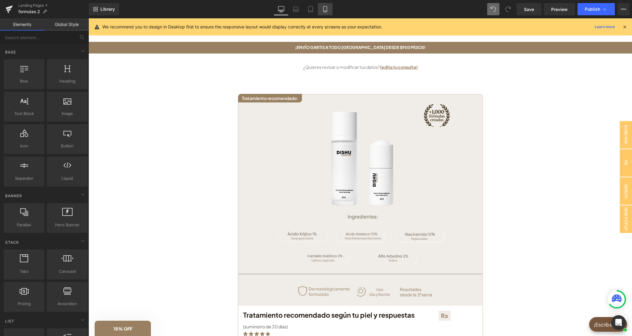
click at [327, 11] on icon at bounding box center [325, 9] width 6 height 6
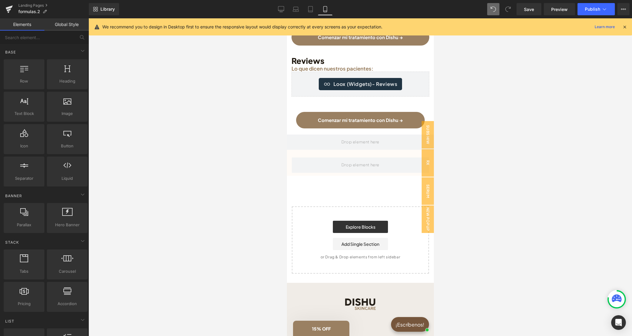
scroll to position [1229, 0]
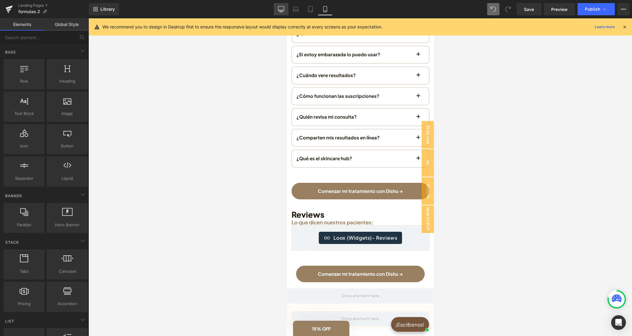
click at [280, 10] on icon at bounding box center [281, 9] width 6 height 6
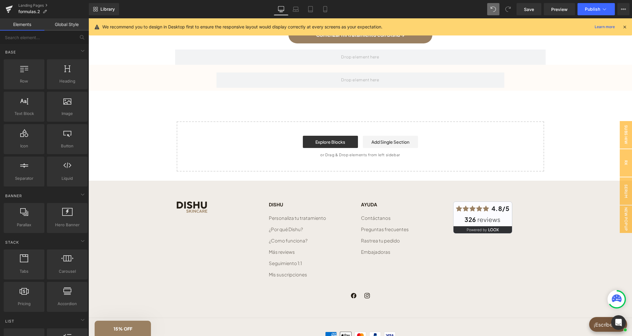
scroll to position [1551, 0]
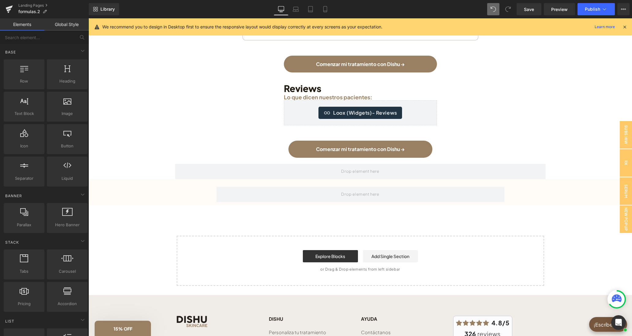
click at [625, 27] on icon at bounding box center [625, 27] width 6 height 6
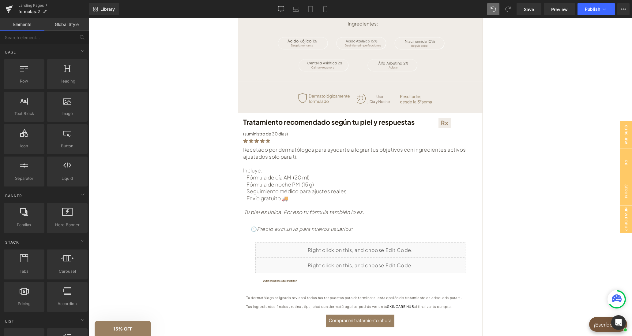
scroll to position [35, 0]
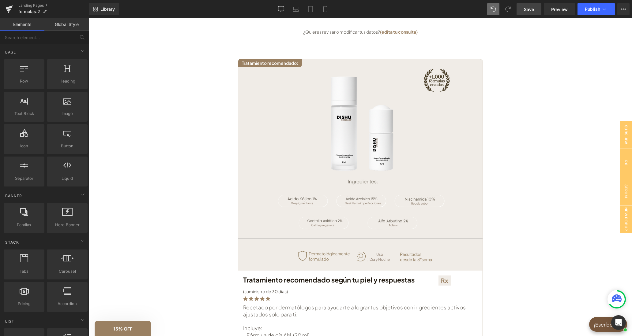
click at [520, 9] on link "Save" at bounding box center [528, 9] width 25 height 12
click at [582, 12] on button "Publish" at bounding box center [595, 9] width 37 height 12
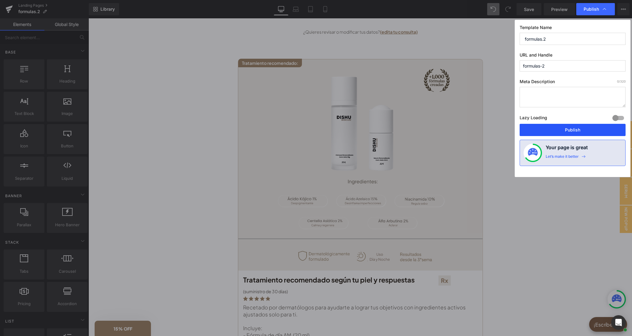
click at [586, 124] on div "Lazy Loading Build Upgrade plan to unlock" at bounding box center [572, 119] width 106 height 10
drag, startPoint x: 586, startPoint y: 128, endPoint x: 497, endPoint y: 108, distance: 90.7
click at [586, 128] on button "Publish" at bounding box center [572, 130] width 106 height 12
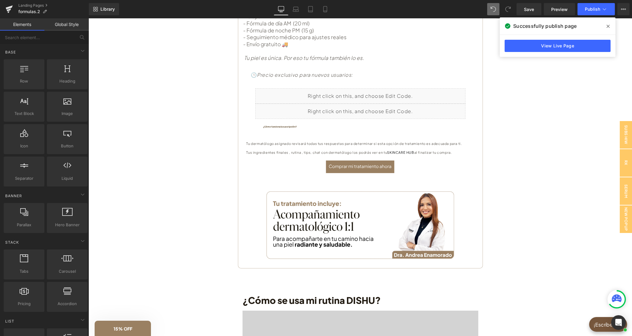
scroll to position [221, 0]
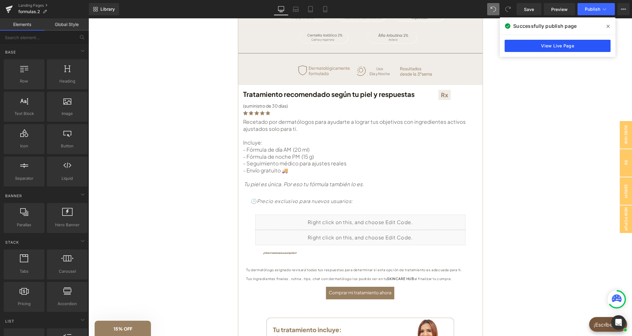
click at [560, 44] on link "View Live Page" at bounding box center [557, 46] width 106 height 12
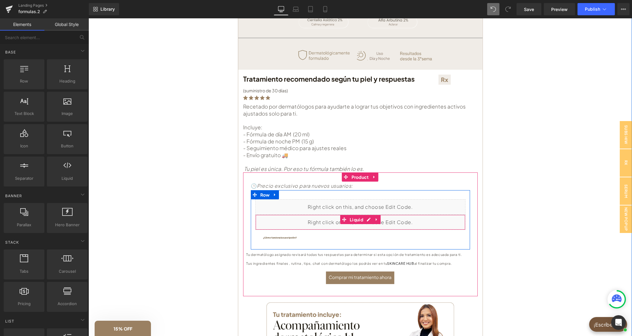
scroll to position [252, 0]
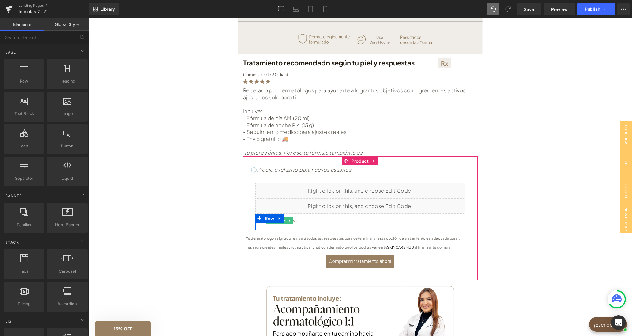
click at [284, 222] on span "Button" at bounding box center [279, 220] width 14 height 7
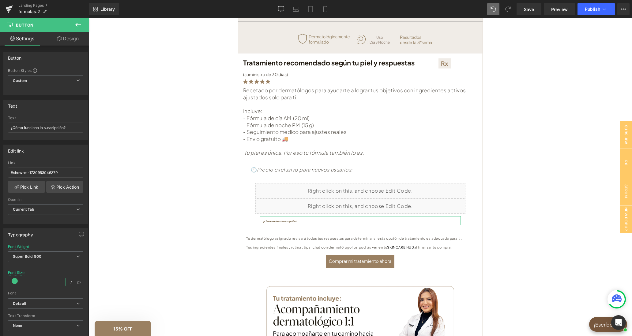
drag, startPoint x: 73, startPoint y: 285, endPoint x: 69, endPoint y: 284, distance: 4.3
click at [69, 284] on input "7" at bounding box center [71, 282] width 11 height 8
type input "12"
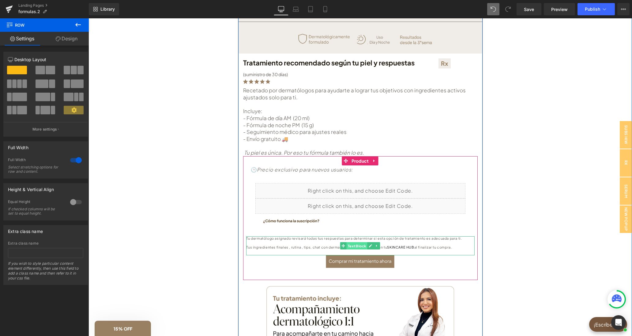
click at [357, 245] on span "Text Block" at bounding box center [356, 245] width 21 height 7
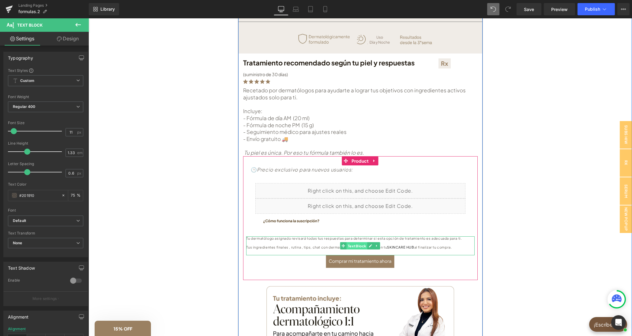
click at [359, 247] on span "Text Block" at bounding box center [356, 245] width 21 height 7
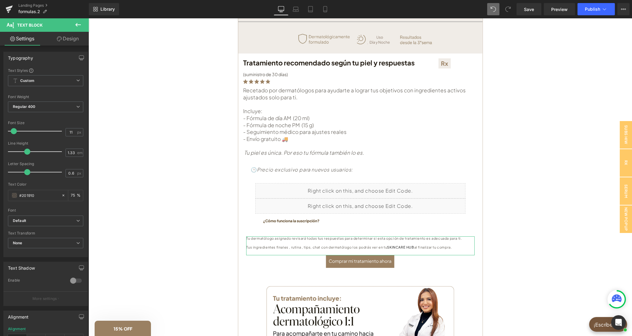
scroll to position [87, 0]
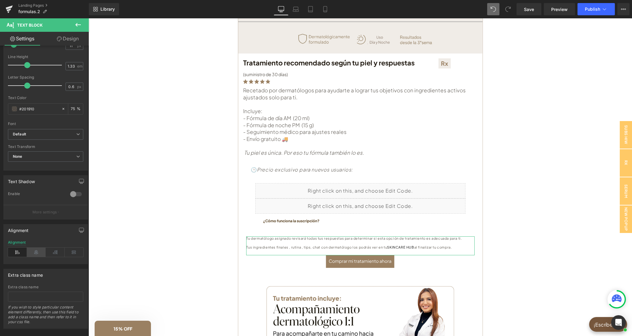
click at [36, 255] on icon at bounding box center [36, 252] width 19 height 9
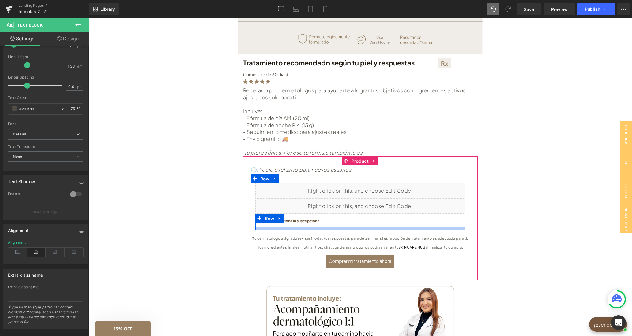
click at [351, 230] on div "🕒 Precio exclusivo para nuevos usuarios: Text Block Liquid Liquid ¿Cómo funcion…" at bounding box center [360, 213] width 228 height 115
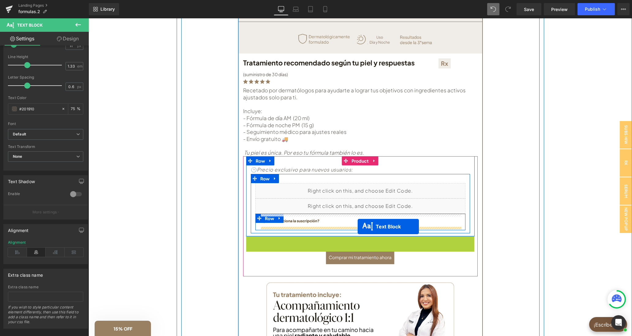
drag, startPoint x: 356, startPoint y: 232, endPoint x: 357, endPoint y: 227, distance: 5.0
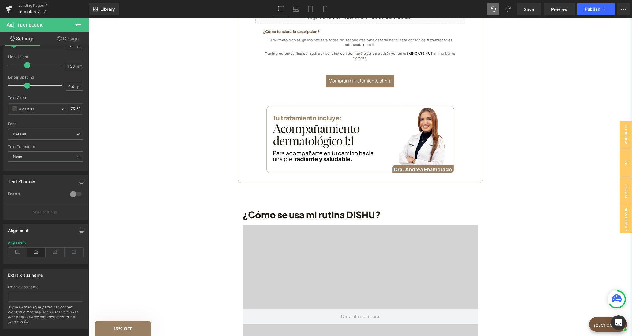
scroll to position [316, 0]
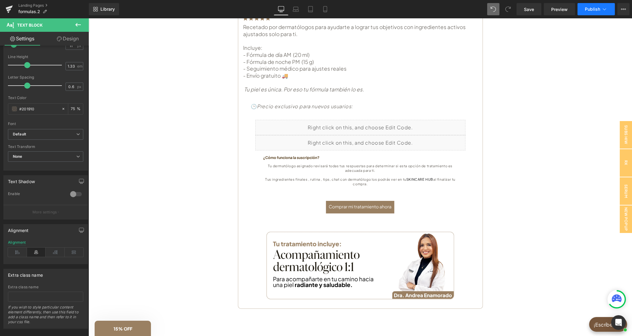
click at [589, 9] on span "Publish" at bounding box center [592, 9] width 15 height 5
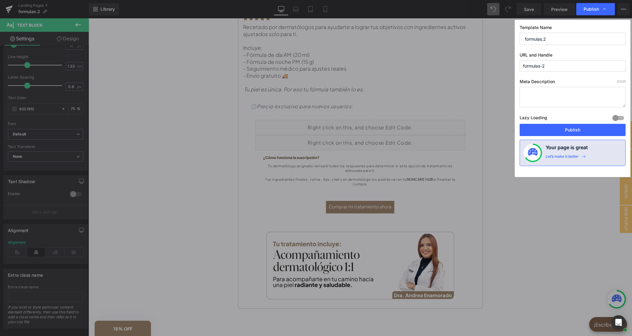
click at [553, 132] on button "Publish" at bounding box center [572, 130] width 106 height 12
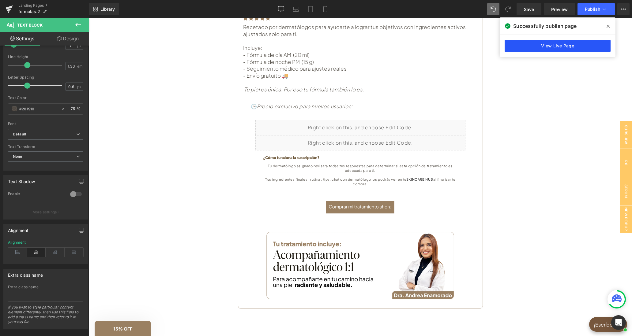
drag, startPoint x: 547, startPoint y: 49, endPoint x: 458, endPoint y: 33, distance: 89.8
click at [547, 49] on link "View Live Page" at bounding box center [557, 46] width 106 height 12
